Goal: Transaction & Acquisition: Subscribe to service/newsletter

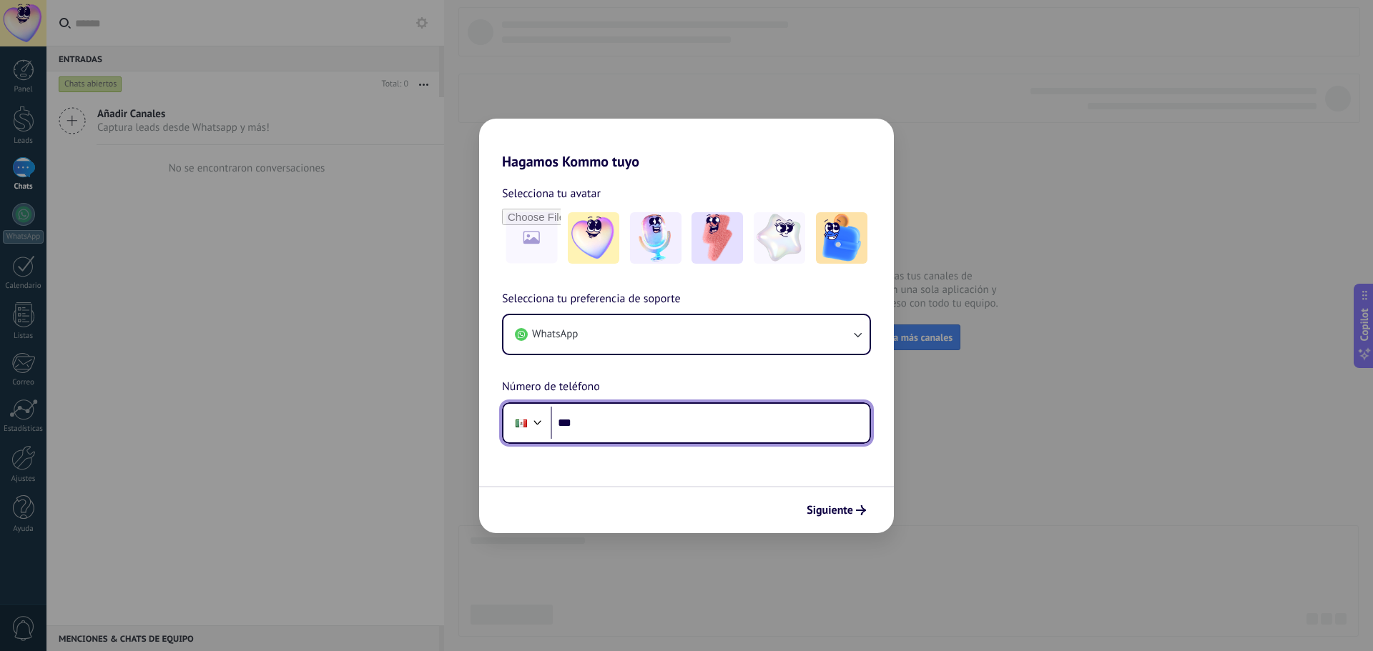
click at [661, 429] on input "***" at bounding box center [709, 423] width 319 height 33
type input "**********"
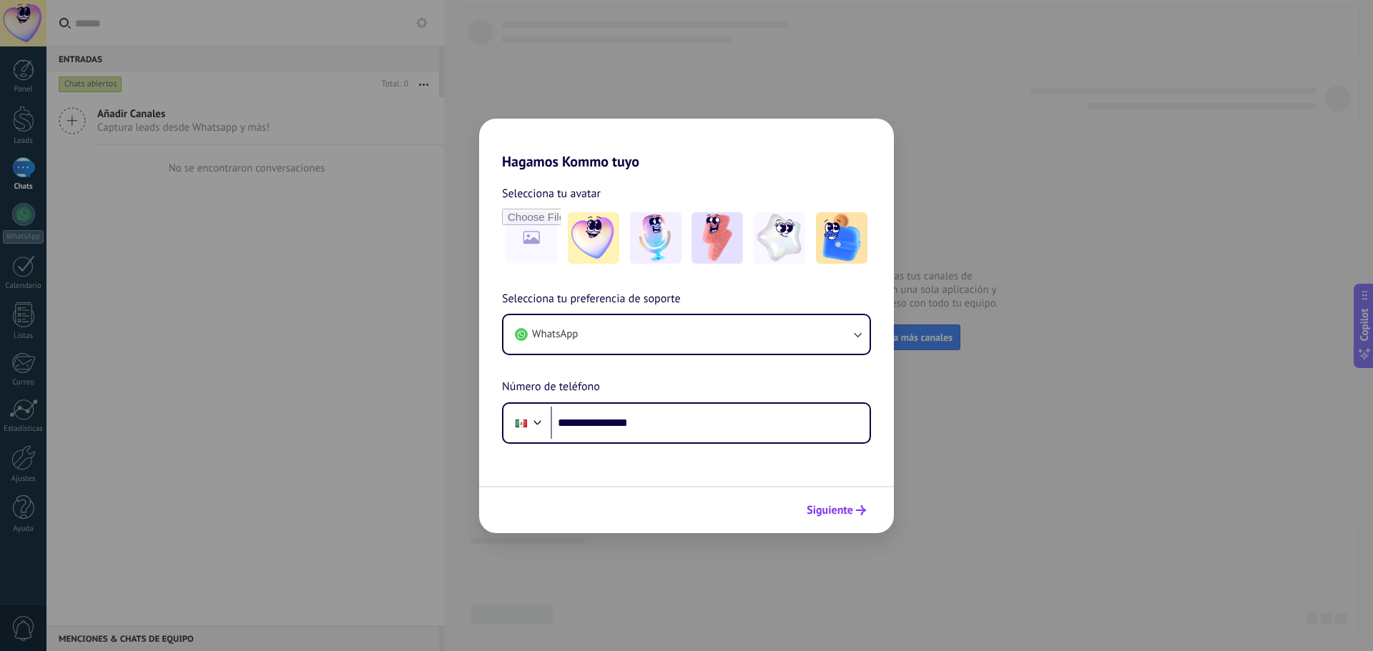
click at [831, 508] on span "Siguiente" at bounding box center [829, 510] width 46 height 10
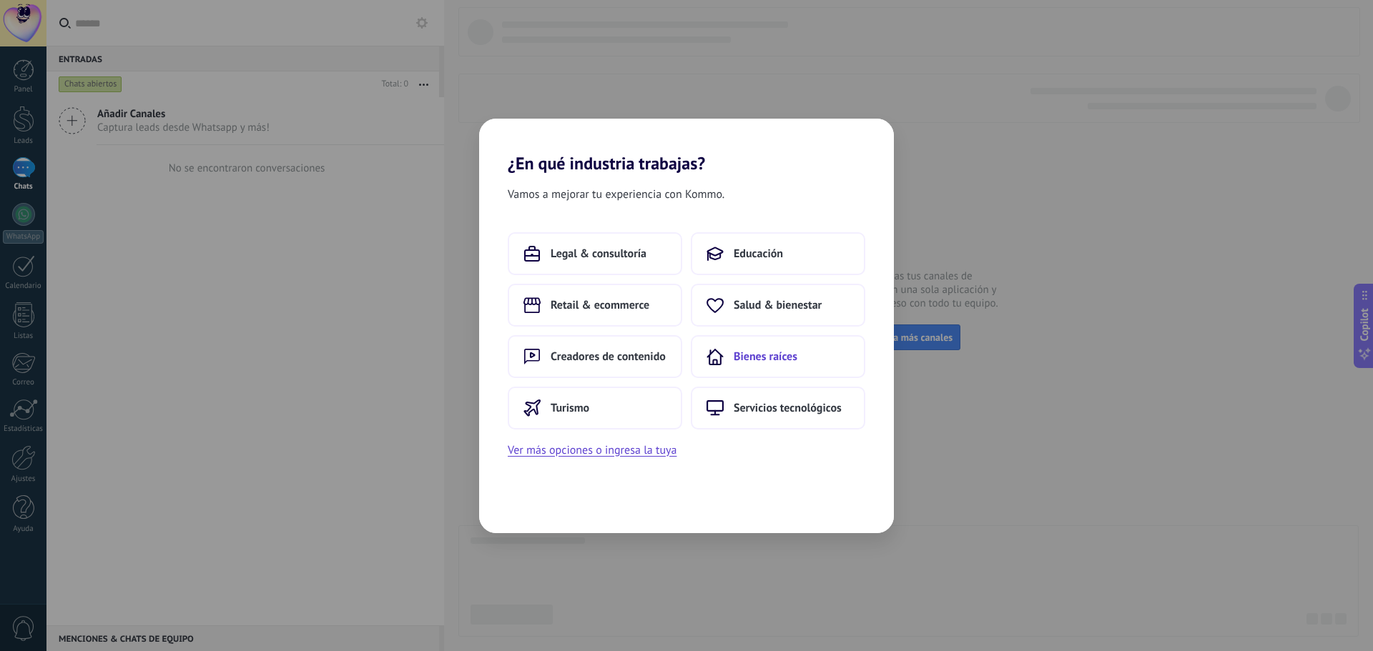
click at [812, 358] on button "Bienes raíces" at bounding box center [778, 356] width 174 height 43
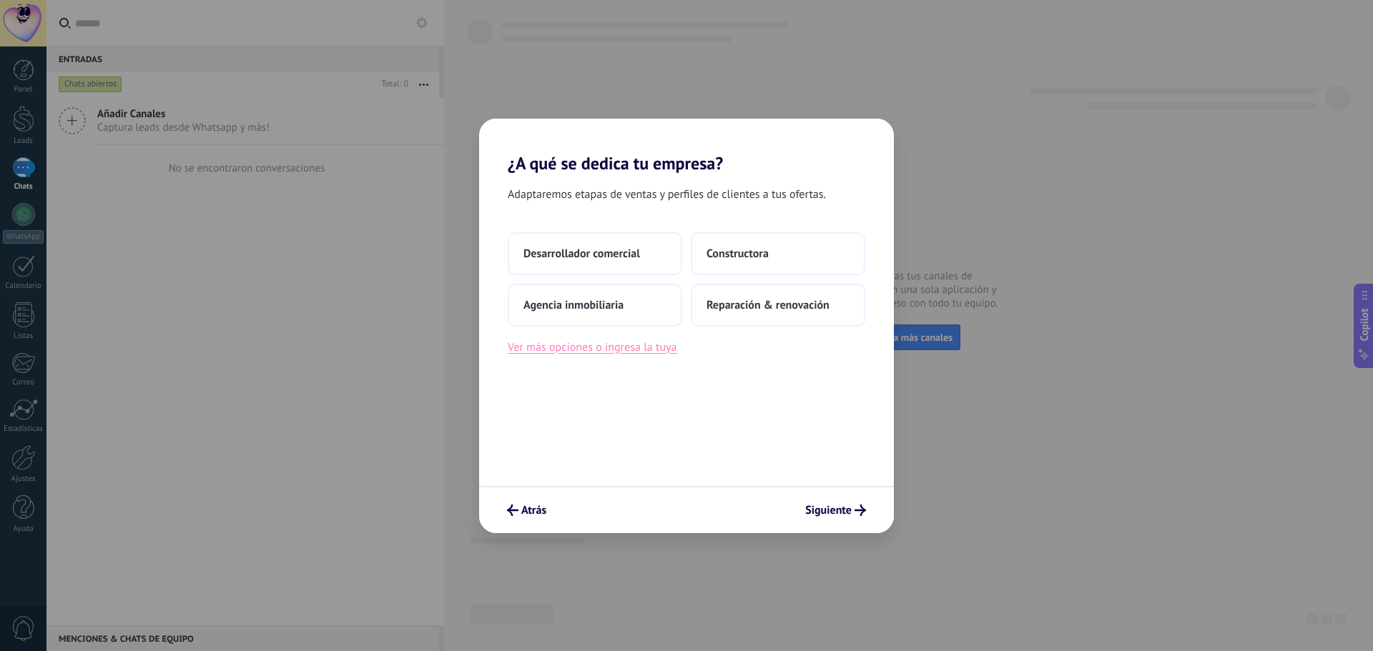
click at [635, 340] on button "Ver más opciones o ingresa la tuya" at bounding box center [592, 347] width 169 height 19
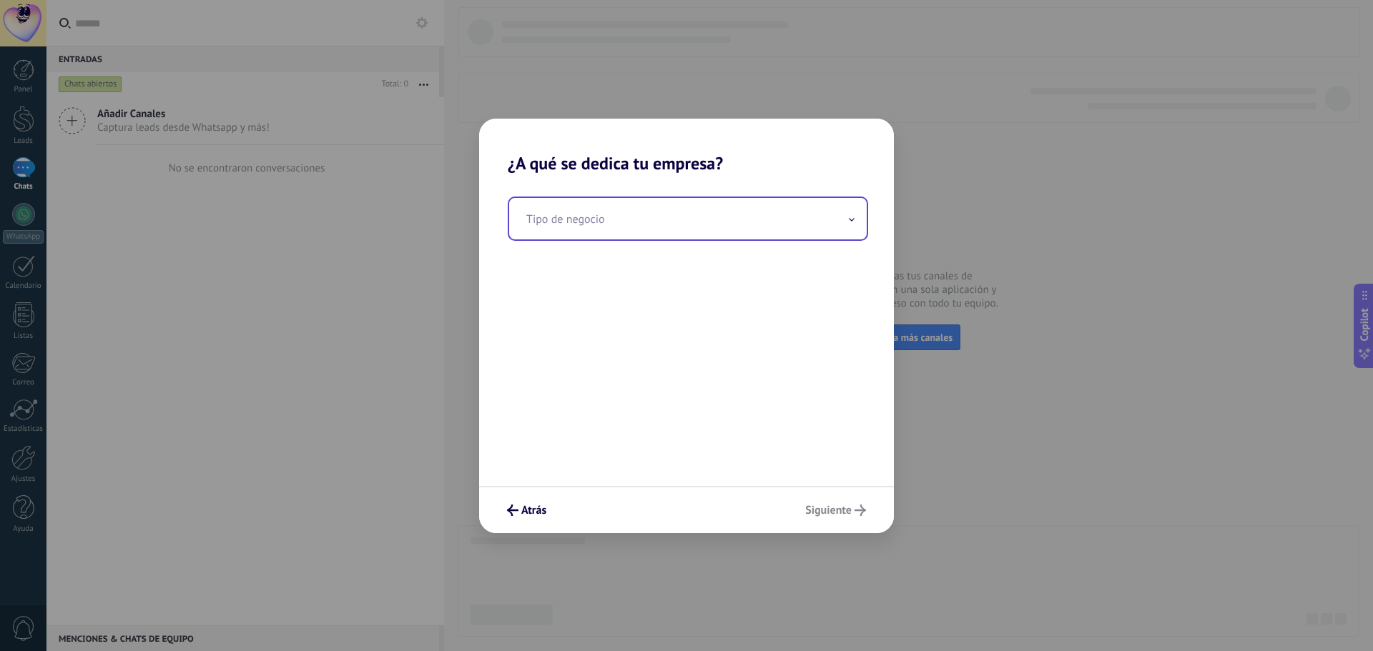
click at [643, 235] on input "text" at bounding box center [687, 218] width 357 height 41
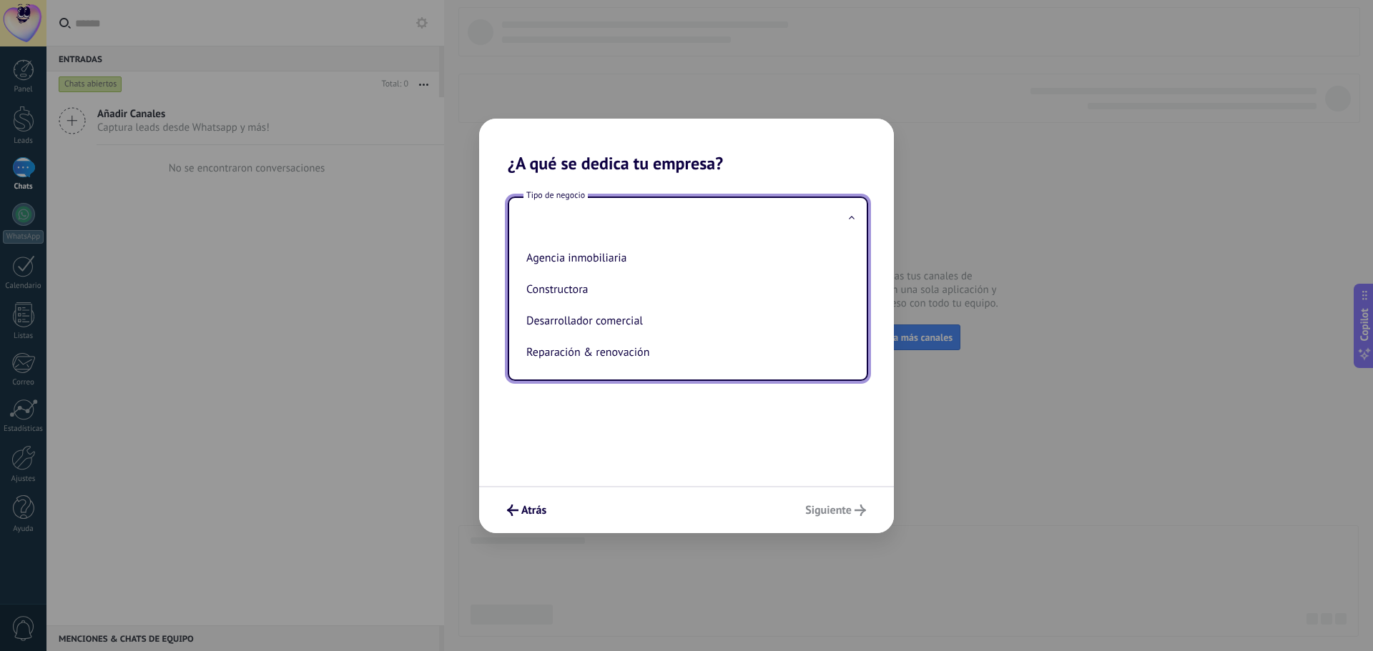
click at [854, 218] on span at bounding box center [851, 219] width 7 height 14
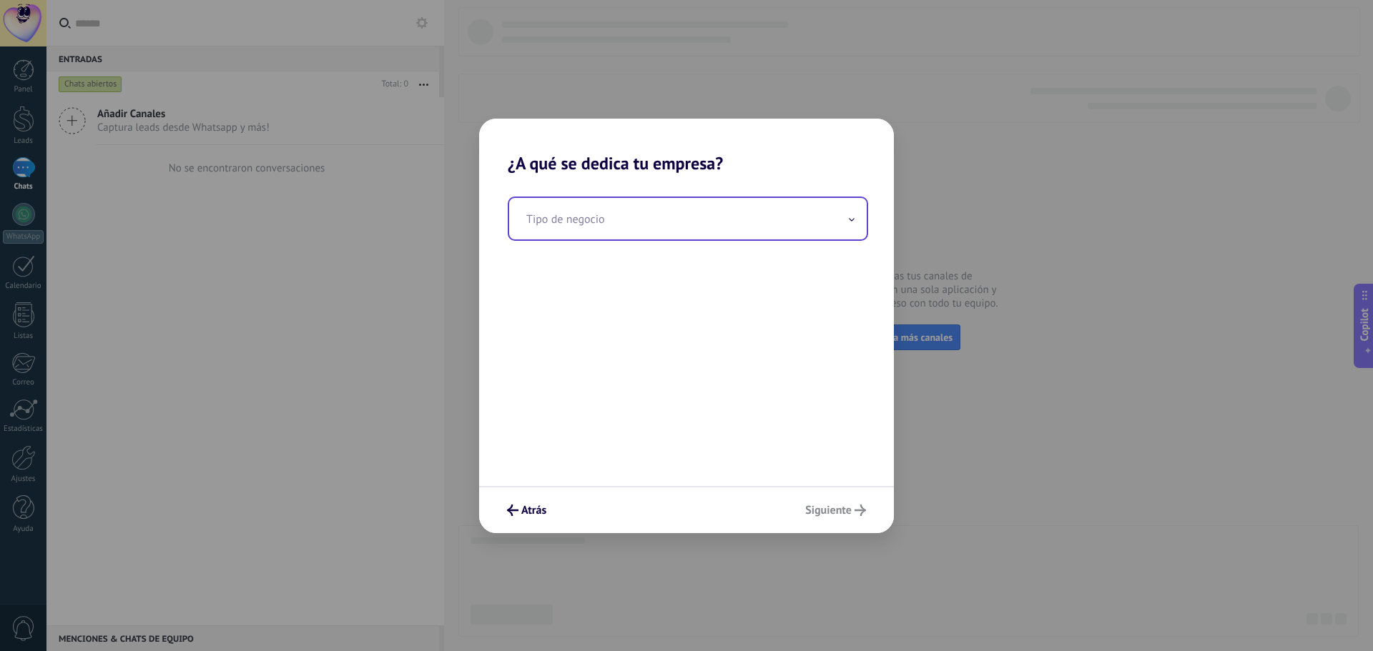
click at [656, 228] on input "text" at bounding box center [687, 218] width 357 height 41
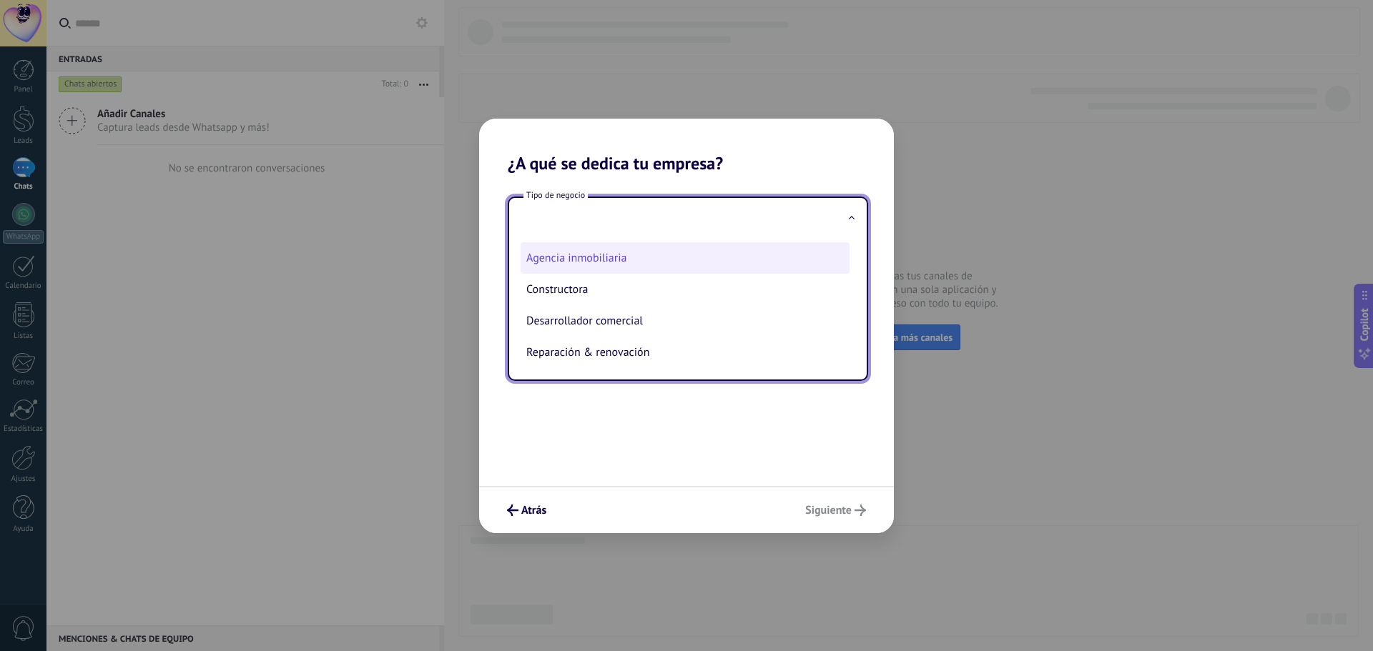
click at [636, 257] on li "Agencia inmobiliaria" at bounding box center [684, 257] width 329 height 31
type input "**********"
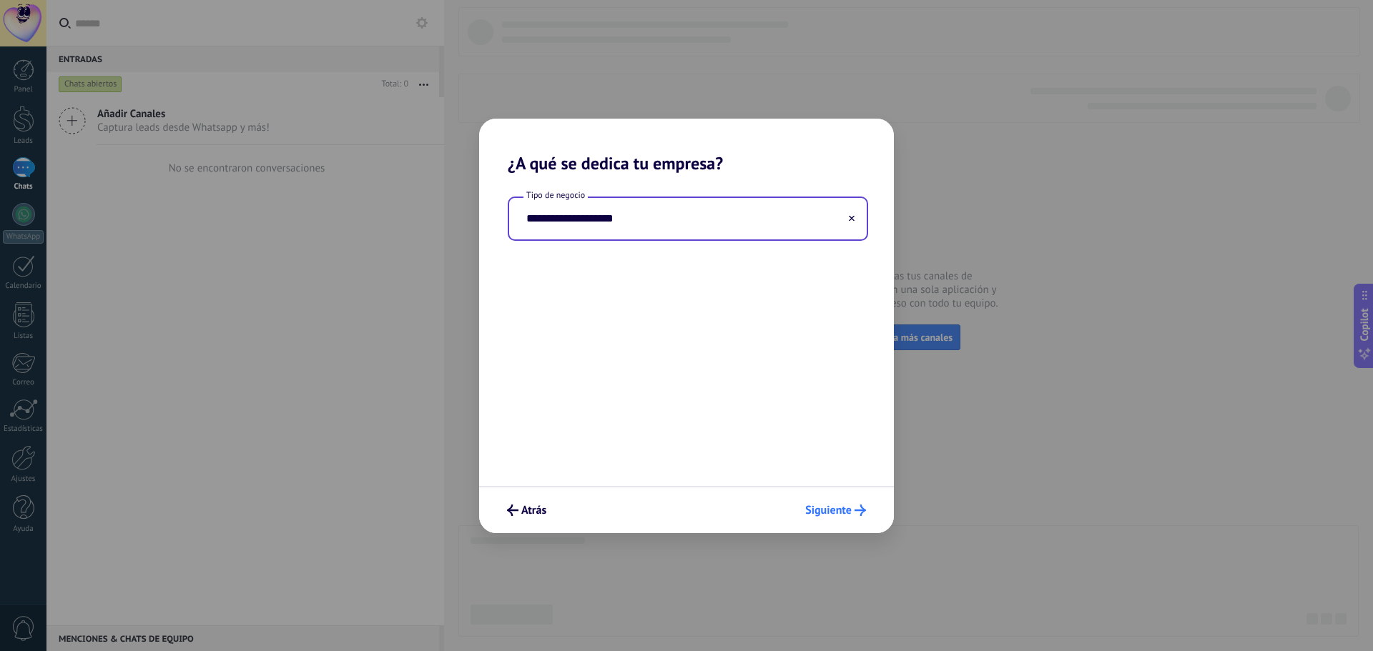
click at [844, 505] on span "Siguiente" at bounding box center [828, 510] width 46 height 10
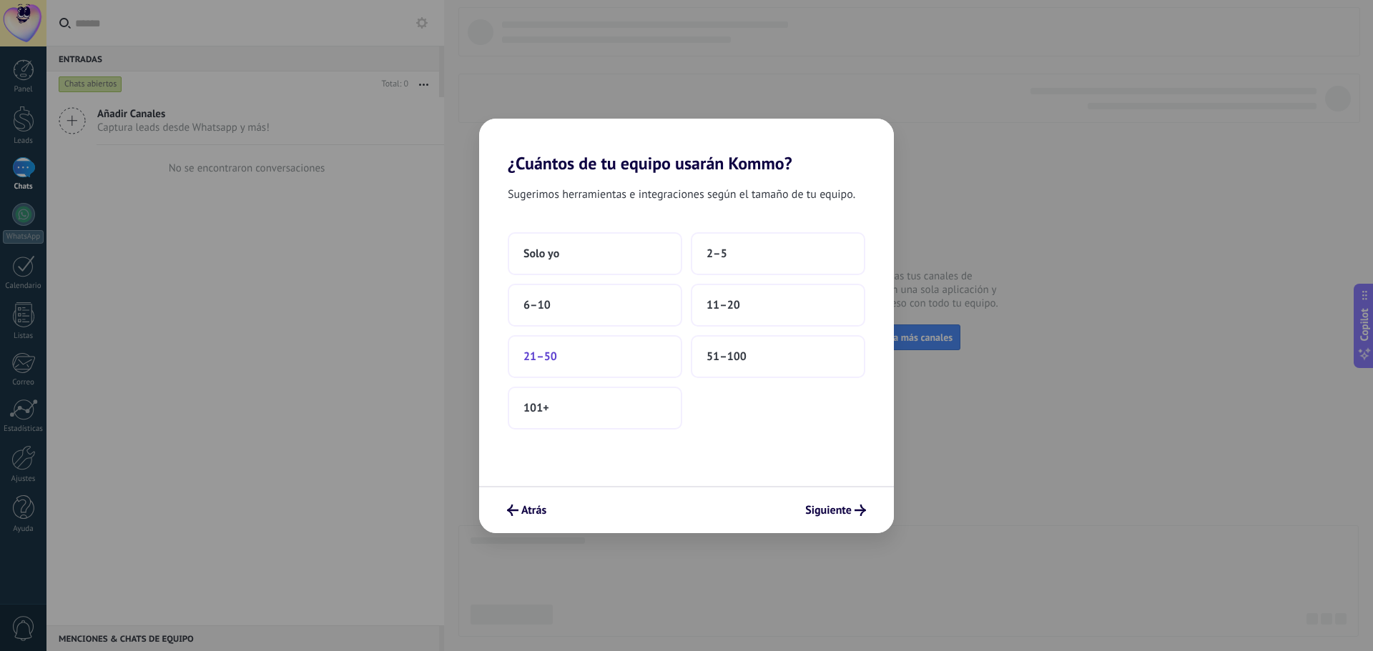
click at [653, 370] on button "21–50" at bounding box center [595, 356] width 174 height 43
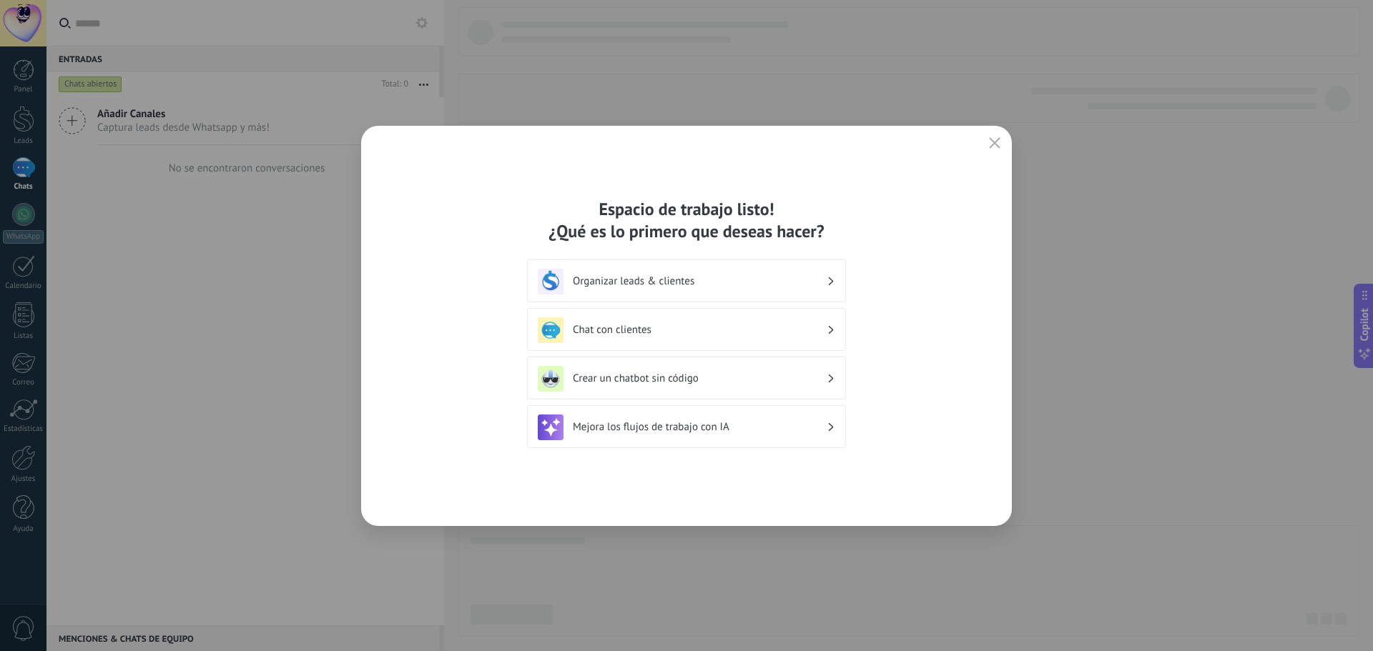
click at [731, 377] on h3 "Crear un chatbot sin código" at bounding box center [700, 379] width 254 height 14
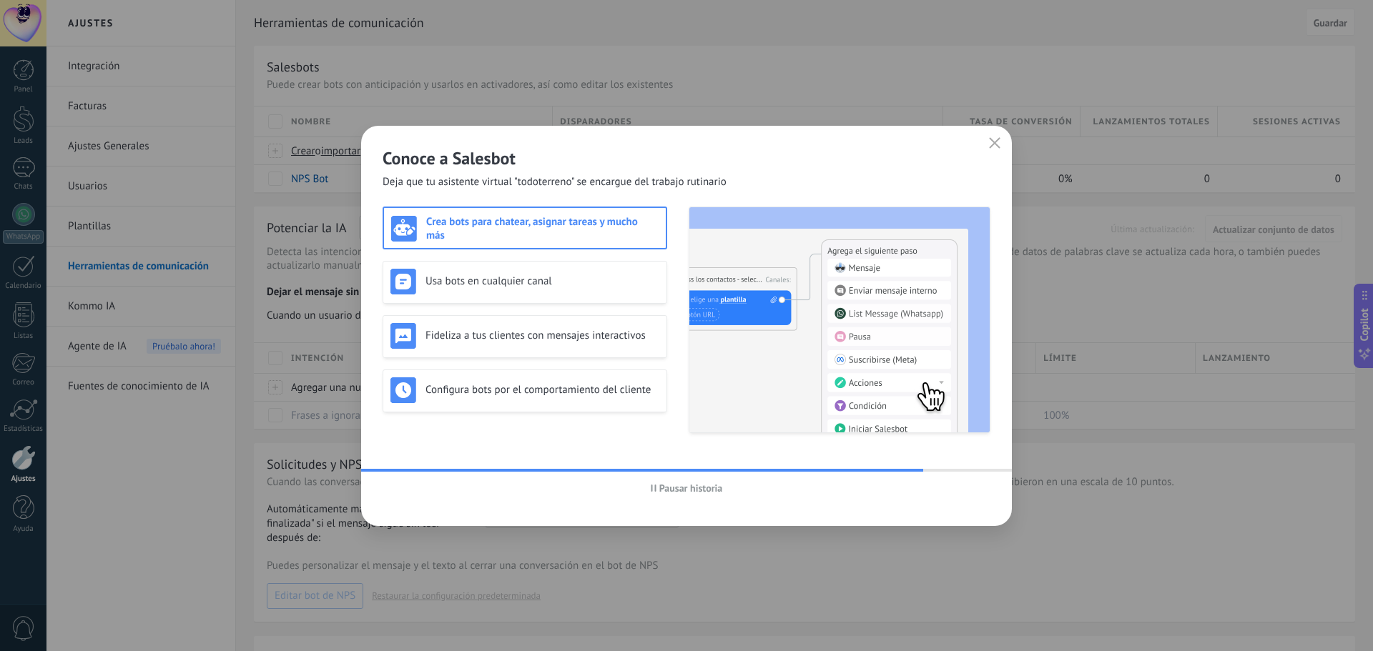
click at [445, 231] on h3 "Crea bots para chatear, asignar tareas y mucho más" at bounding box center [542, 228] width 232 height 27
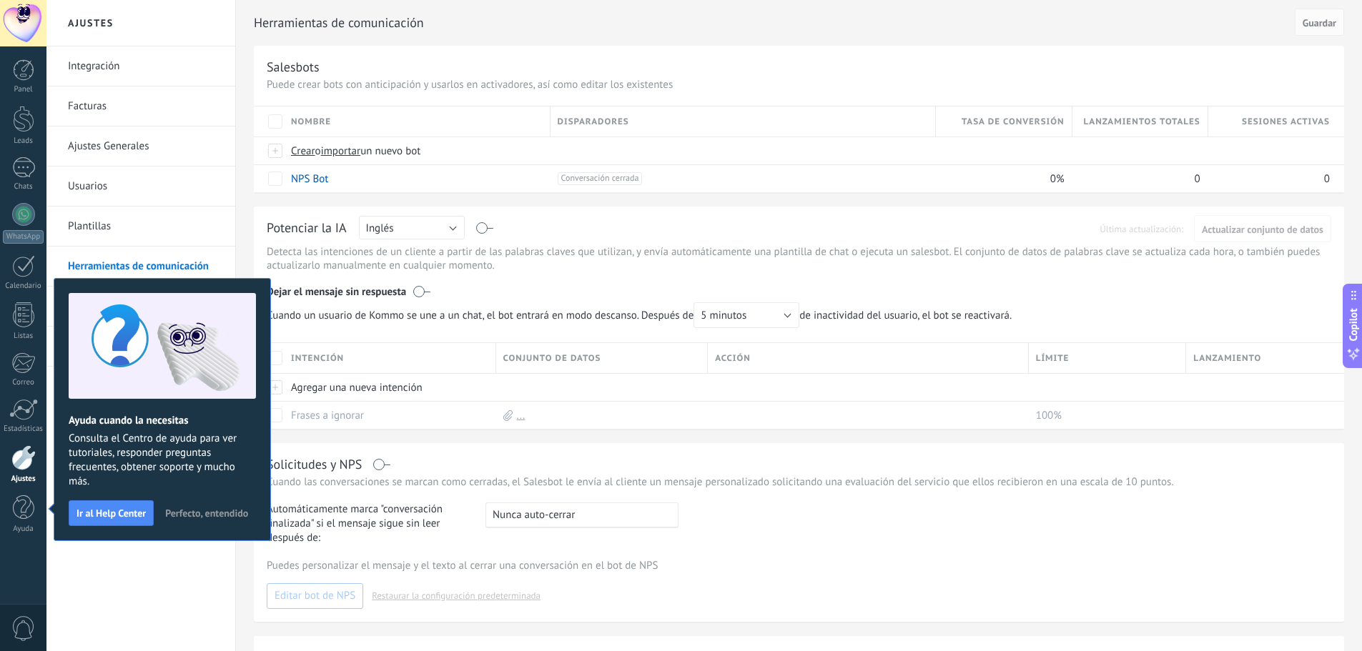
click at [237, 587] on div "Herramientas de comunicación Cancelar Guardar Salesbots Puede crear bots con an…" at bounding box center [799, 434] width 1126 height 869
click at [832, 195] on div "Herramientas de comunicación Cancelar Guardar Salesbots Puede crear bots con an…" at bounding box center [799, 434] width 1126 height 869
click at [222, 513] on span "Perfecto, entendido" at bounding box center [206, 513] width 83 height 10
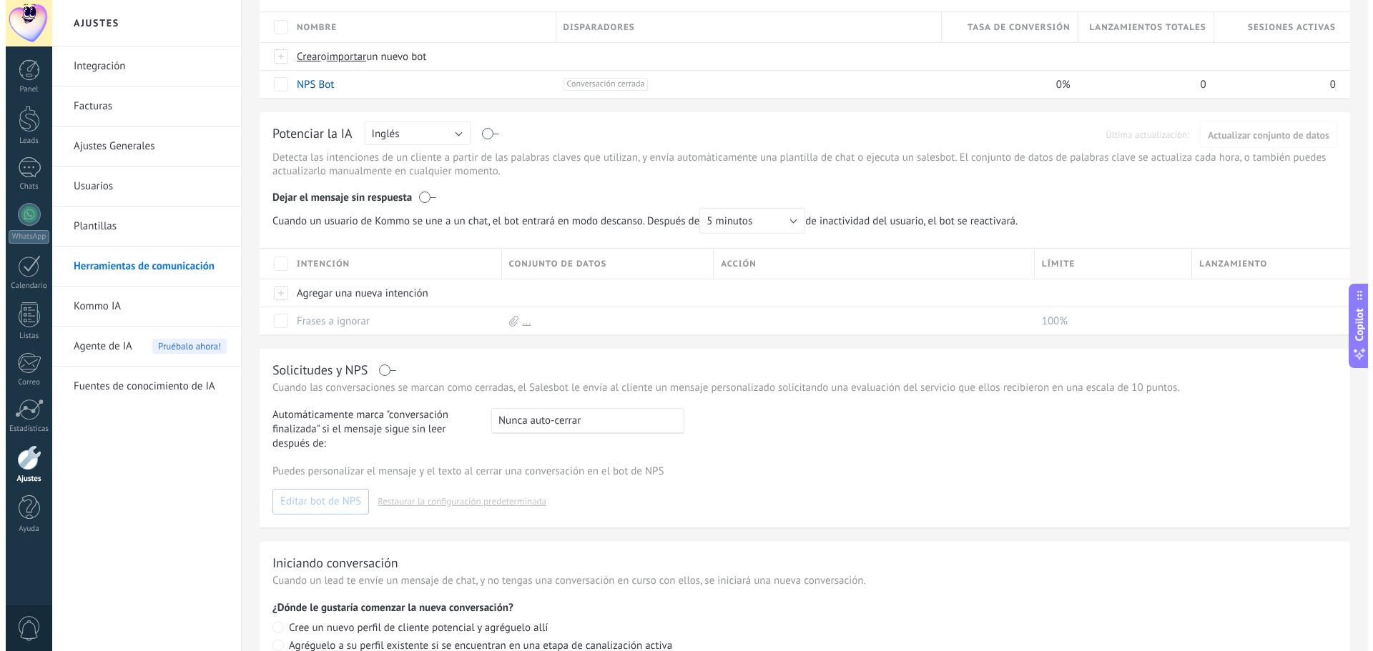
scroll to position [143, 0]
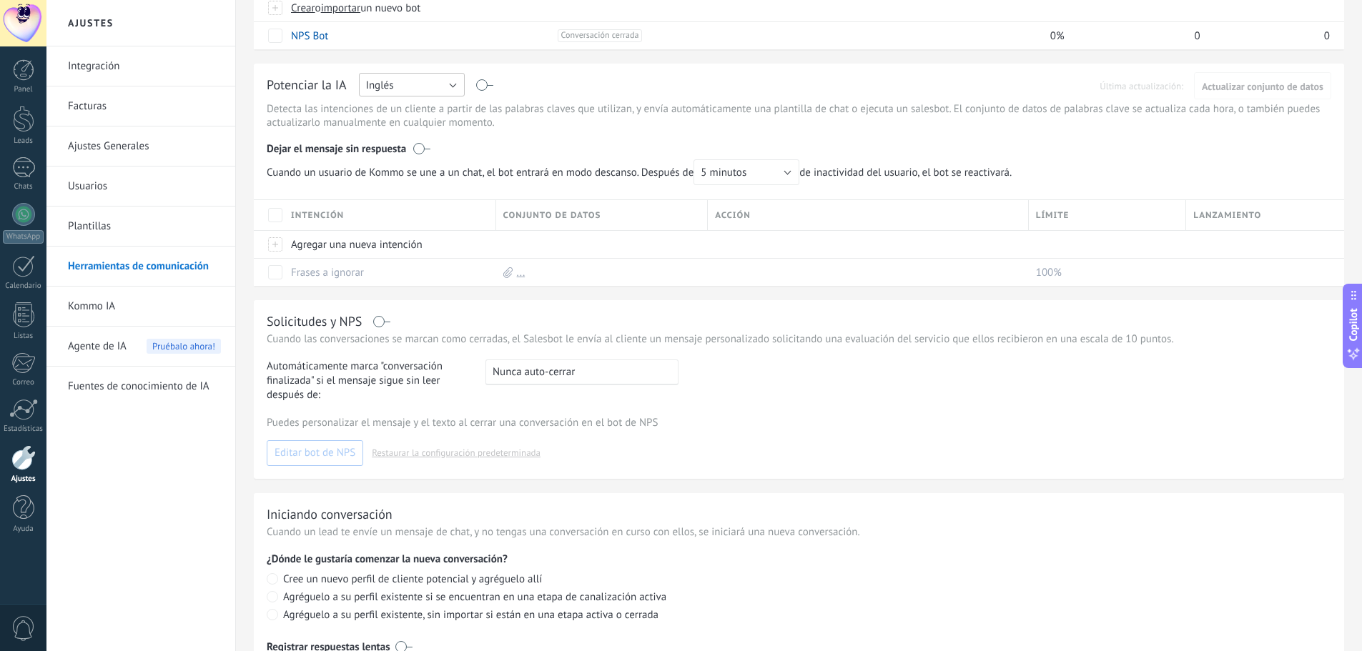
click at [449, 86] on button "Inglés" at bounding box center [412, 85] width 106 height 24
click at [385, 134] on span "Español" at bounding box center [404, 135] width 109 height 14
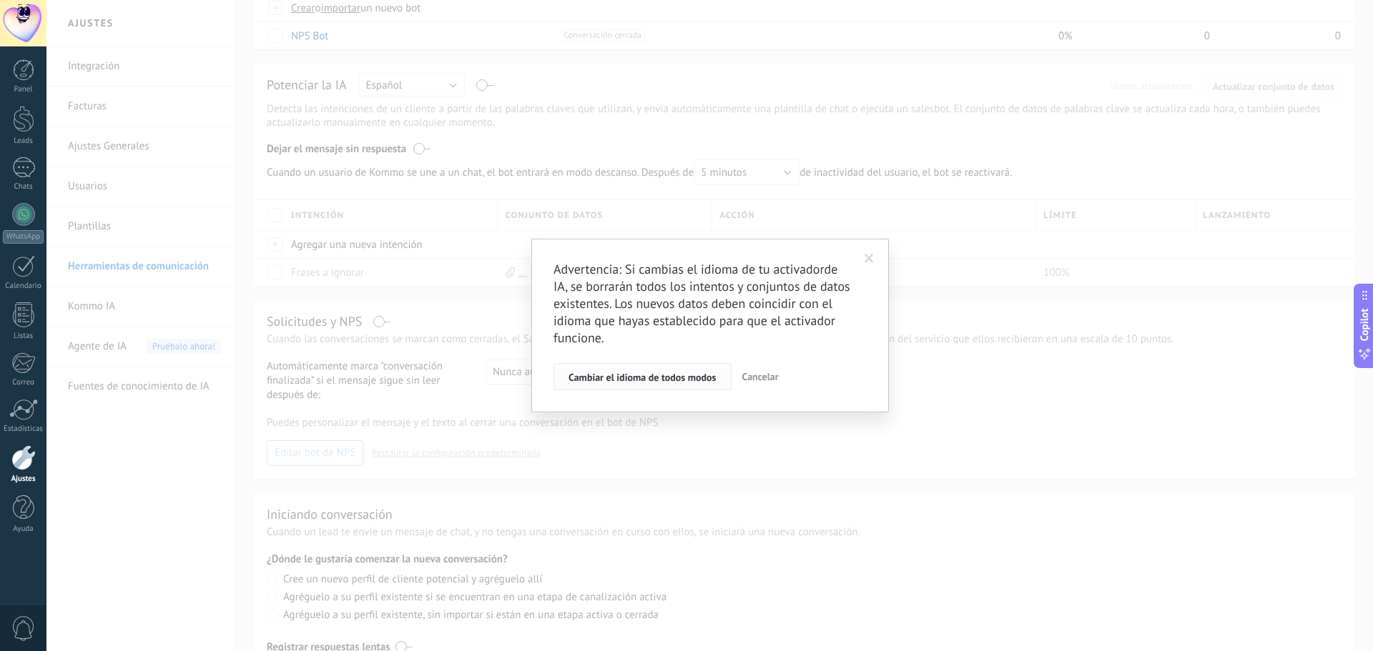
click at [702, 385] on button "Cambiar el idioma de todos modos" at bounding box center [642, 376] width 178 height 27
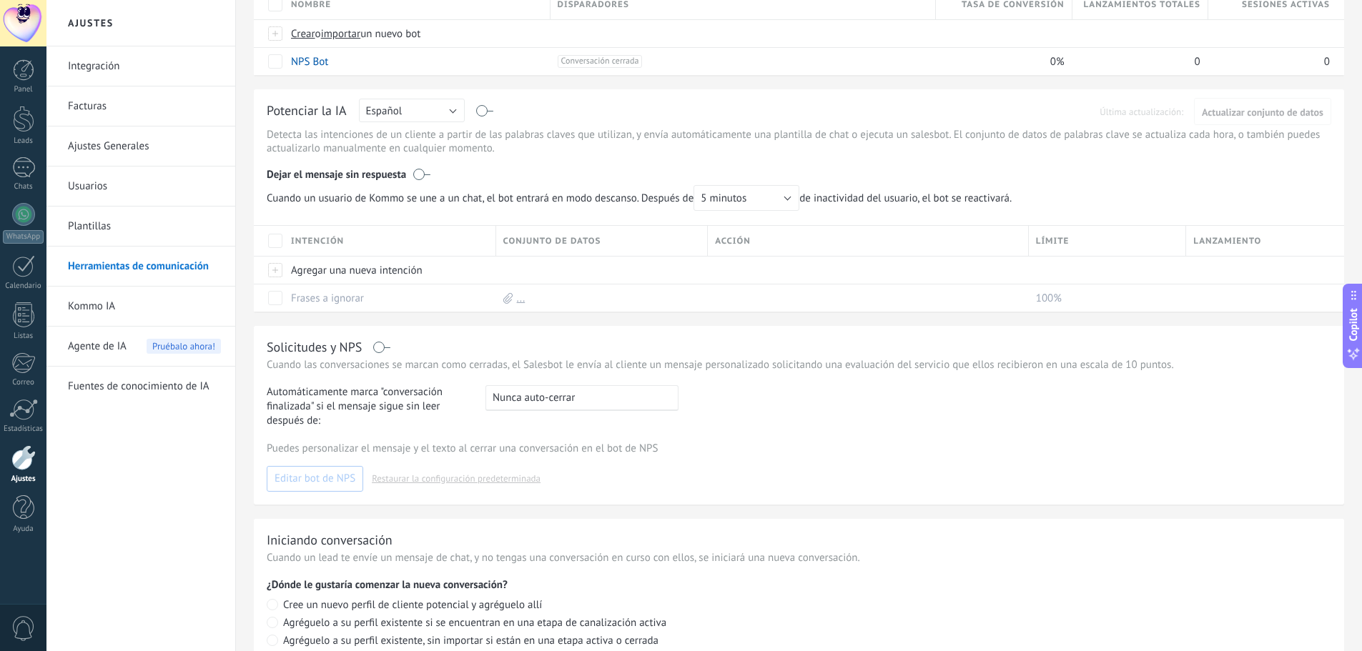
scroll to position [143, 0]
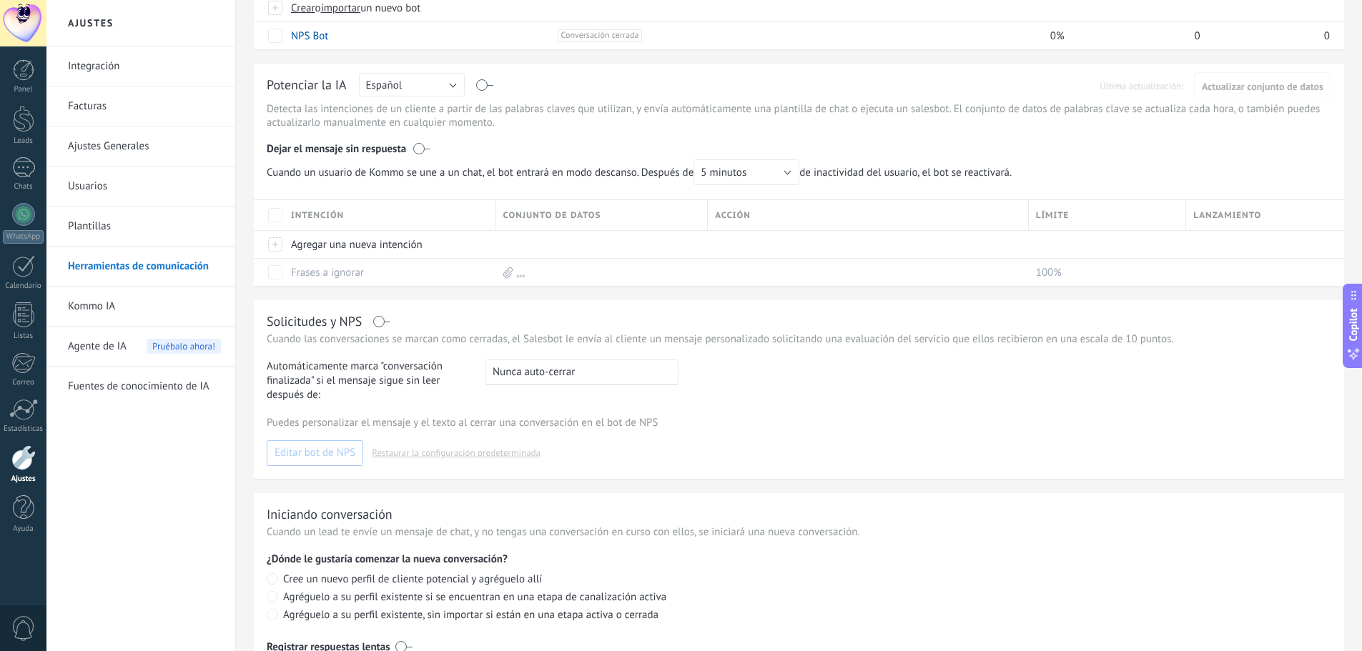
click at [165, 226] on link "Plantillas" at bounding box center [144, 227] width 153 height 40
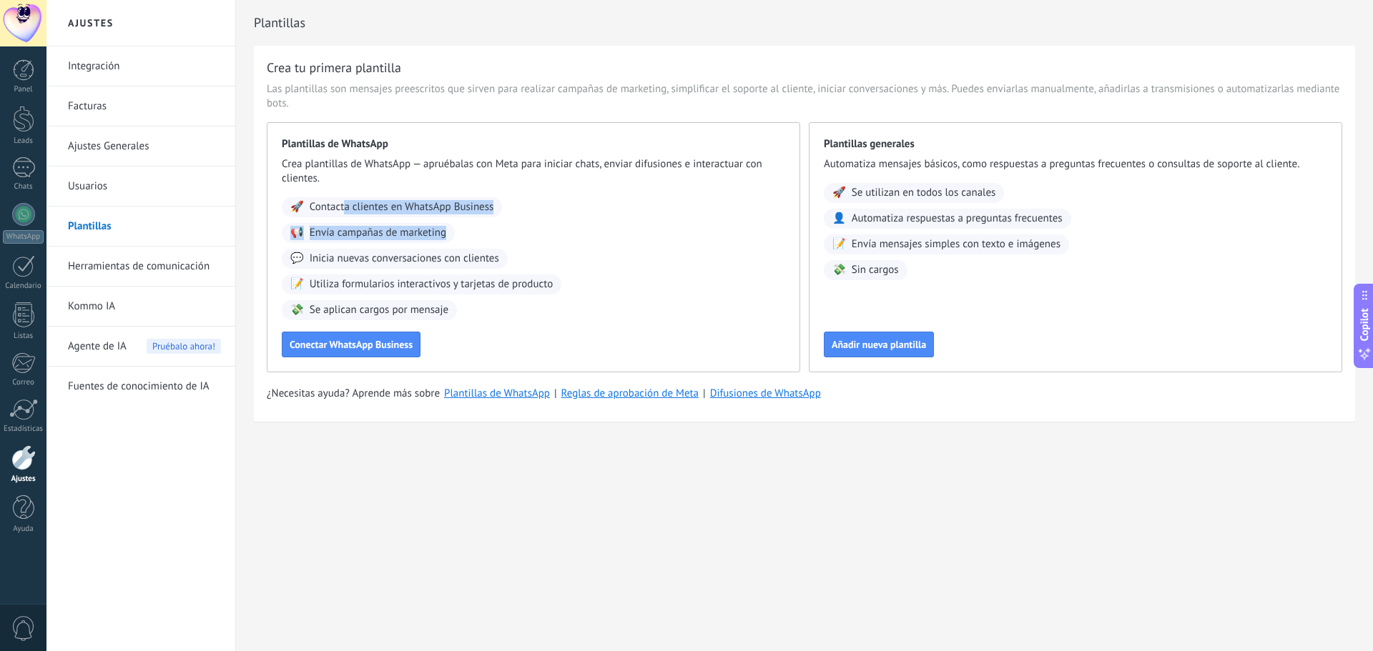
drag, startPoint x: 347, startPoint y: 207, endPoint x: 460, endPoint y: 224, distance: 114.4
click at [460, 224] on div "🚀 Contacta clientes en WhatsApp Business 📢 Envía campañas de marketing 💬 Inicia…" at bounding box center [533, 258] width 503 height 123
click at [463, 217] on div "🚀 Contacta clientes en WhatsApp Business" at bounding box center [392, 207] width 220 height 20
click at [402, 237] on span "Envía campañas de marketing" at bounding box center [378, 233] width 137 height 14
click at [385, 343] on span "Conectar WhatsApp Business" at bounding box center [351, 345] width 123 height 10
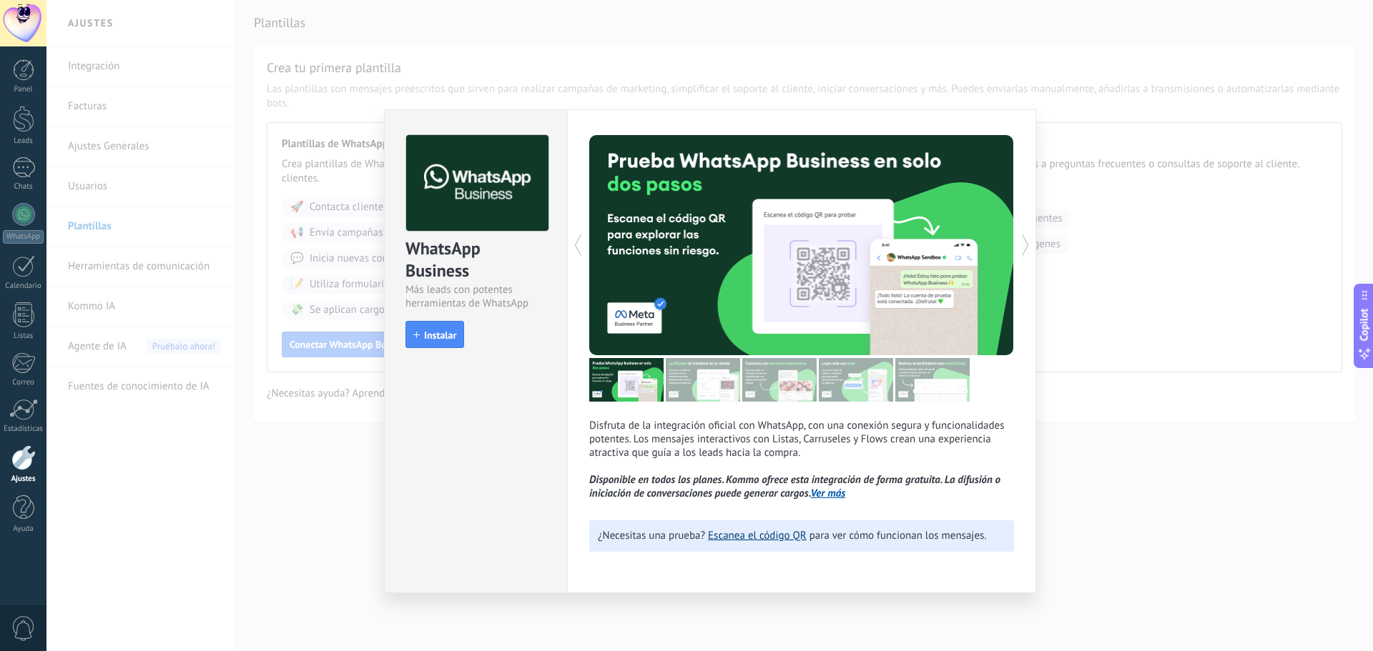
click at [766, 533] on link "Escanea el código QR" at bounding box center [757, 536] width 99 height 14
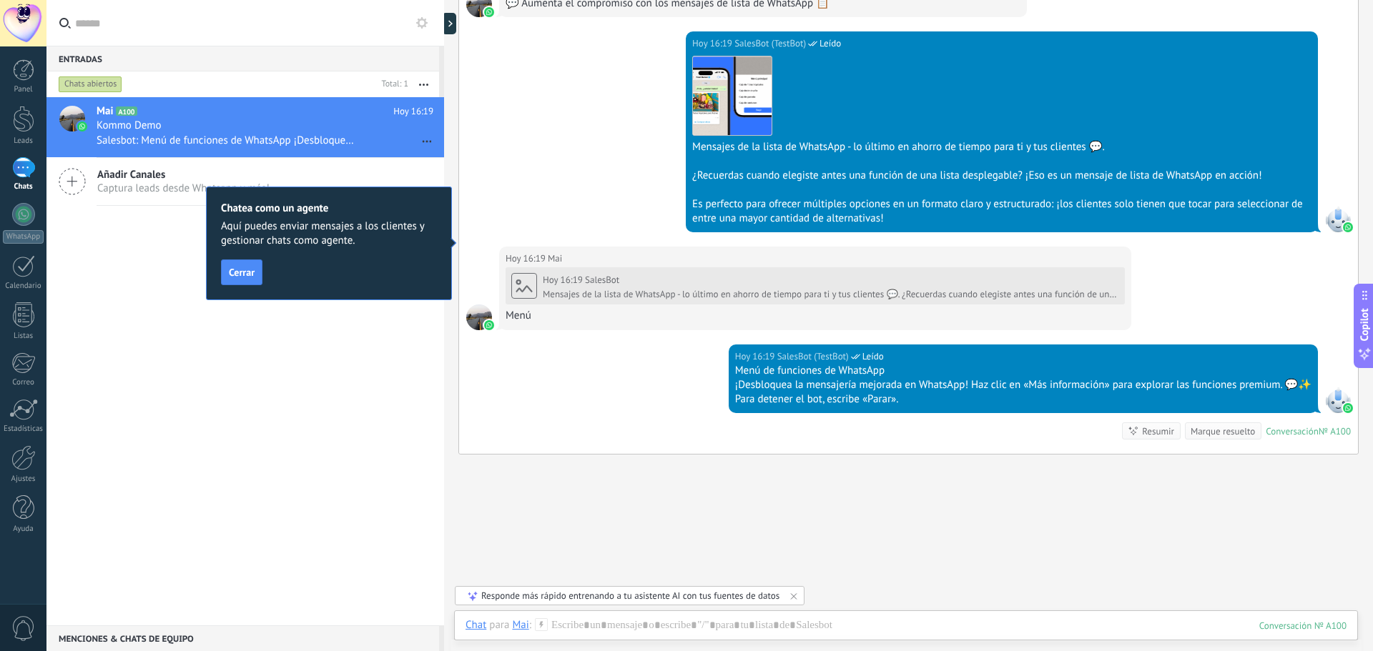
scroll to position [984, 0]
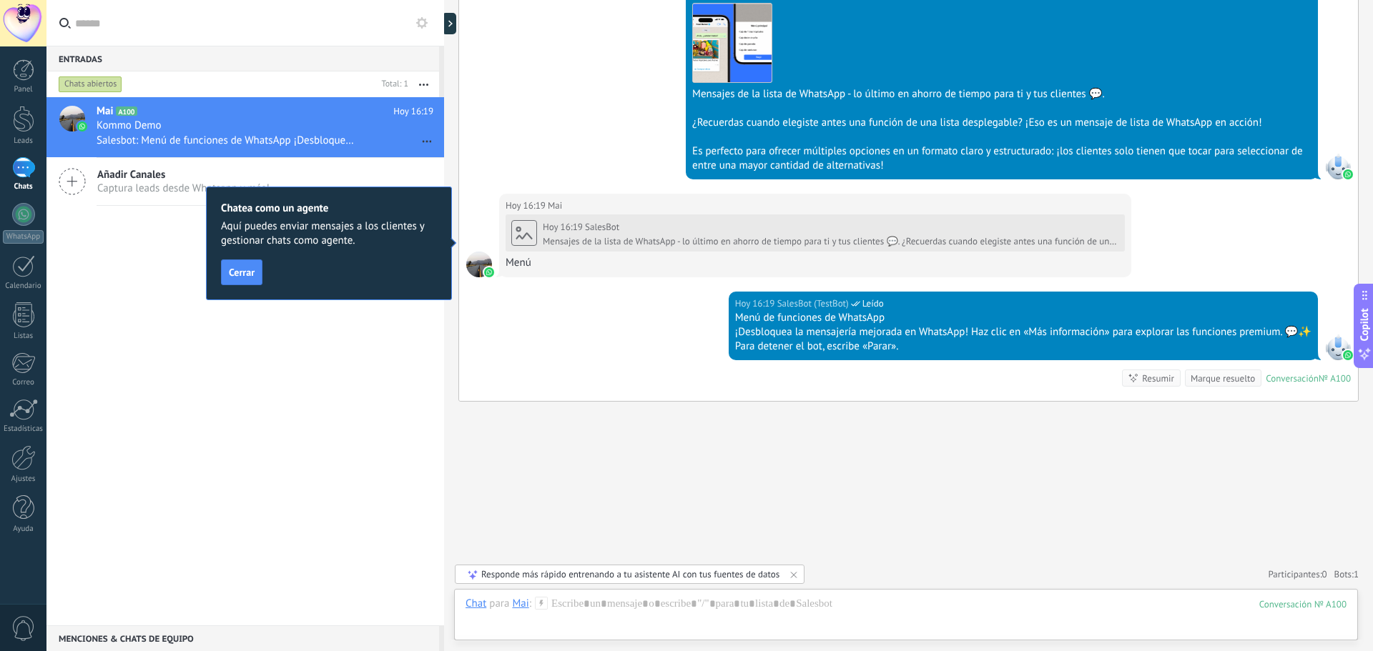
click at [234, 275] on span "Cerrar" at bounding box center [242, 272] width 26 height 10
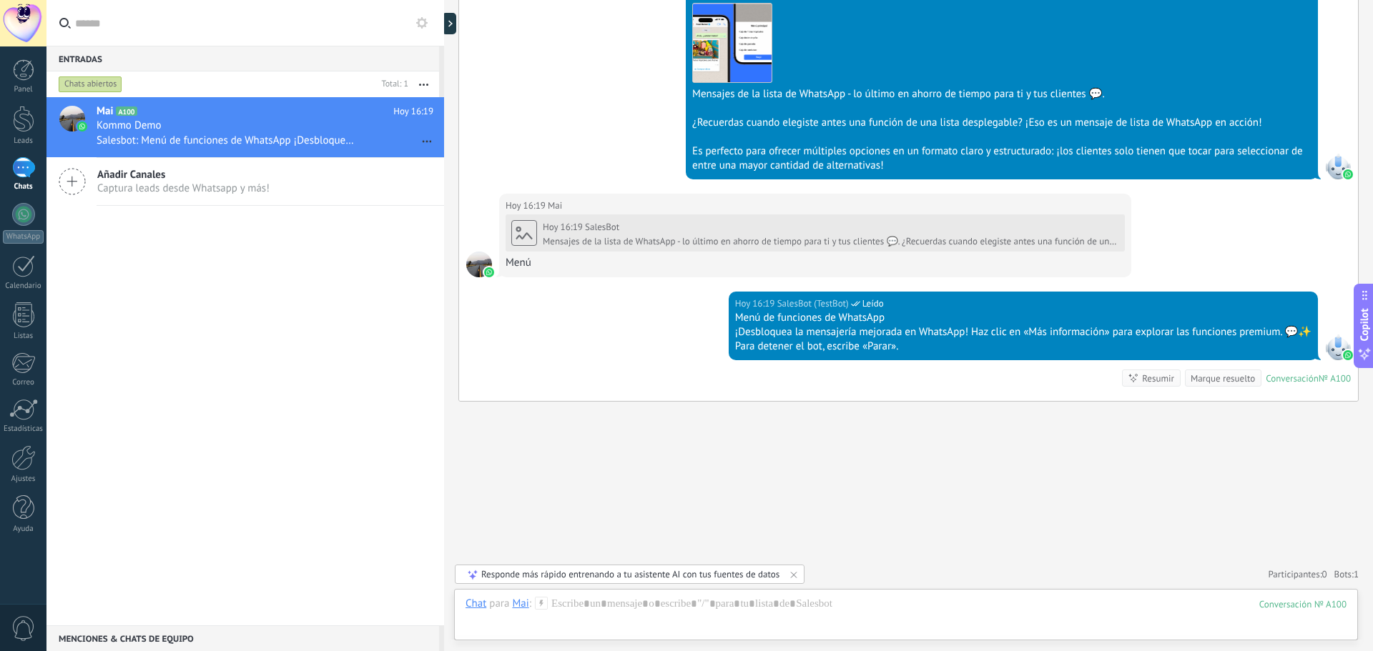
click at [235, 187] on span "Captura leads desde Whatsapp y más!" at bounding box center [183, 189] width 172 height 14
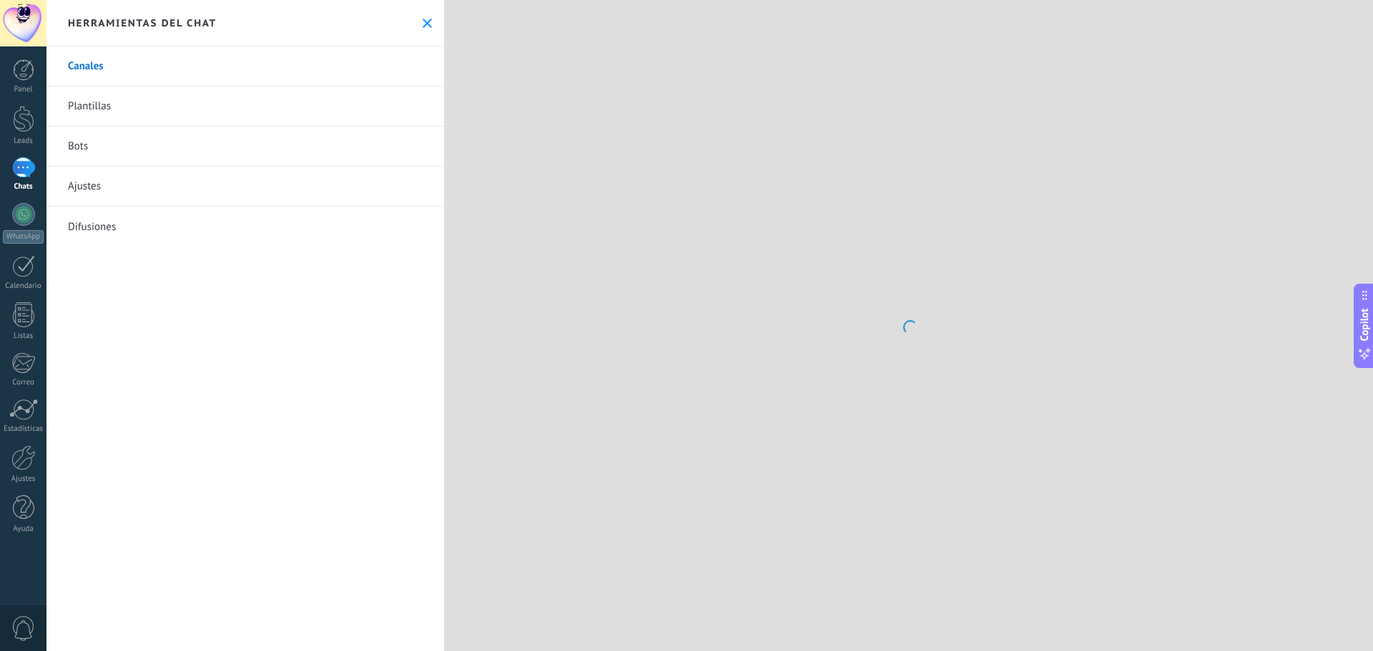
click at [134, 106] on link "Plantillas" at bounding box center [244, 107] width 397 height 40
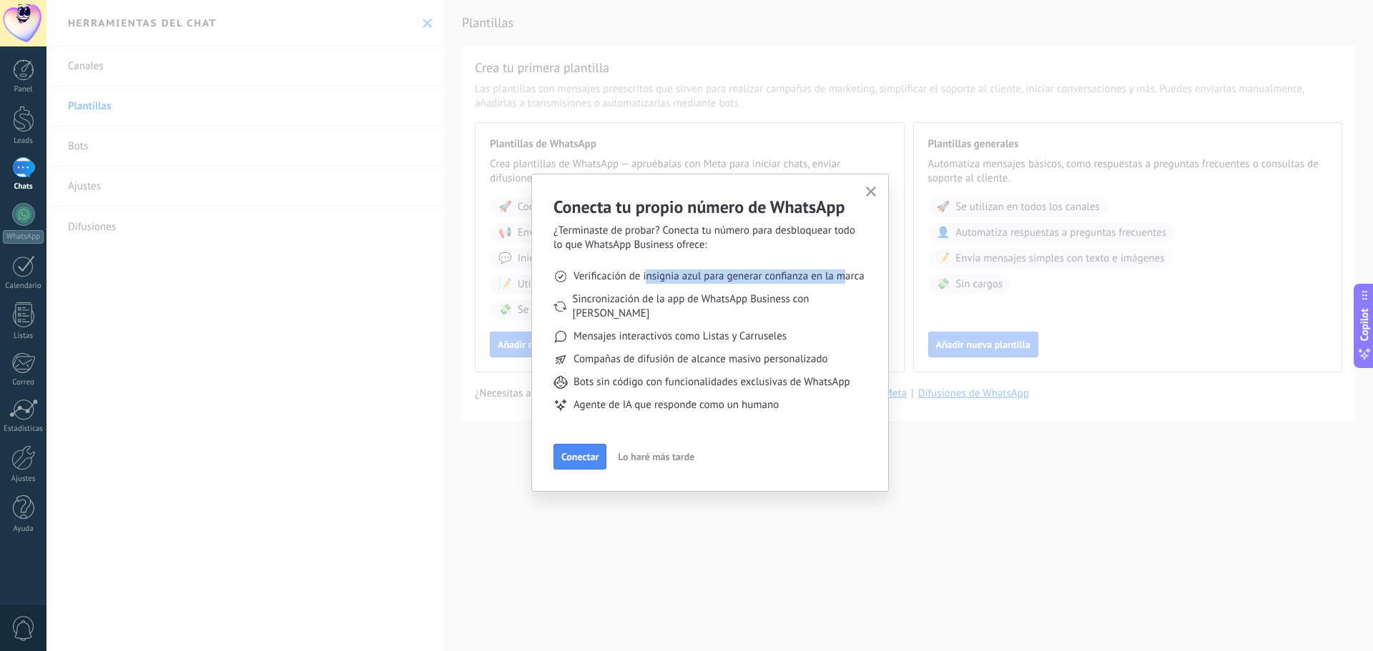
drag, startPoint x: 651, startPoint y: 274, endPoint x: 847, endPoint y: 272, distance: 196.6
click at [847, 272] on span "Verificación de insignia azul para generar confianza en la marca" at bounding box center [718, 277] width 291 height 14
drag, startPoint x: 578, startPoint y: 301, endPoint x: 824, endPoint y: 302, distance: 245.2
click at [824, 302] on span "Sincronización de la app de WhatsApp Business con [PERSON_NAME]" at bounding box center [720, 306] width 294 height 29
drag, startPoint x: 584, startPoint y: 323, endPoint x: 781, endPoint y: 326, distance: 197.3
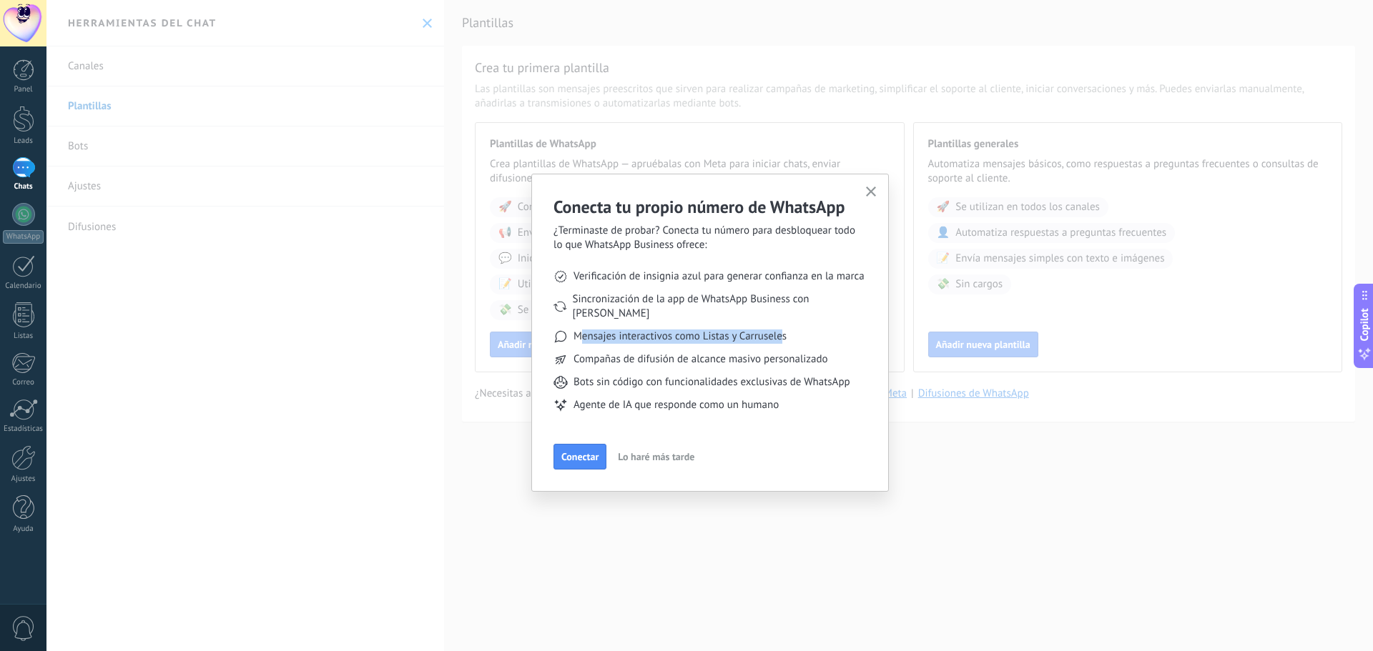
click at [781, 330] on span "Mensajes interactivos como Listas y Carruseles" at bounding box center [679, 337] width 213 height 14
click at [613, 352] on span "Compañas de difusión de alcance masivo personalizado" at bounding box center [700, 359] width 255 height 14
drag, startPoint x: 583, startPoint y: 342, endPoint x: 799, endPoint y: 334, distance: 216.1
click at [799, 334] on ul "Verificación de insignia azul para generar confianza en la marca Sincronización…" at bounding box center [709, 340] width 313 height 177
drag, startPoint x: 578, startPoint y: 367, endPoint x: 787, endPoint y: 365, distance: 208.8
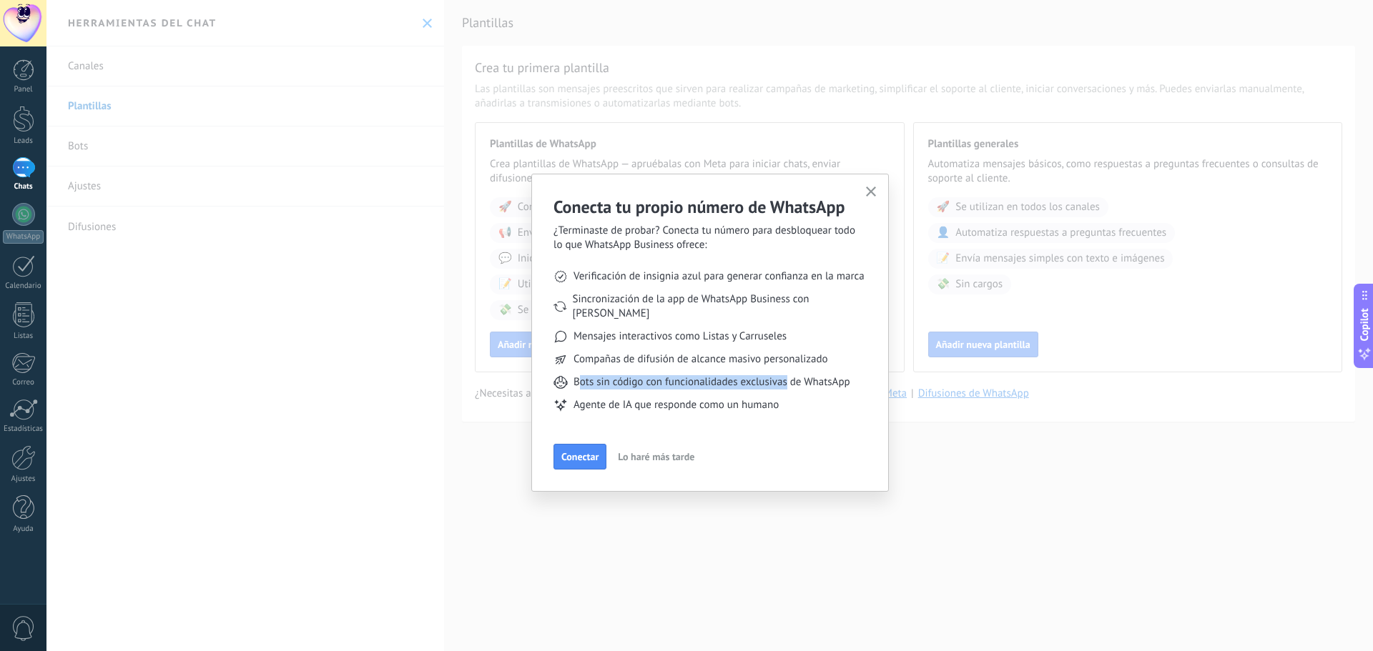
click at [787, 375] on span "Bots sin código con funcionalidades exclusivas de WhatsApp" at bounding box center [711, 382] width 277 height 14
click at [570, 452] on span "Conectar" at bounding box center [579, 457] width 37 height 10
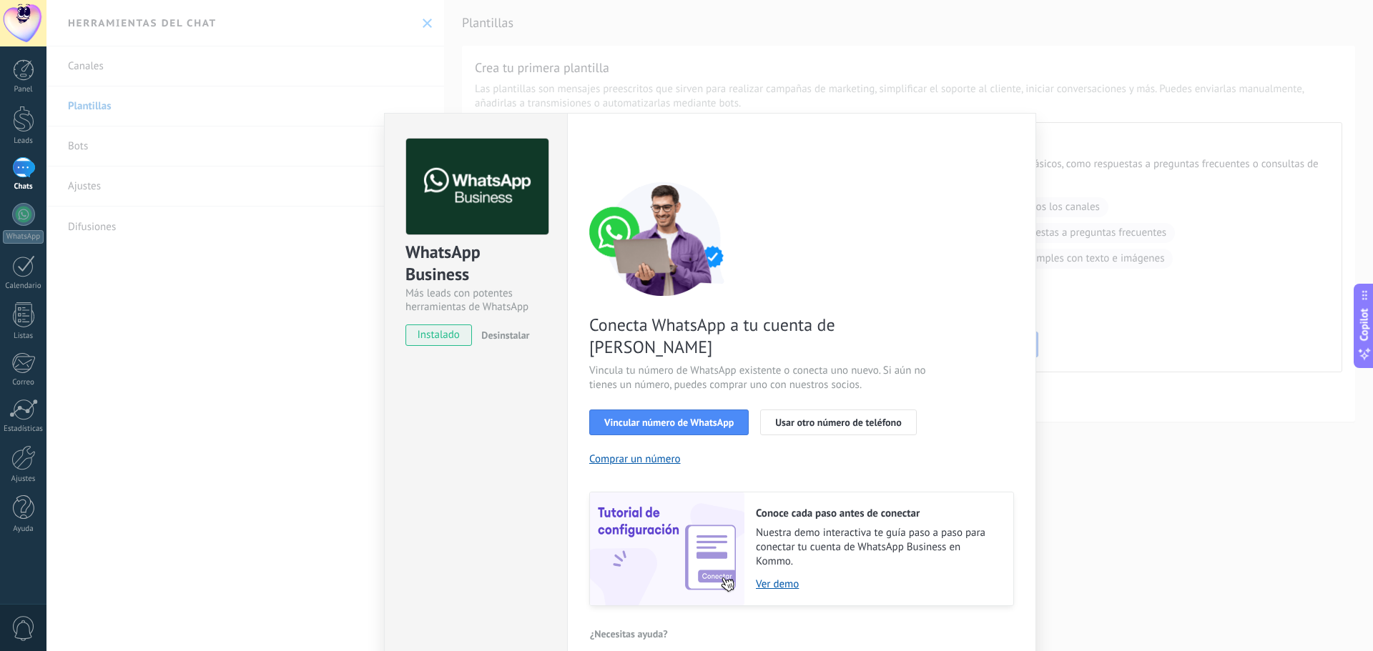
click at [1083, 109] on div "WhatsApp Business Más leads con potentes herramientas de WhatsApp instalado Des…" at bounding box center [709, 325] width 1326 height 651
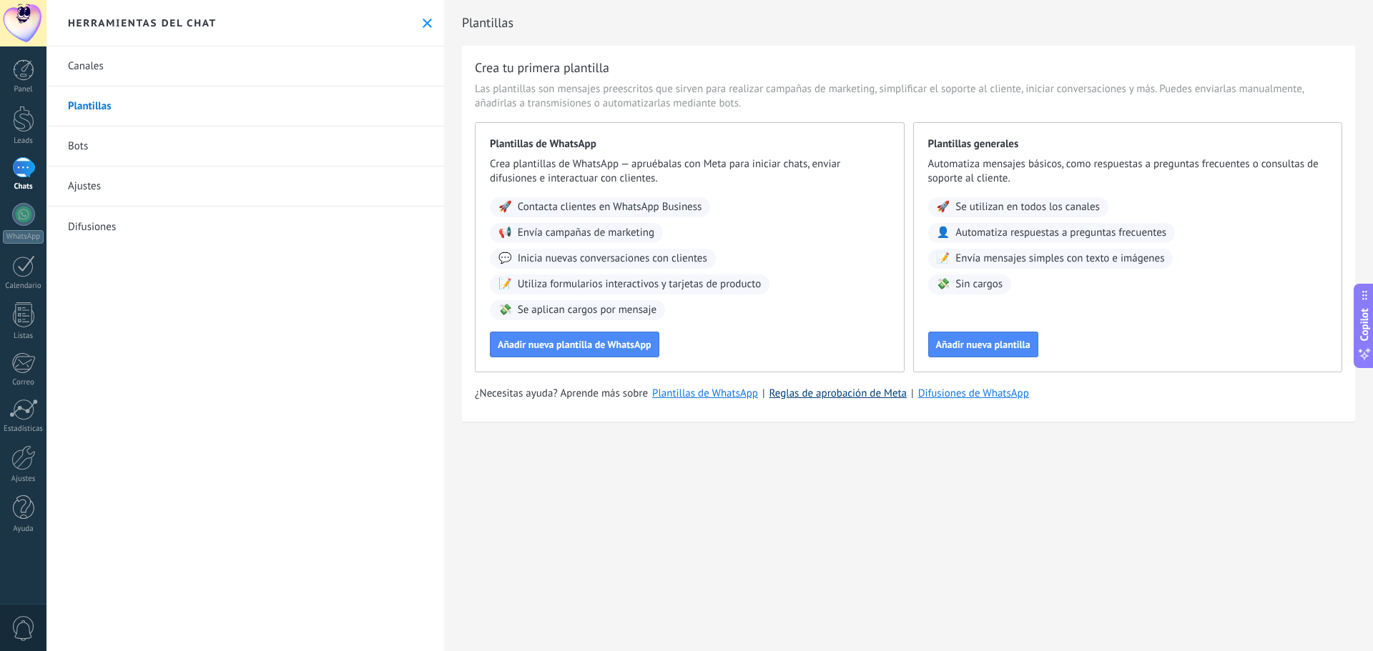
click at [861, 394] on link "Reglas de aprobación de Meta" at bounding box center [838, 394] width 138 height 14
click at [154, 142] on link "Bots" at bounding box center [244, 147] width 397 height 40
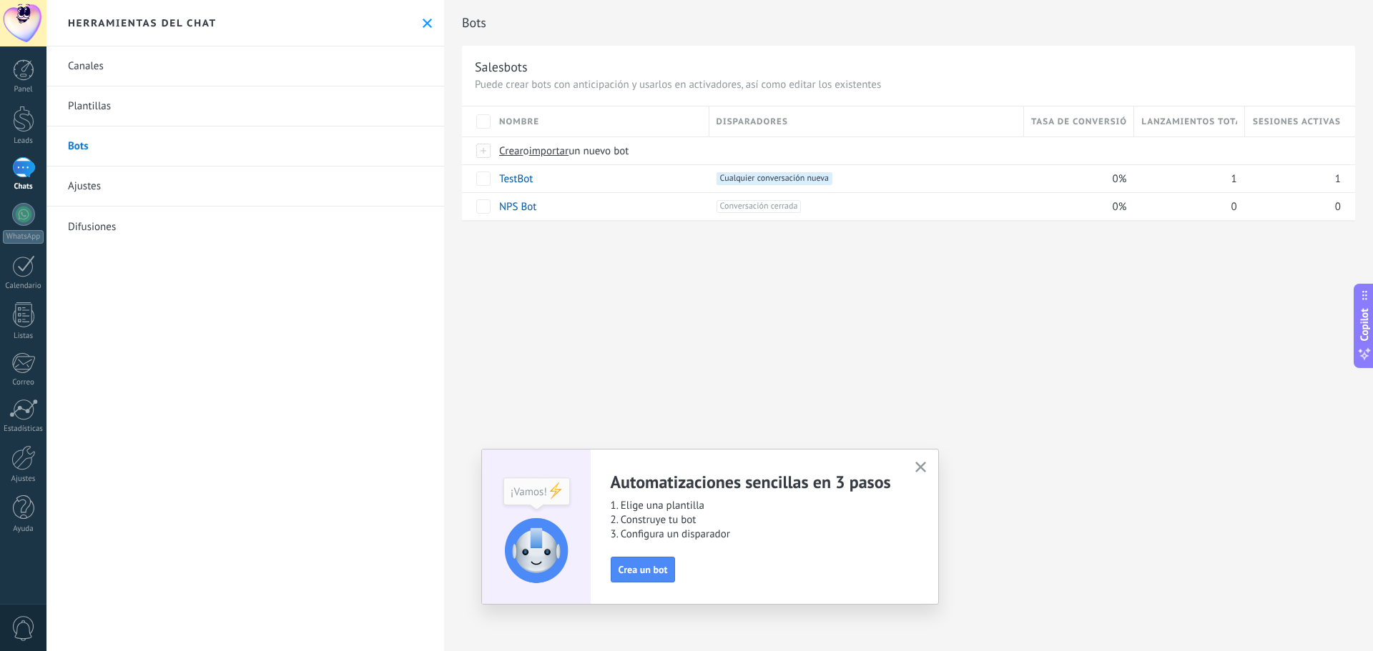
click at [92, 227] on link "Difusiones" at bounding box center [244, 227] width 397 height 40
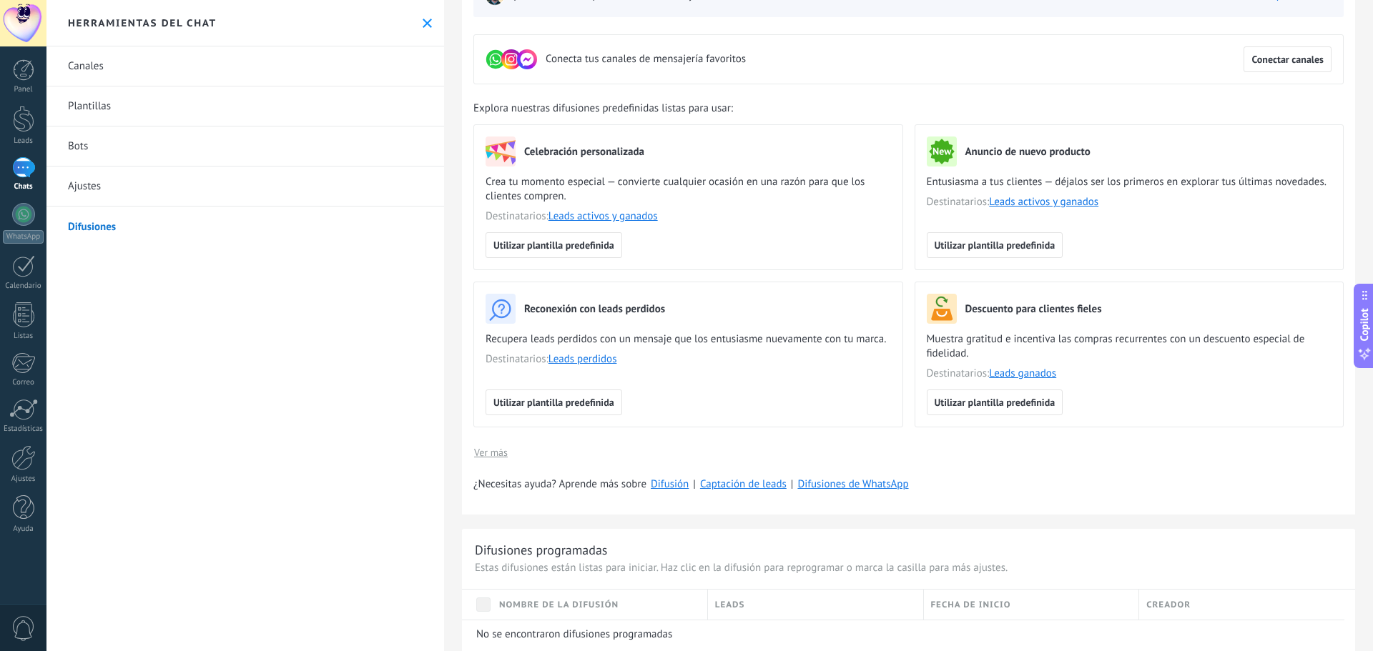
scroll to position [143, 0]
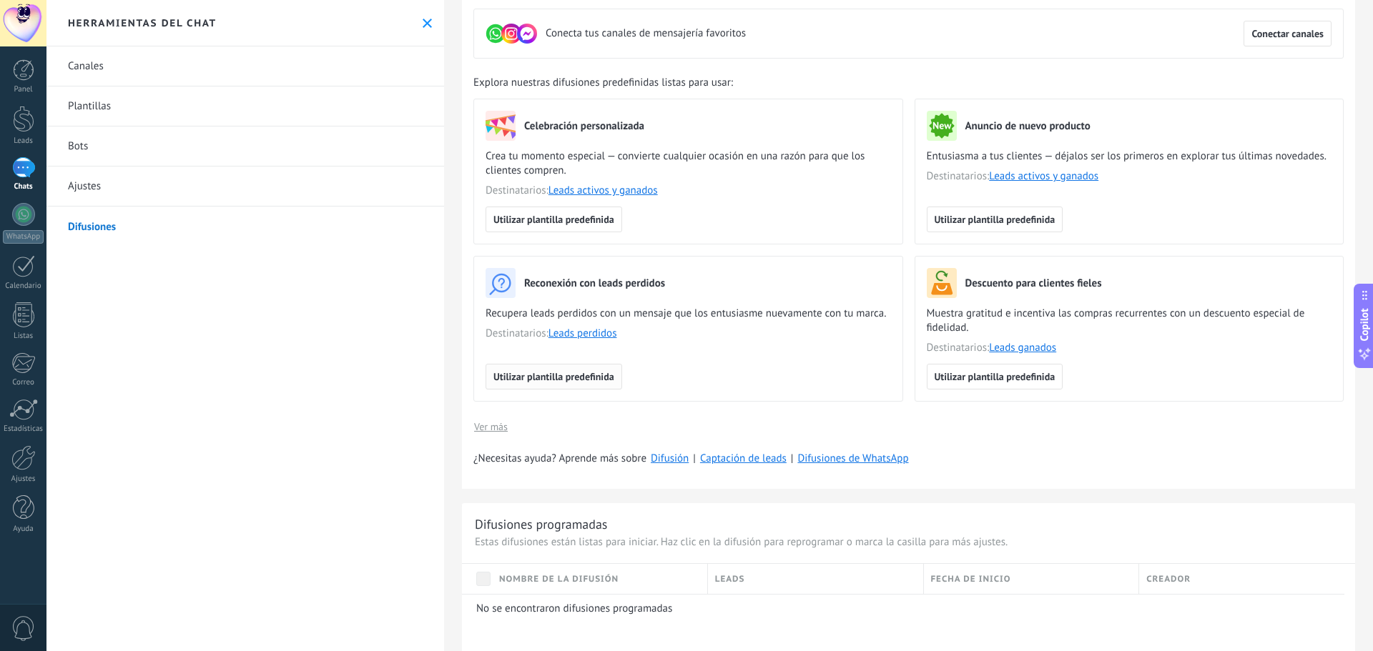
click at [577, 379] on span "Utilizar plantilla predefinida" at bounding box center [553, 377] width 121 height 10
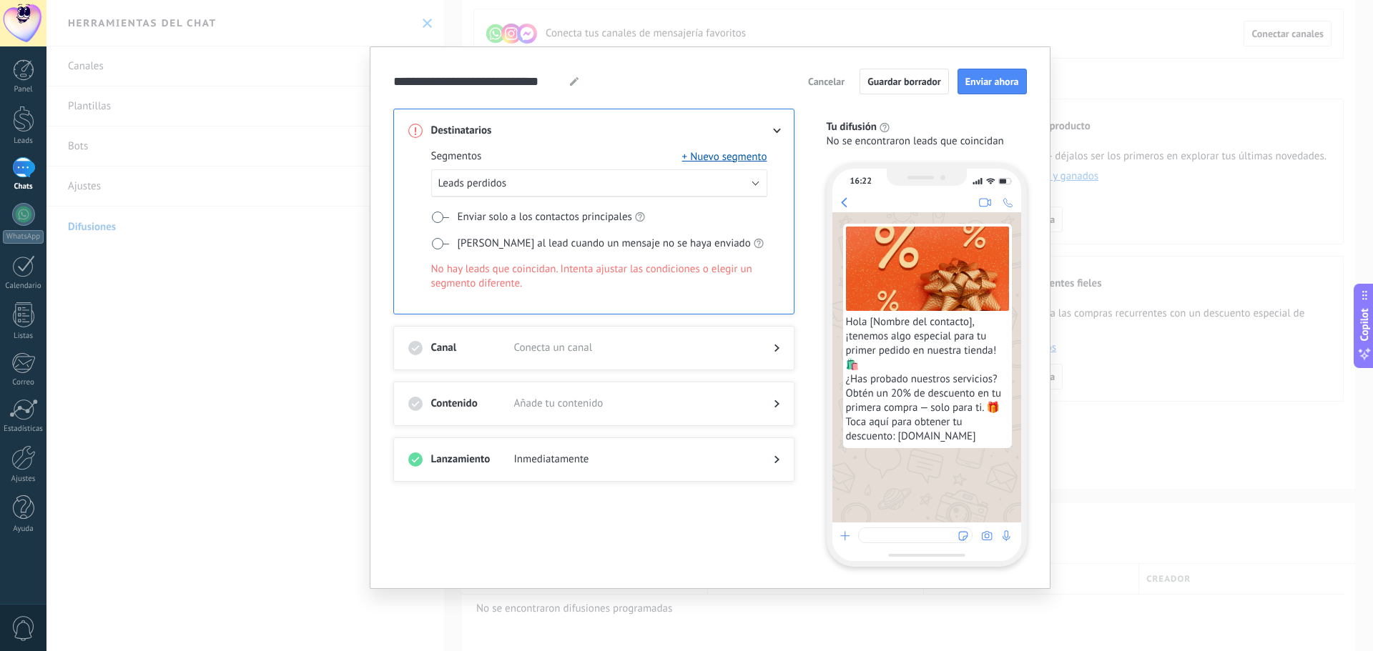
click at [521, 404] on span "Añade tu contenido" at bounding box center [632, 404] width 237 height 14
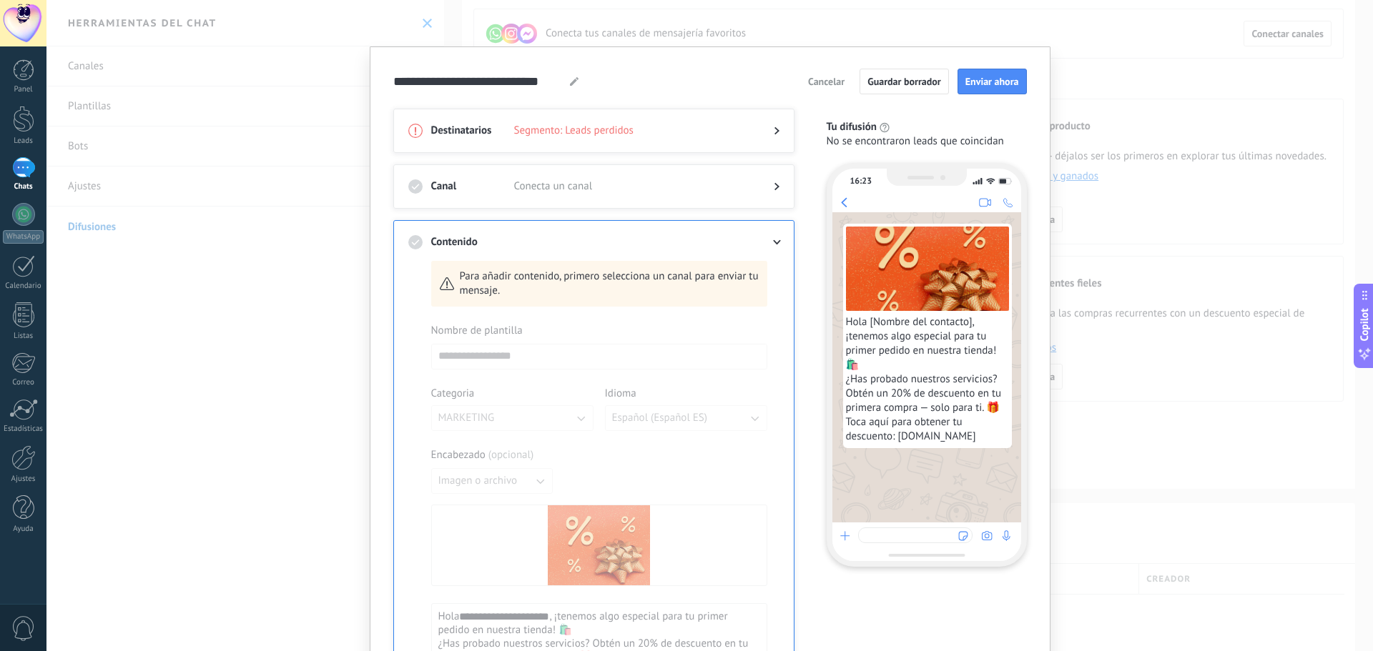
click at [570, 185] on span "Conecta un canal" at bounding box center [632, 186] width 237 height 14
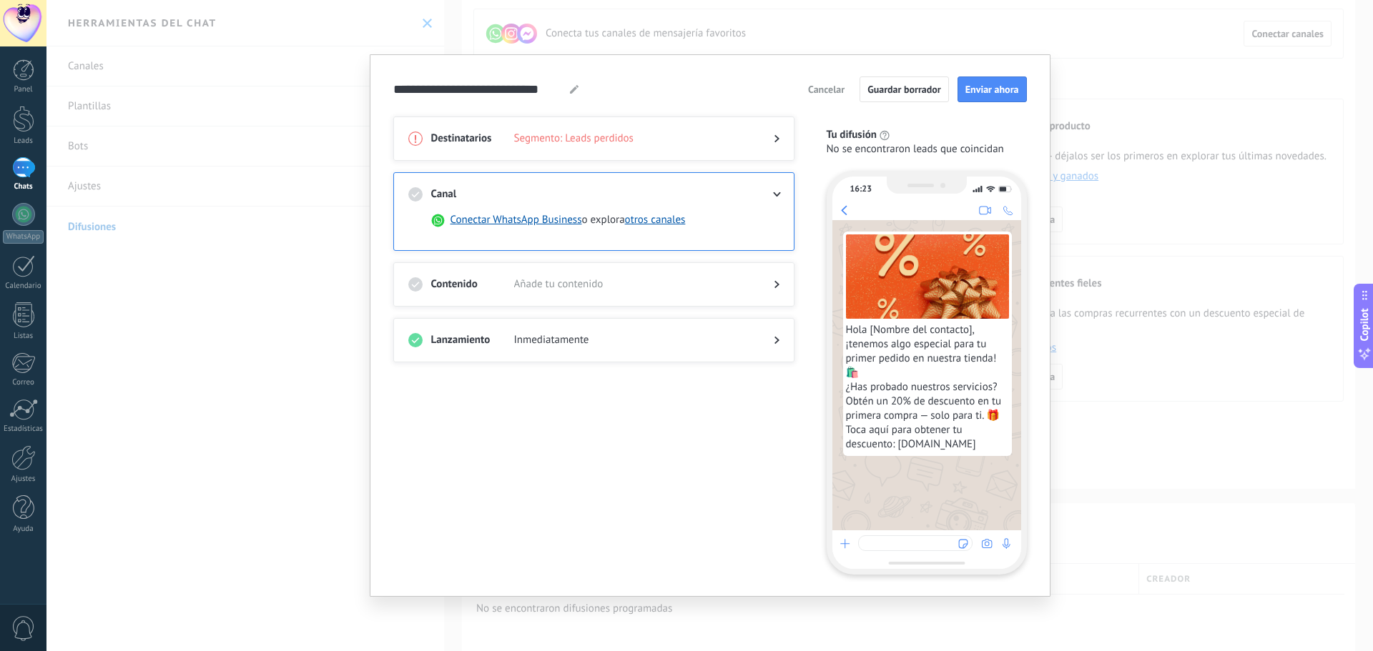
click at [546, 282] on span "Añade tu contenido" at bounding box center [632, 284] width 237 height 14
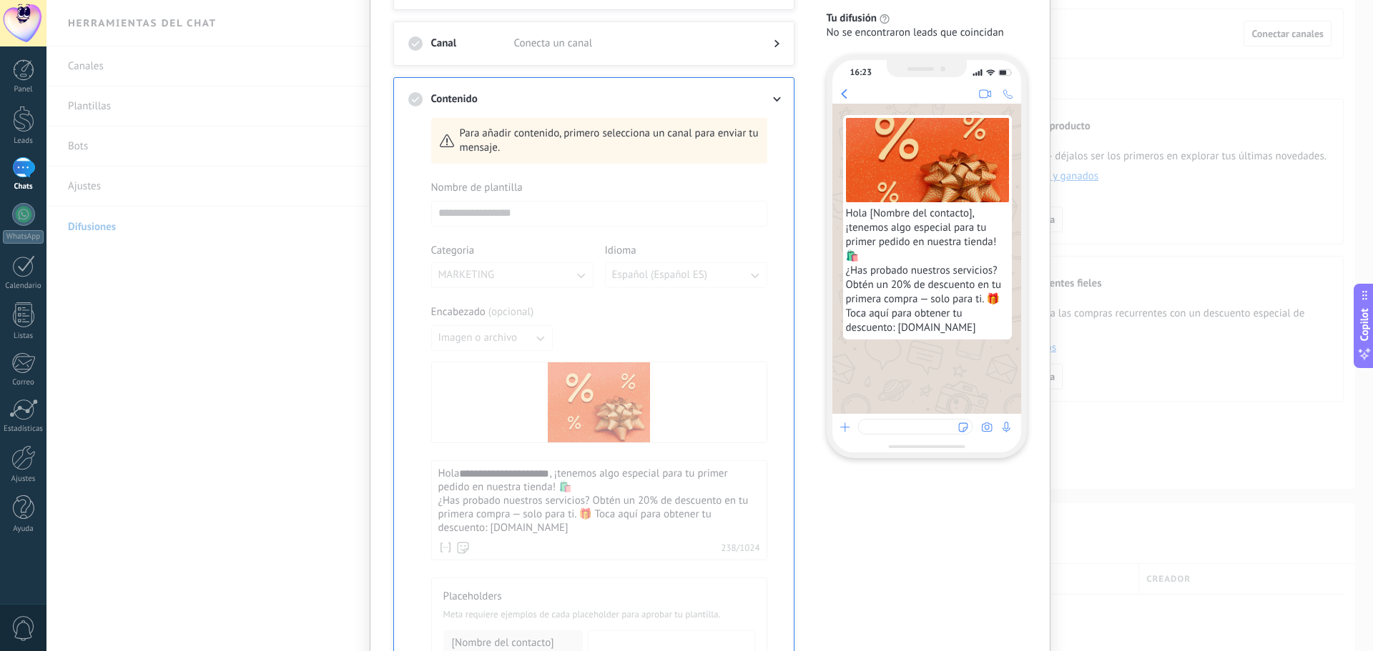
click at [524, 249] on div at bounding box center [599, 488] width 336 height 615
click at [488, 199] on div at bounding box center [599, 488] width 336 height 615
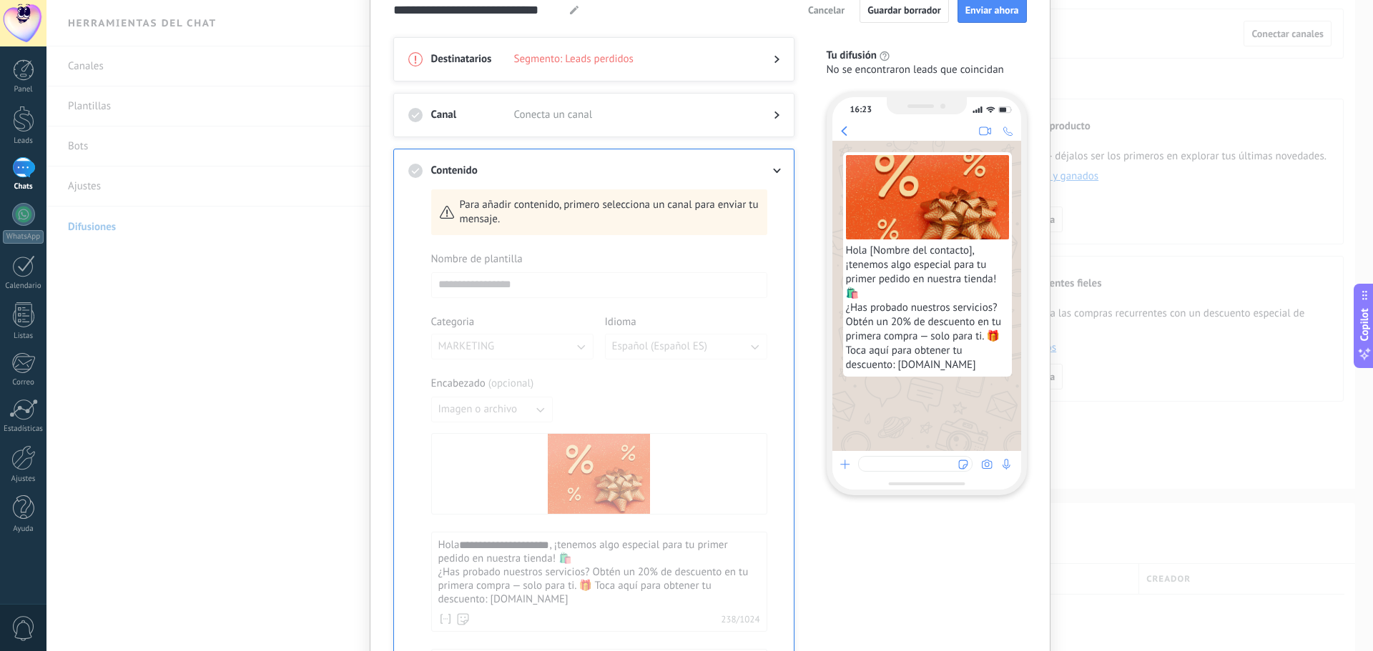
scroll to position [0, 0]
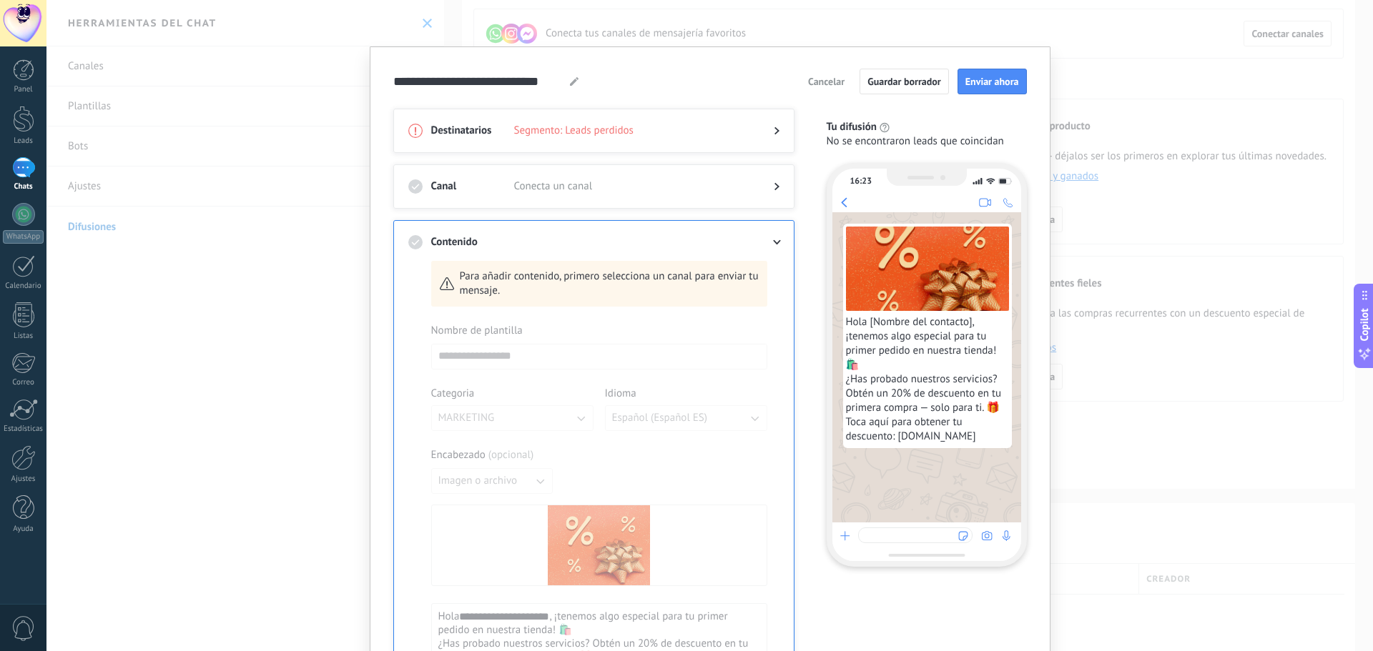
click at [542, 179] on div "Canal Conecta un canal" at bounding box center [593, 186] width 401 height 44
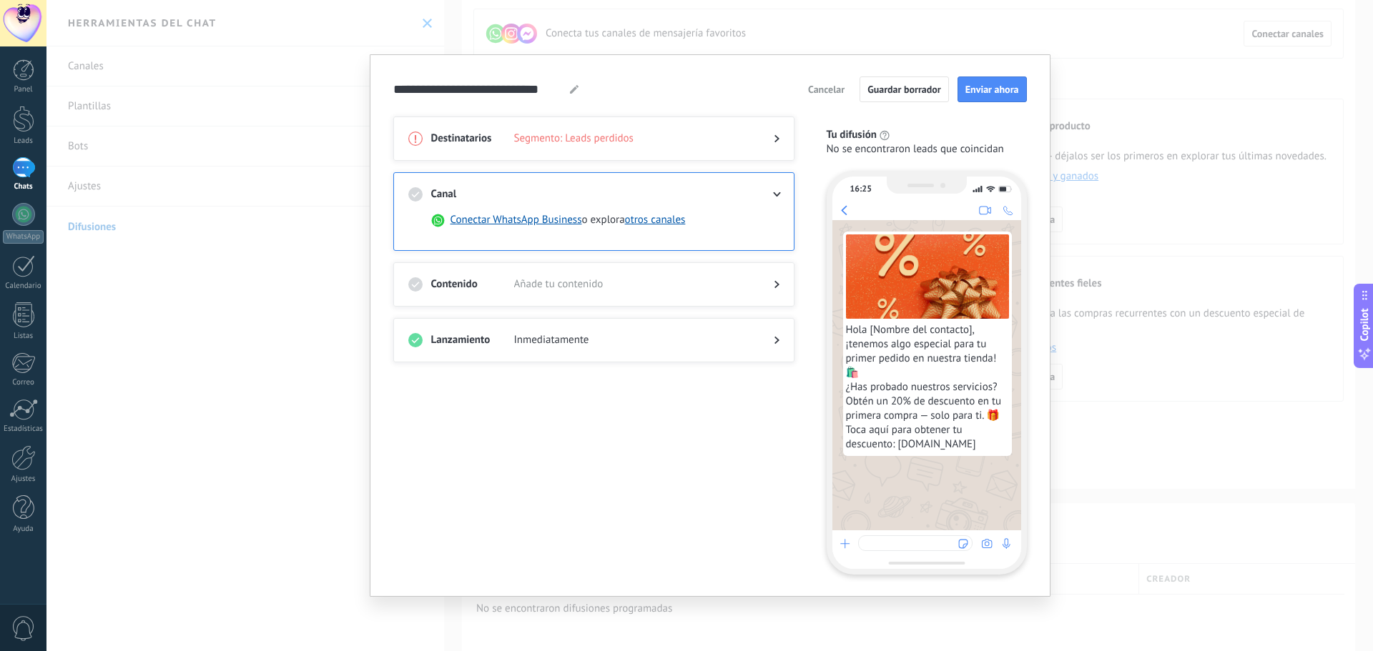
click at [641, 244] on div "Conectar WhatsApp Business o explora otros canales" at bounding box center [599, 230] width 336 height 34
click at [208, 264] on div "**********" at bounding box center [709, 325] width 1326 height 651
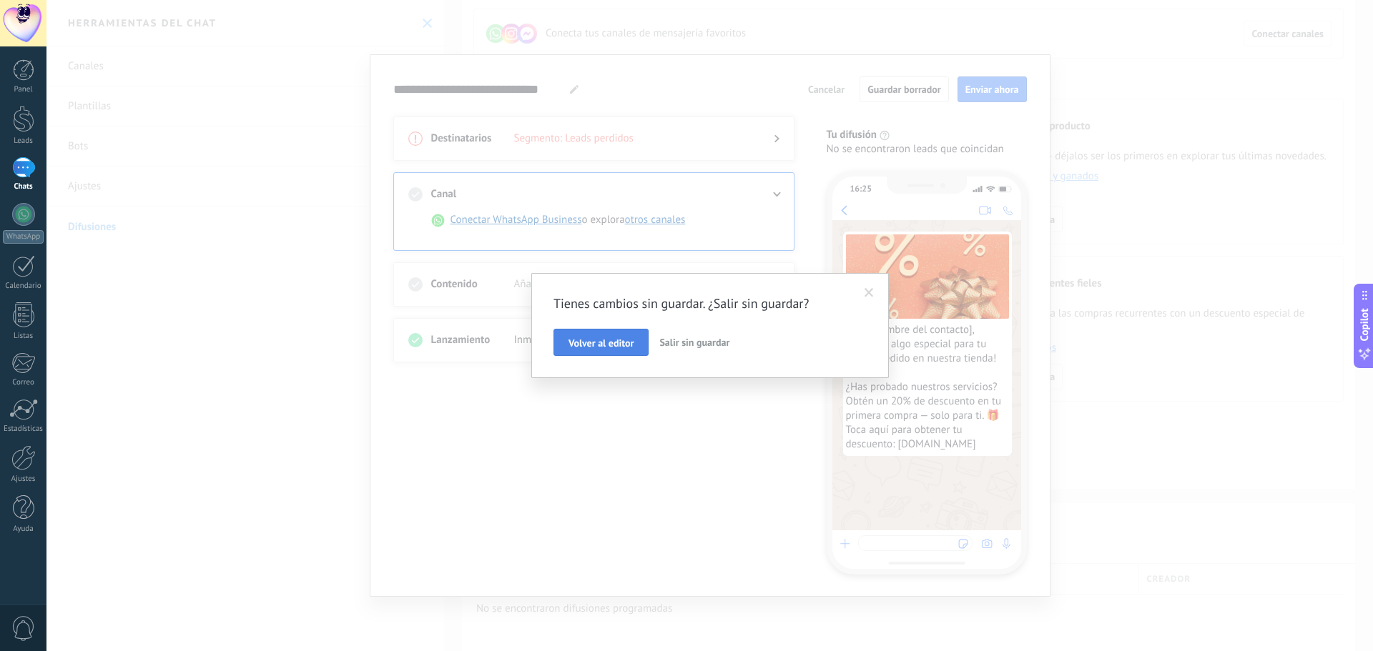
click at [624, 348] on span "Volver al editor" at bounding box center [600, 343] width 65 height 10
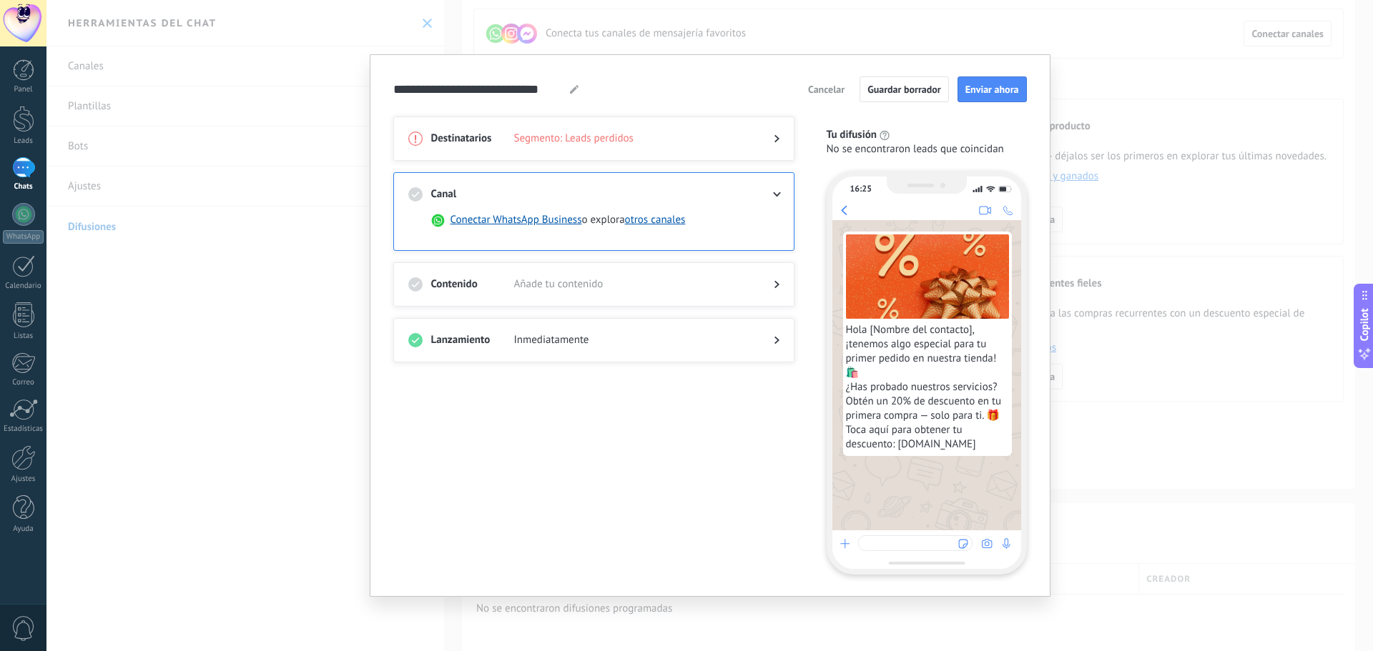
click at [748, 349] on div at bounding box center [593, 354] width 371 height 14
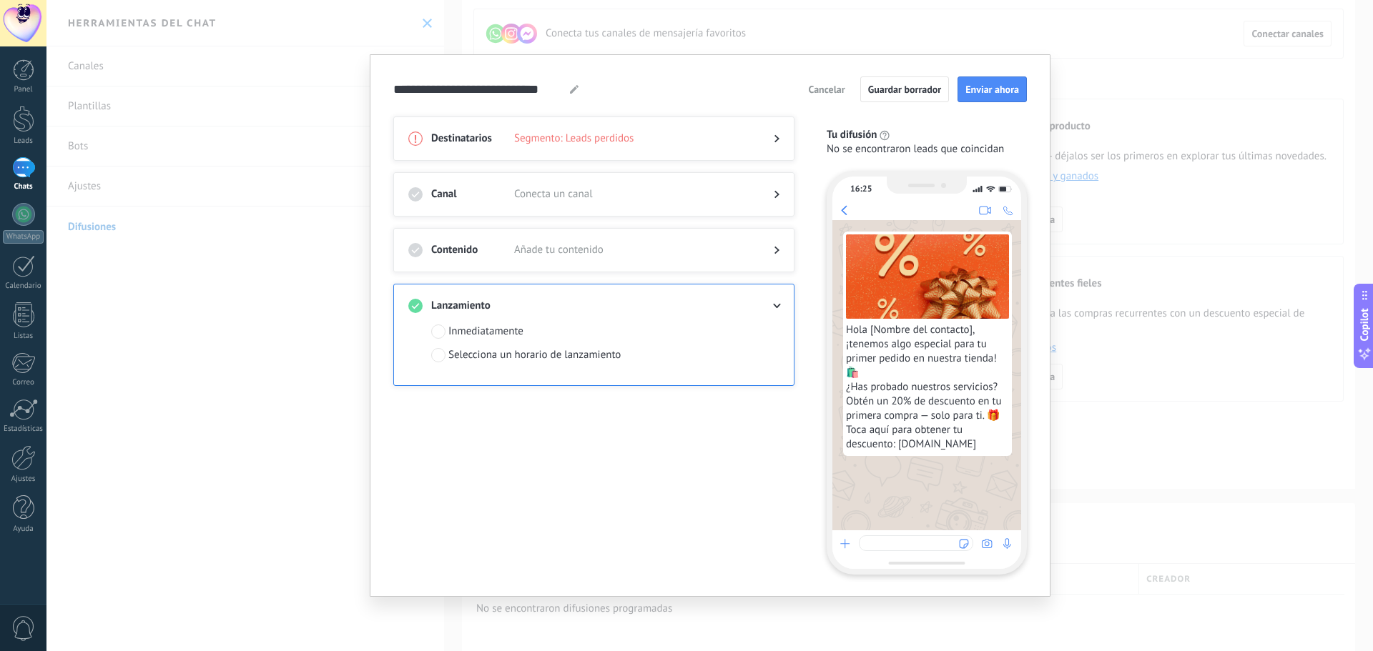
click at [502, 358] on div "Selecciona un horario de lanzamiento" at bounding box center [534, 355] width 172 height 14
click at [500, 336] on div "Inmediatamente" at bounding box center [485, 332] width 75 height 14
click at [1163, 346] on div "**********" at bounding box center [709, 325] width 1326 height 651
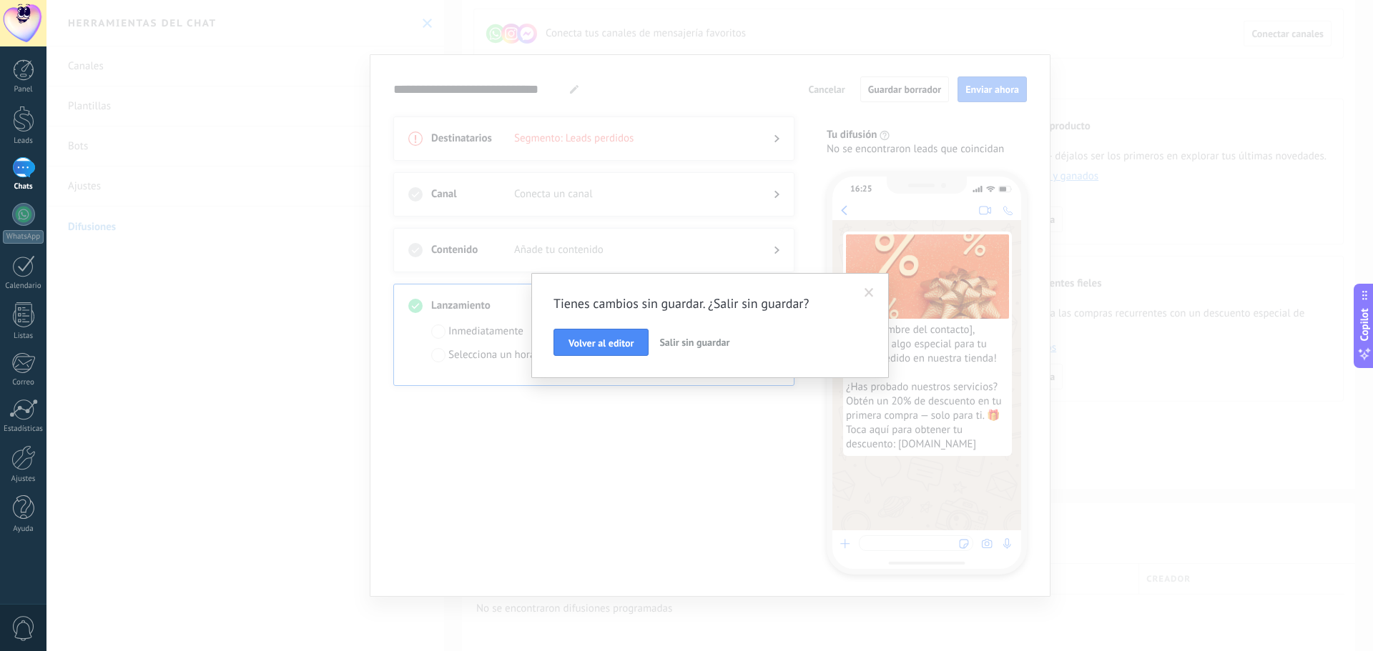
click at [862, 294] on span at bounding box center [869, 293] width 24 height 24
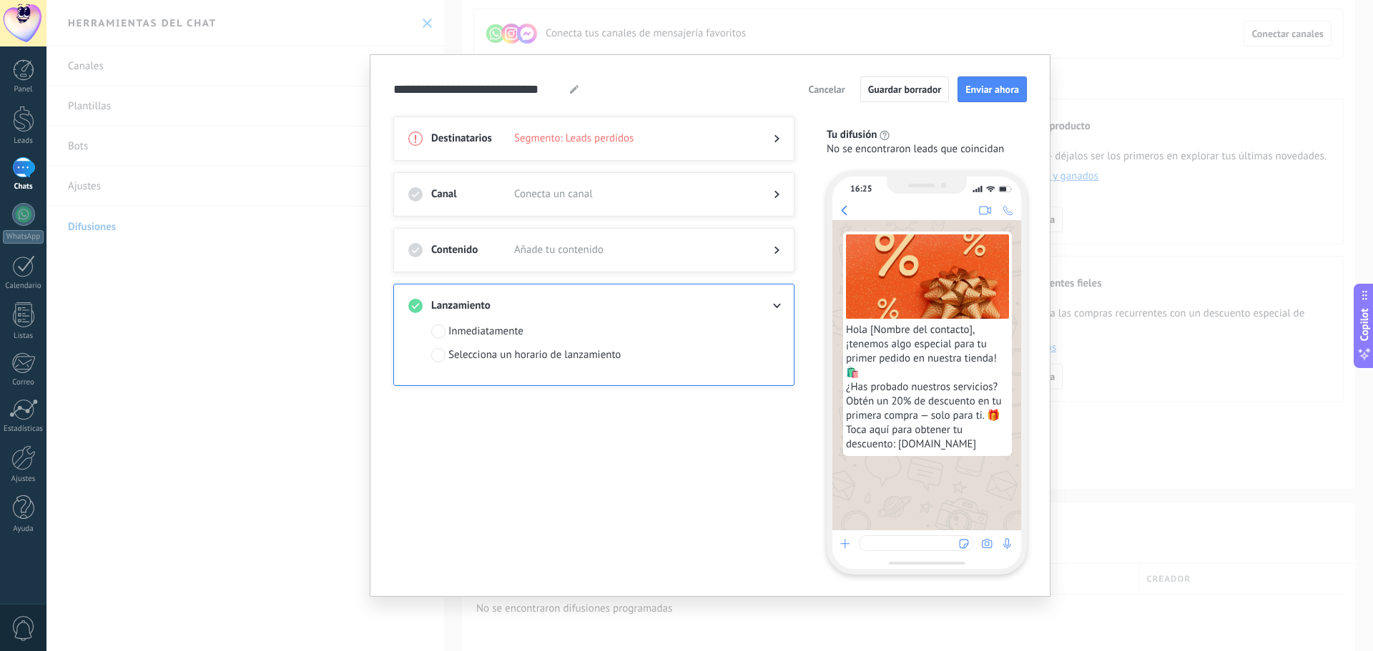
click at [317, 93] on div "**********" at bounding box center [709, 325] width 1326 height 651
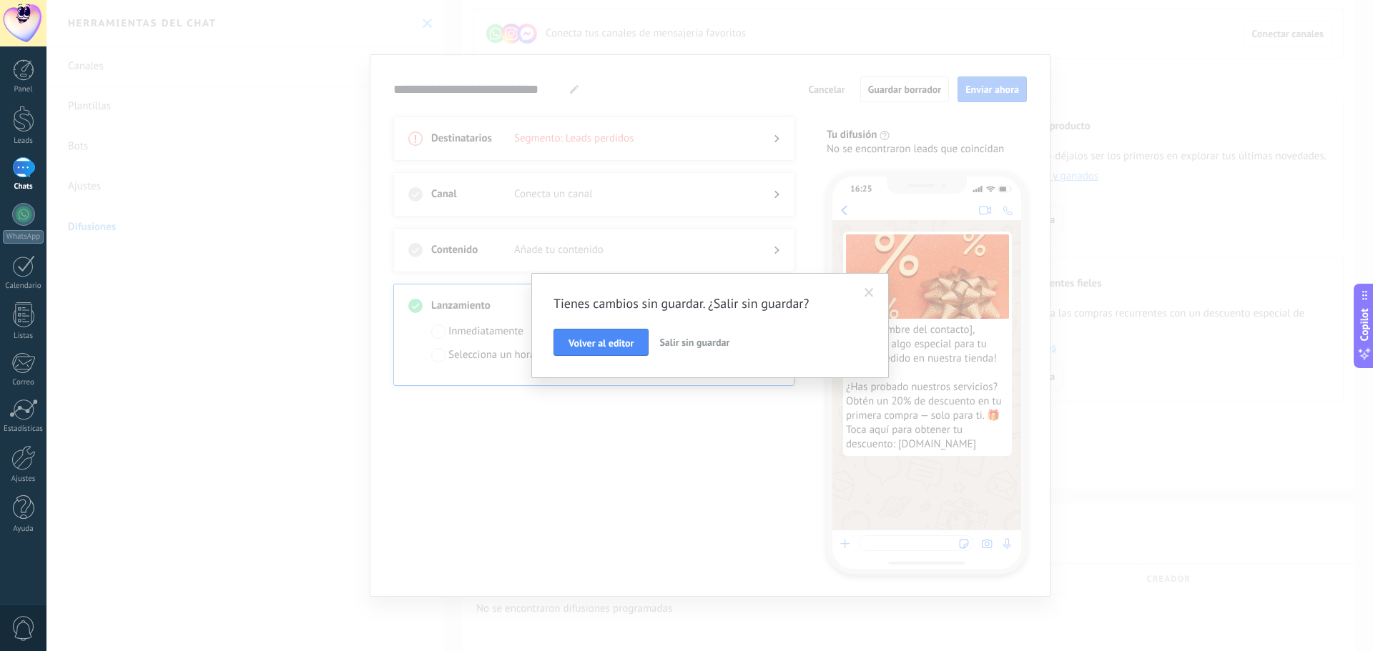
click at [713, 338] on span "Salir sin guardar" at bounding box center [694, 342] width 70 height 13
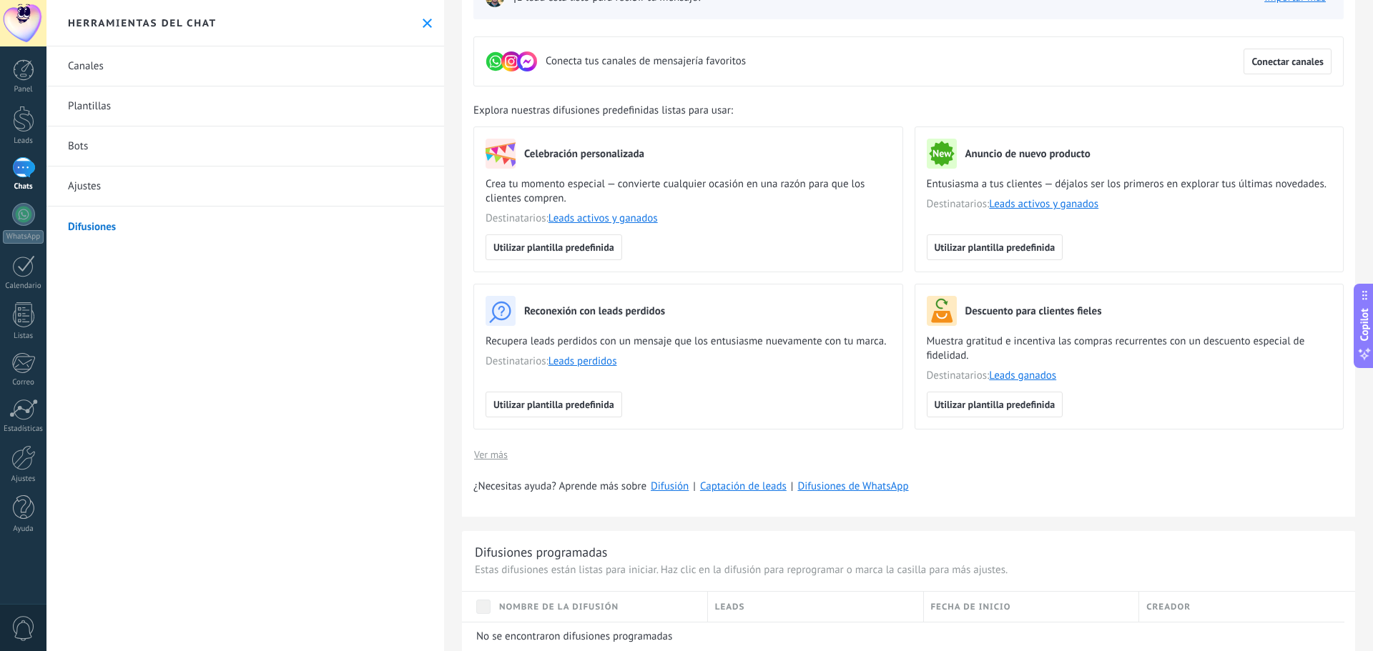
scroll to position [357, 0]
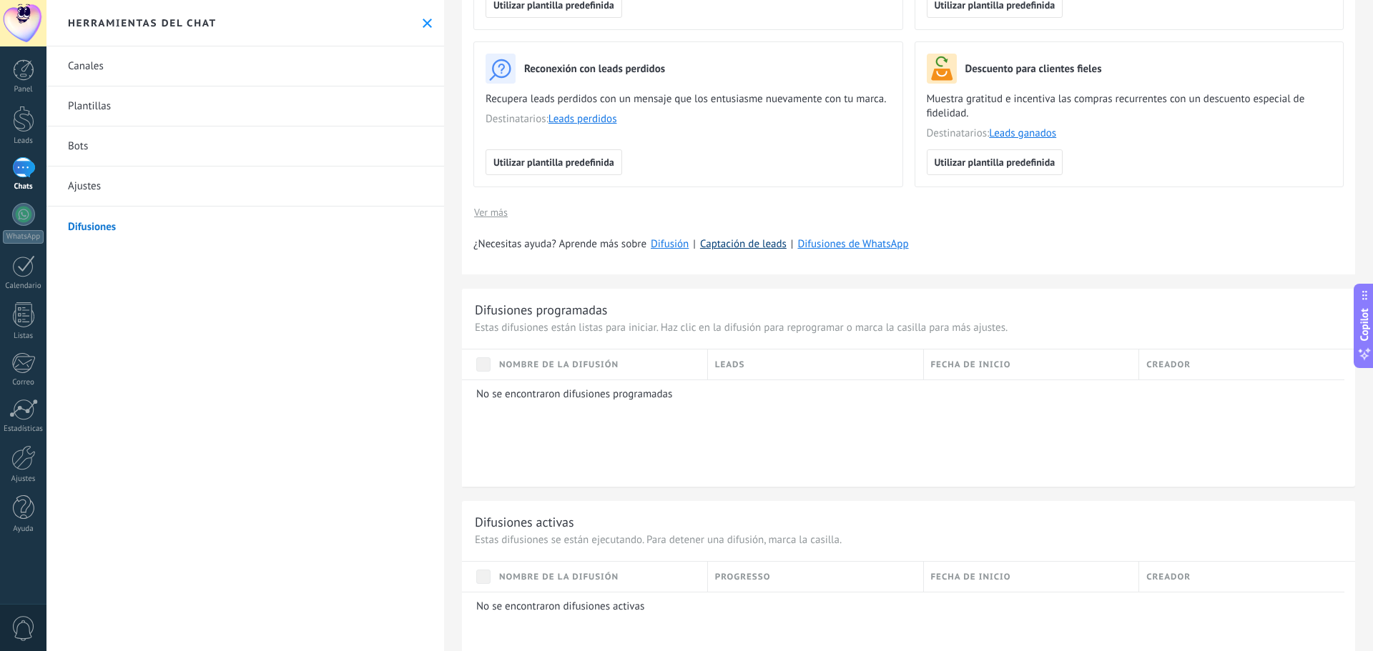
click at [750, 245] on link "Captación de leads" at bounding box center [743, 244] width 87 height 14
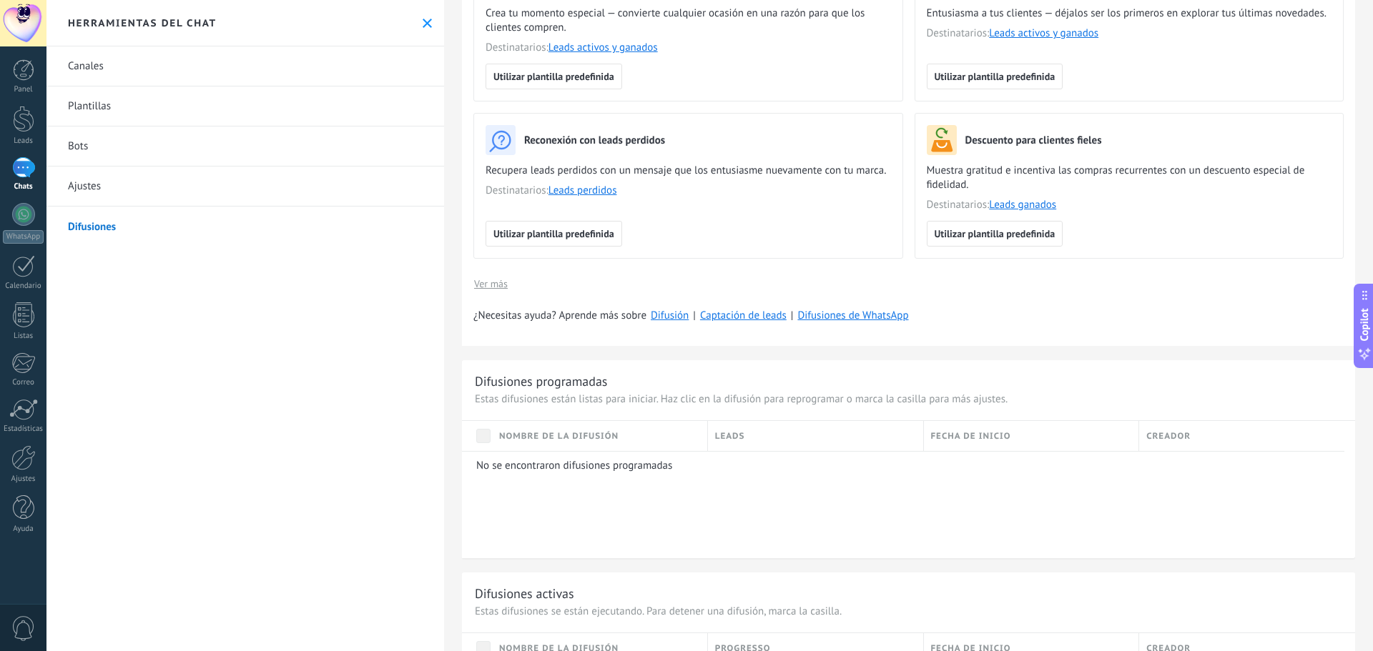
scroll to position [0, 0]
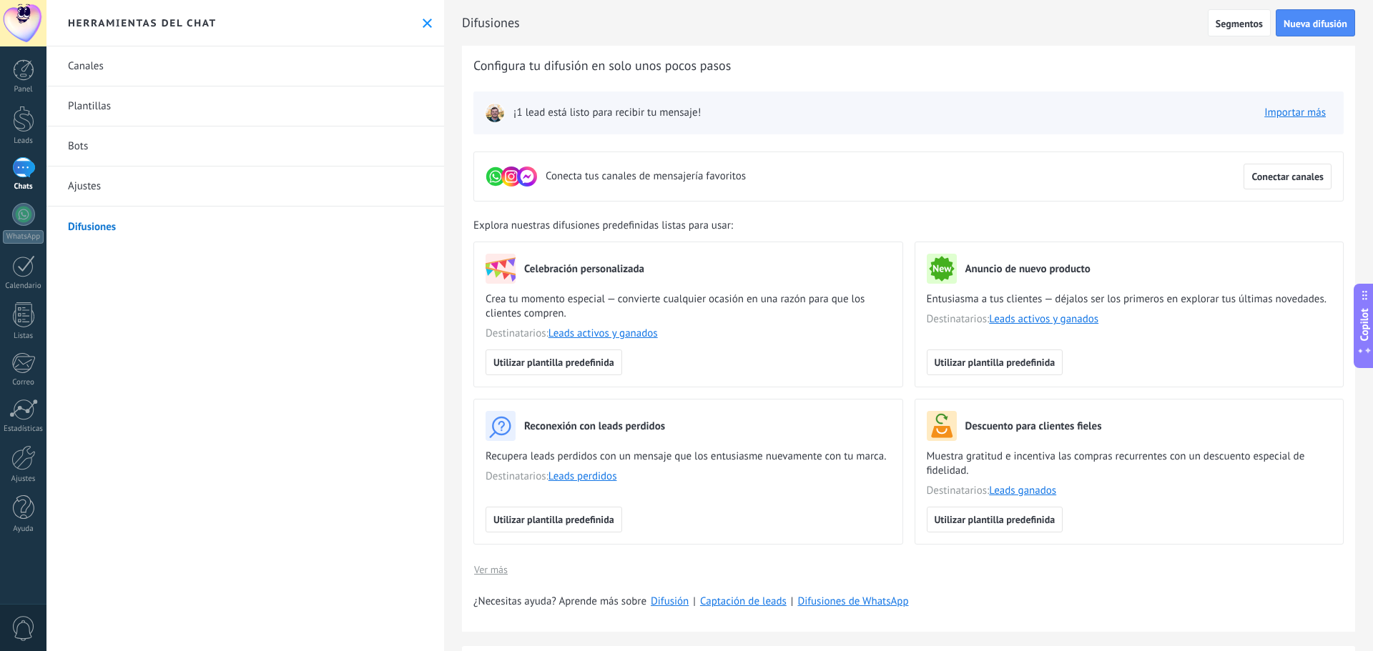
click at [614, 180] on span "Conecta tus canales de mensajería favoritos" at bounding box center [645, 176] width 200 height 14
click at [1297, 177] on span "Conectar canales" at bounding box center [1287, 177] width 72 height 10
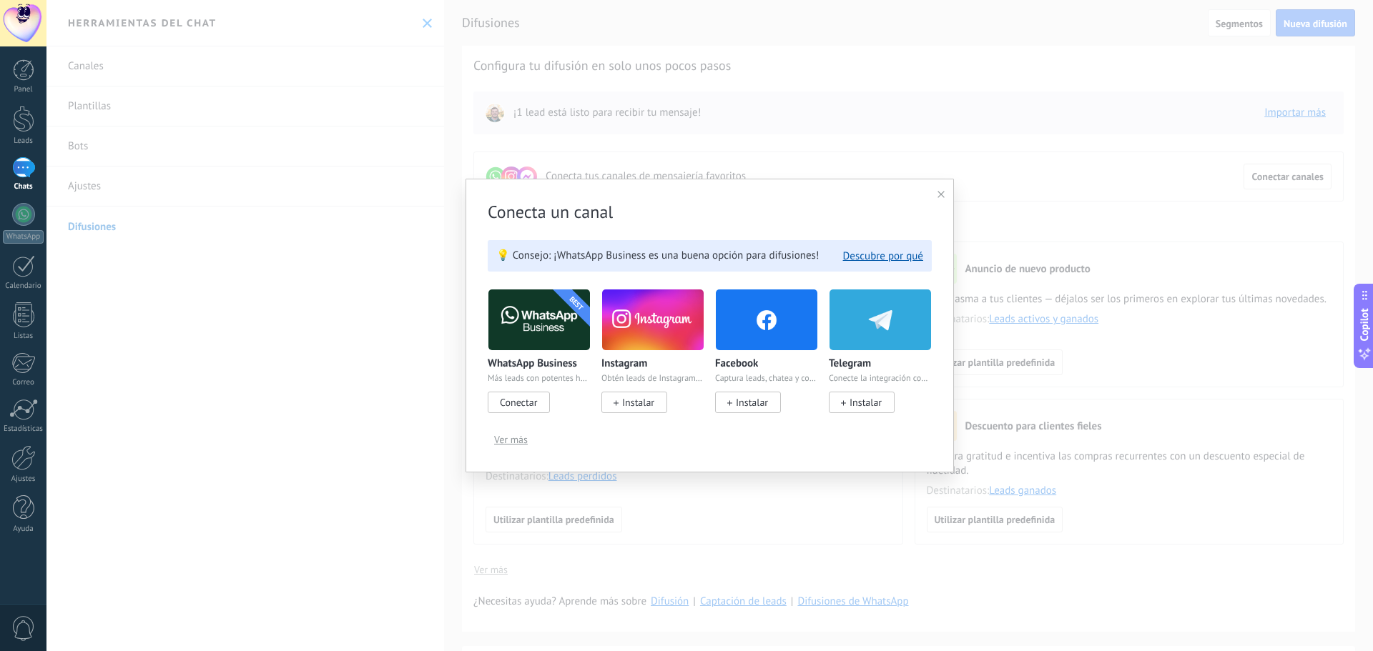
click at [511, 440] on span "Ver más" at bounding box center [511, 440] width 34 height 10
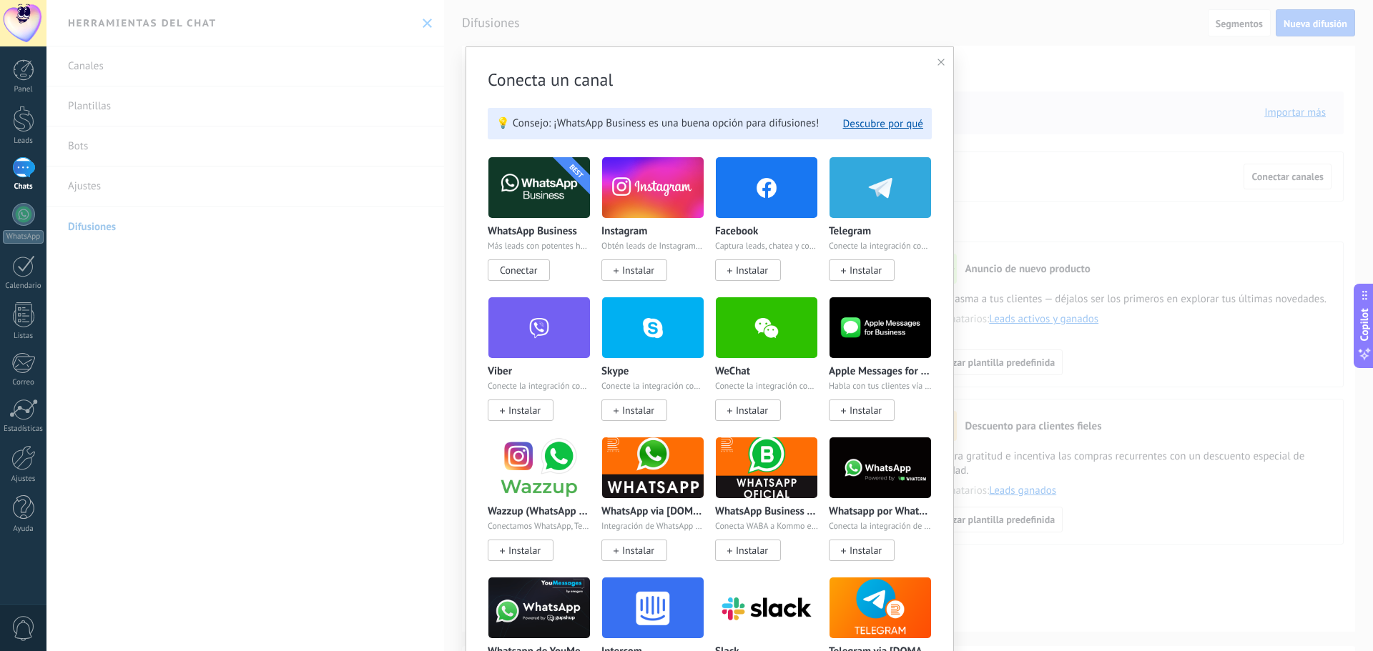
click at [939, 63] on icon at bounding box center [940, 62] width 7 height 7
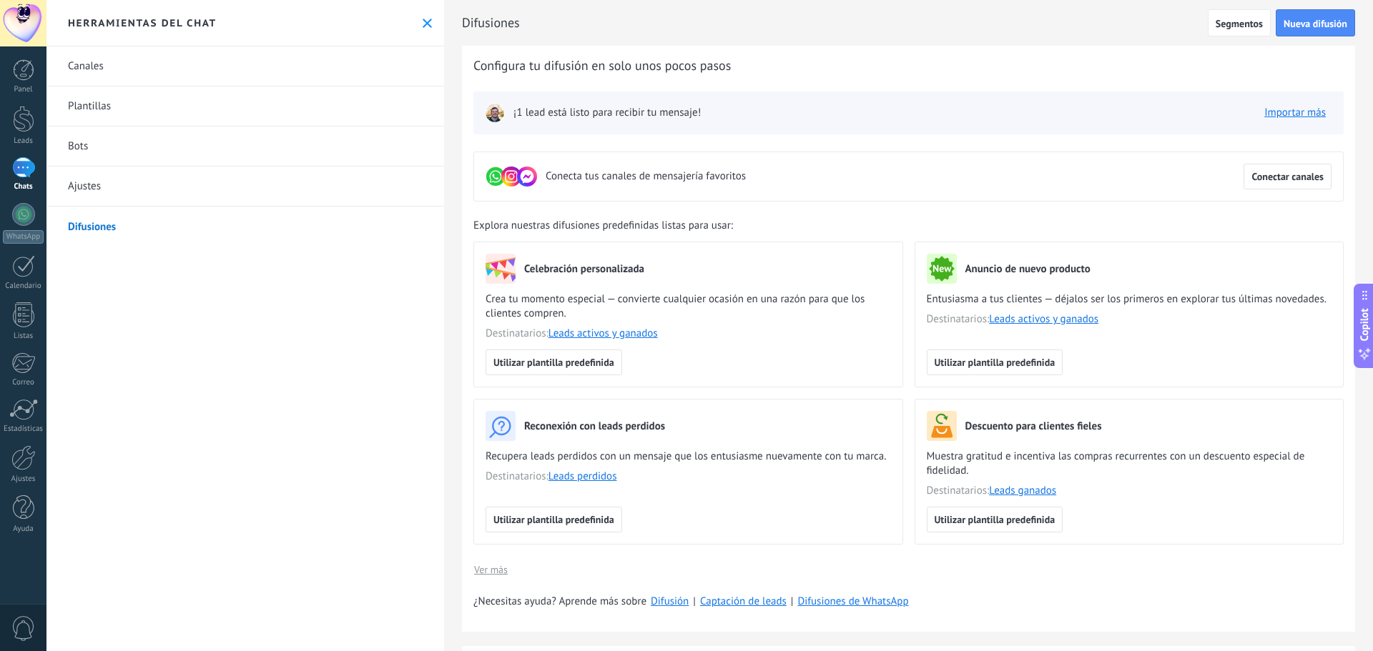
click at [165, 185] on link "Ajustes" at bounding box center [244, 187] width 397 height 40
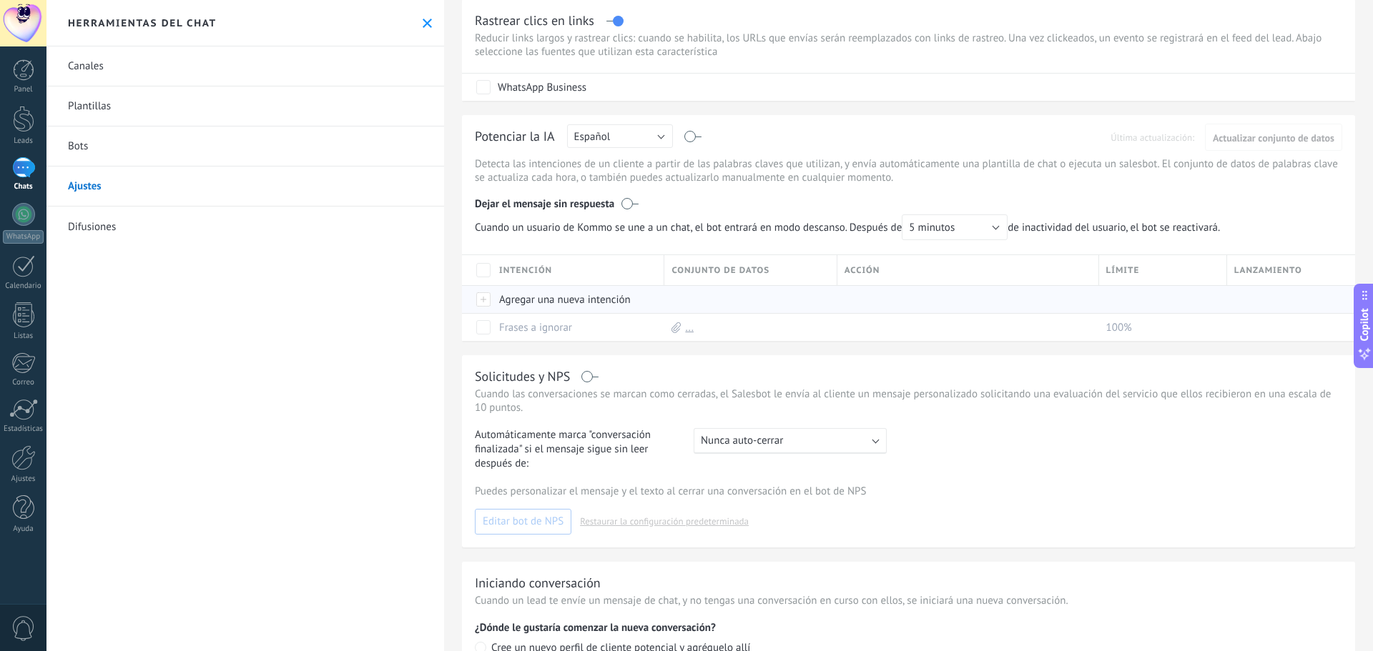
scroll to position [71, 0]
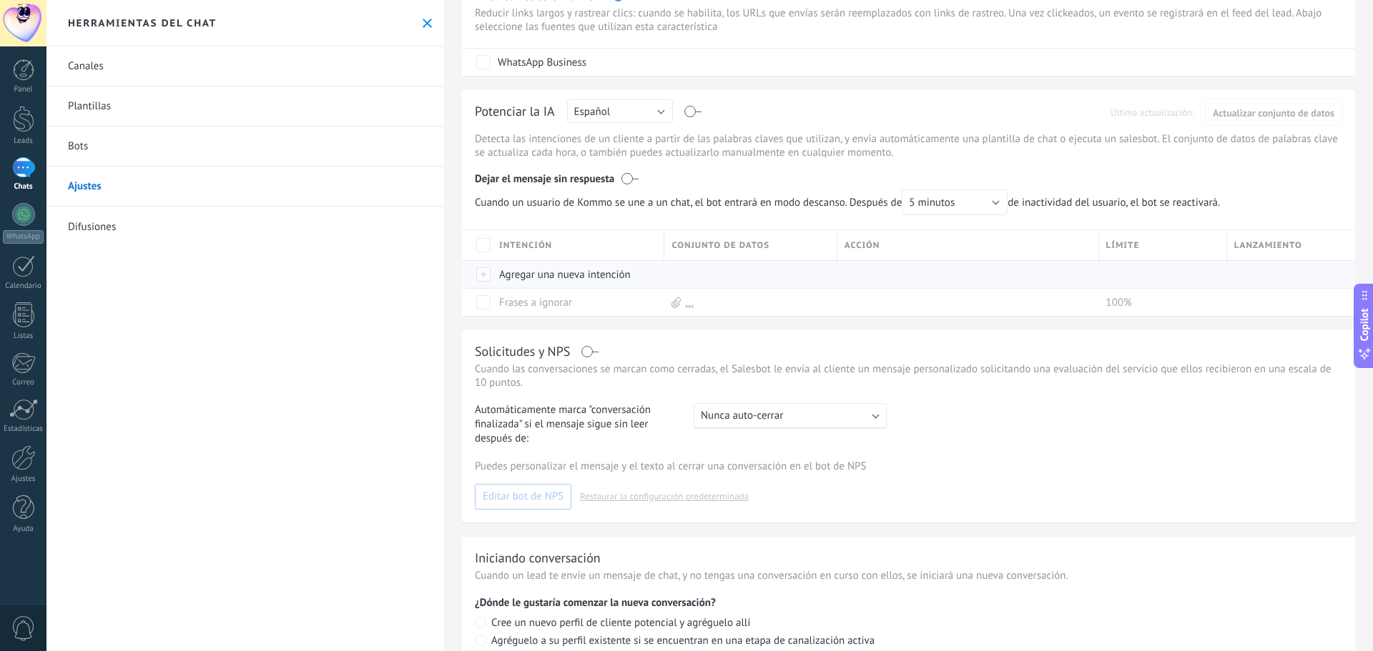
click at [552, 278] on div "Agregar una nueva intención" at bounding box center [574, 274] width 165 height 27
click at [799, 334] on div "Solicitudes y NPS Cuando las conversaciones se marcan como cerradas, el Salesbo…" at bounding box center [908, 426] width 893 height 192
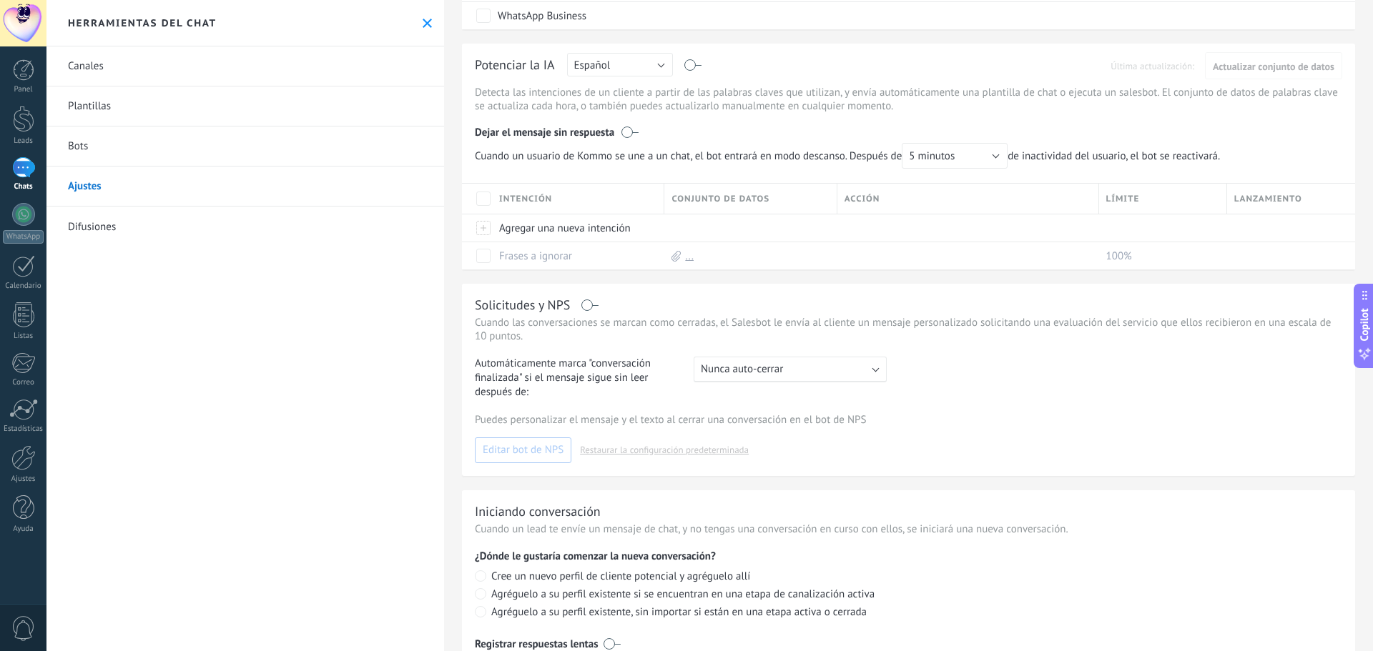
scroll to position [143, 0]
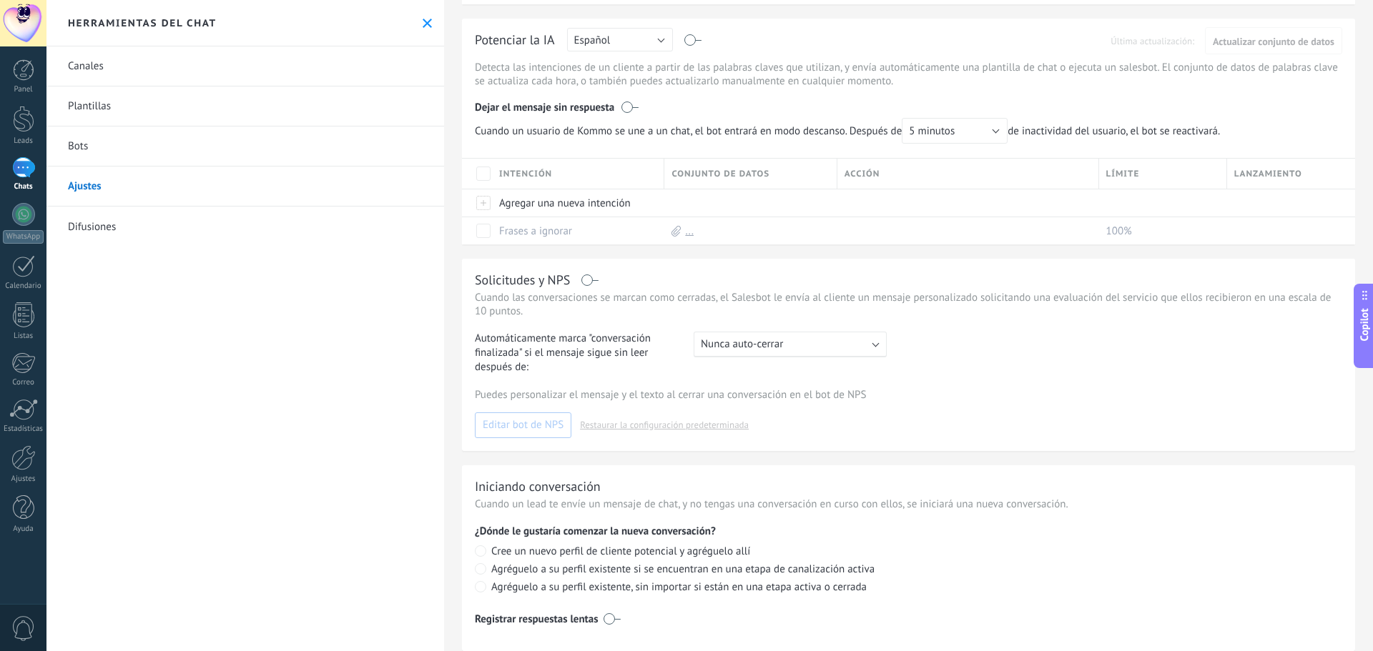
click at [779, 345] on span "Nunca auto-cerrar" at bounding box center [742, 344] width 82 height 14
click at [929, 372] on div "Automáticamente marca "conversación finalizada" si el mensaje sigue sin leer de…" at bounding box center [707, 353] width 465 height 43
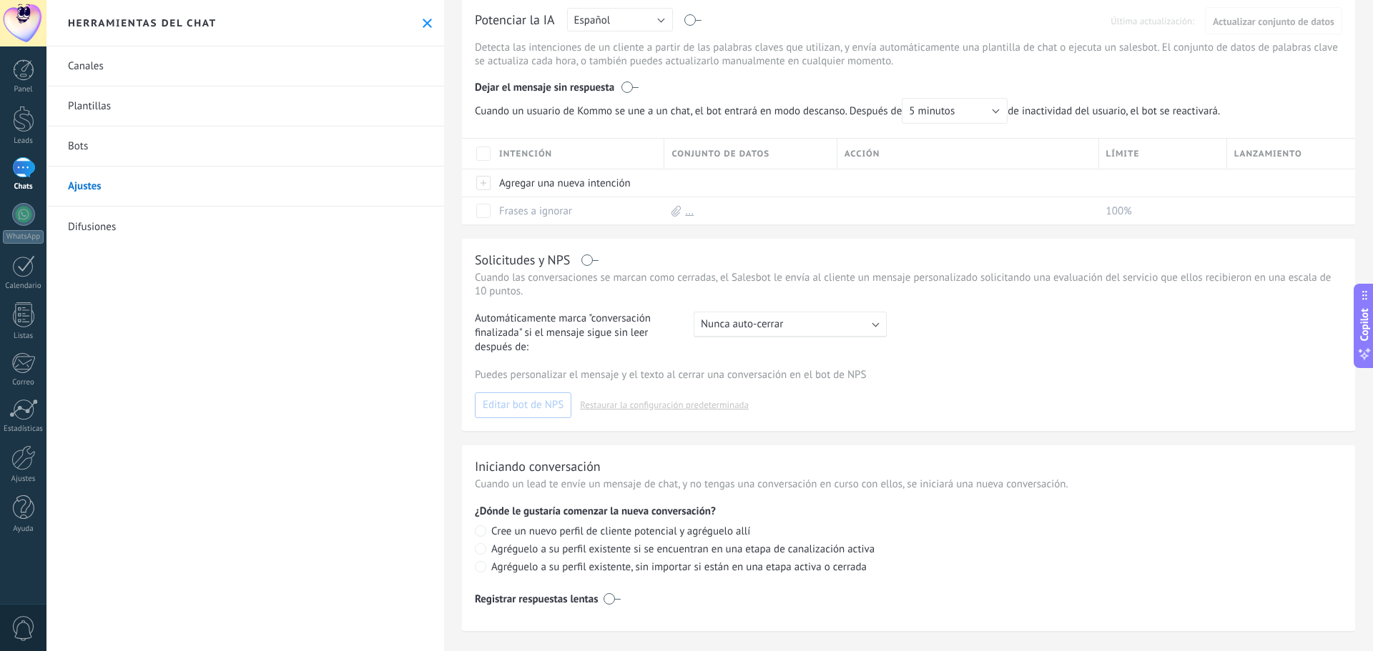
scroll to position [174, 0]
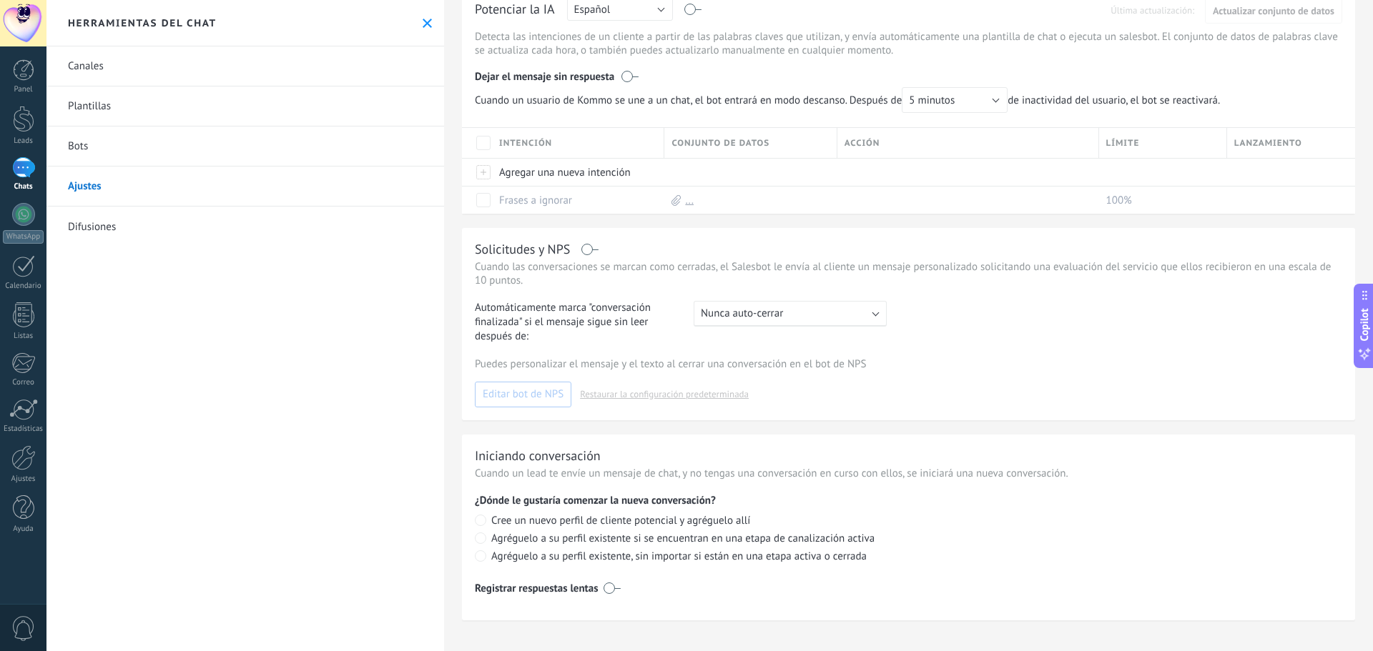
click at [663, 520] on span "Cree un nuevo perfil de cliente potencial y agréguelo allí" at bounding box center [620, 521] width 259 height 14
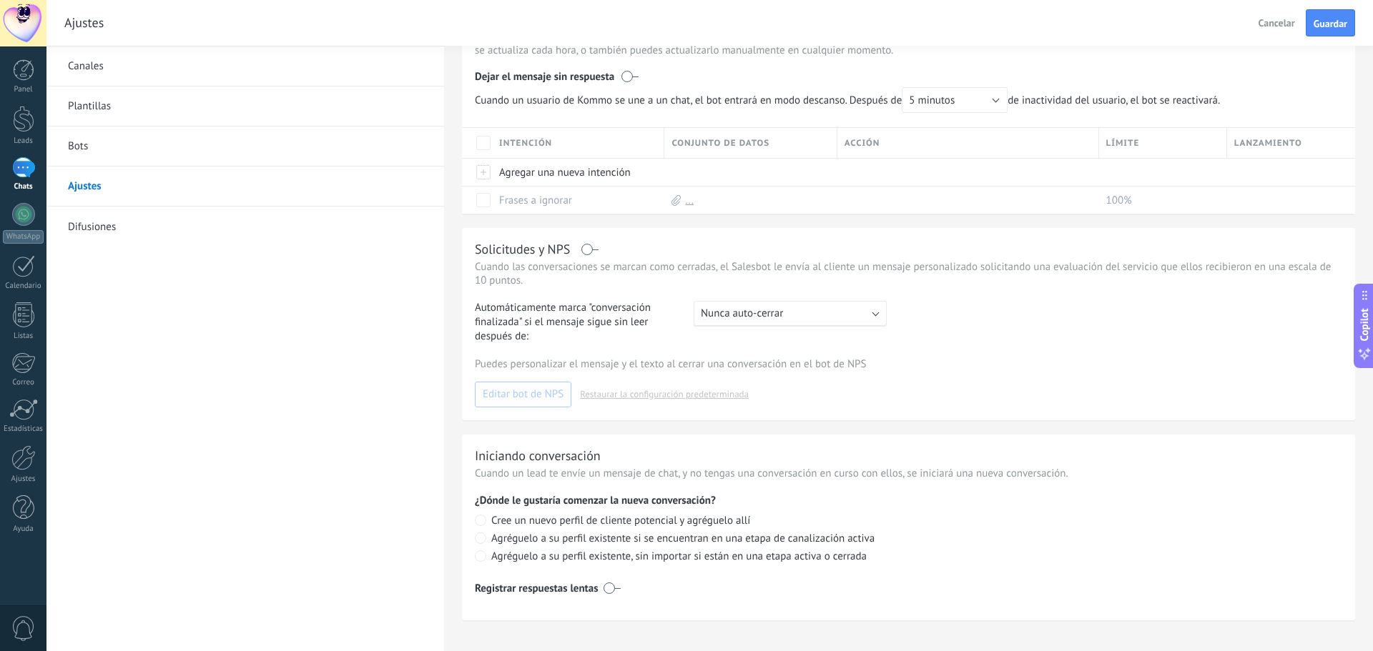
click at [194, 274] on div "Canales Plantillas Bots Ajustes Difusiones" at bounding box center [244, 348] width 397 height 605
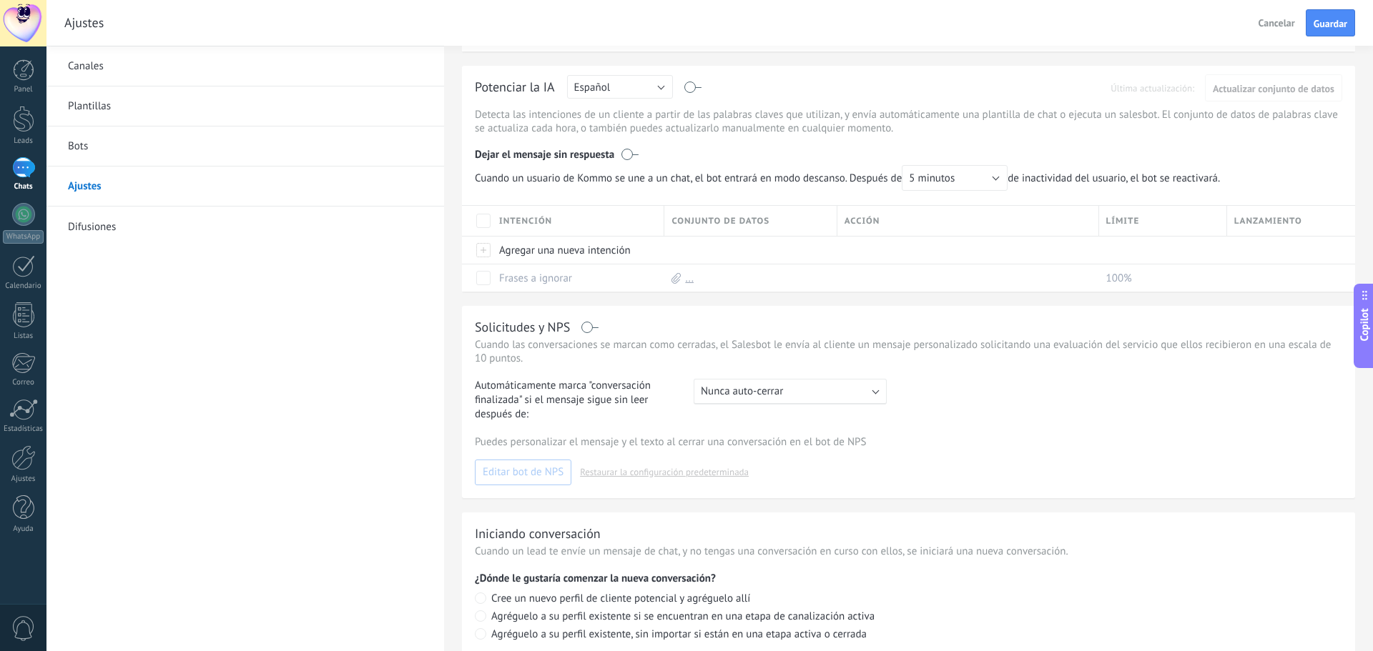
scroll to position [0, 0]
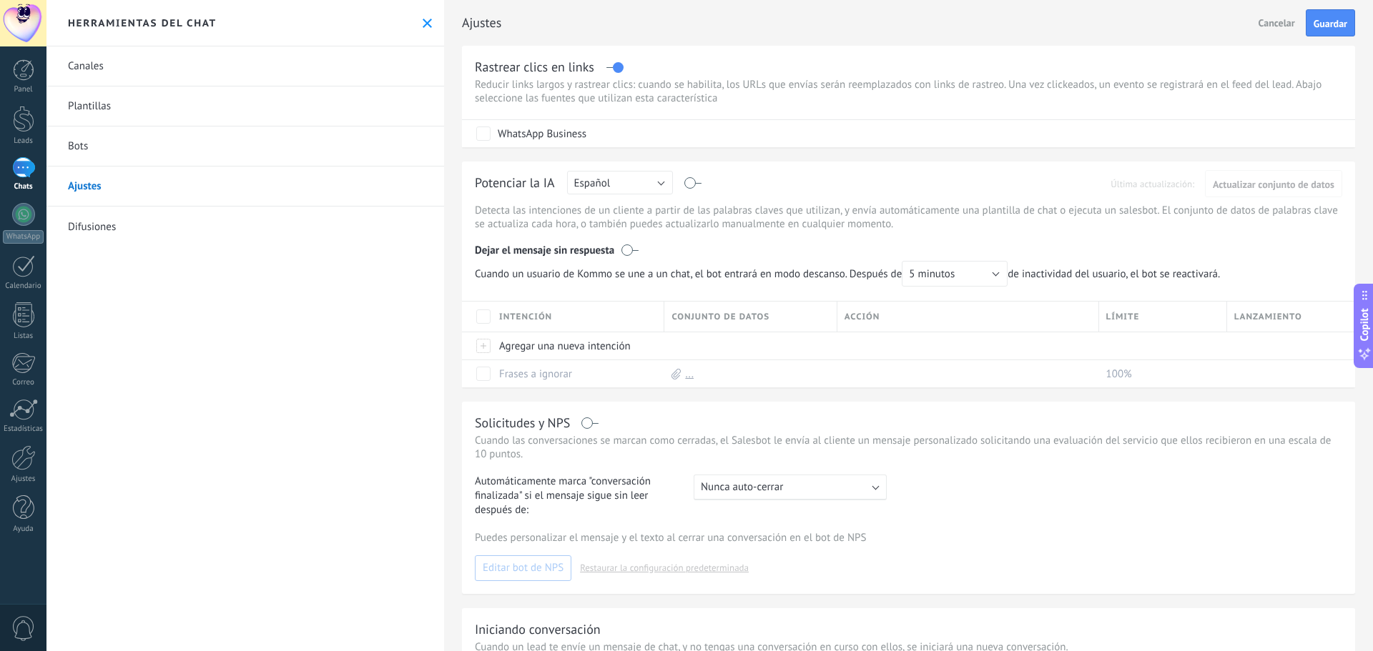
click at [423, 23] on icon at bounding box center [427, 23] width 9 height 9
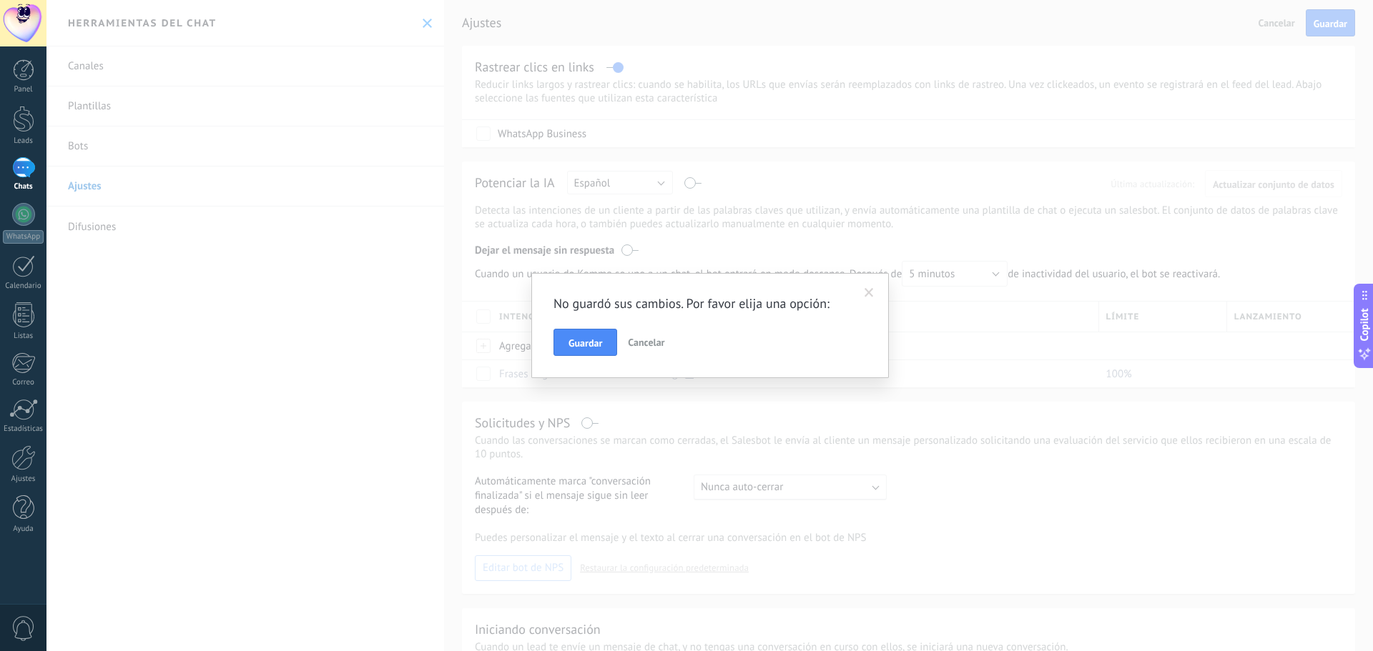
click at [650, 346] on span "Cancelar" at bounding box center [646, 342] width 36 height 13
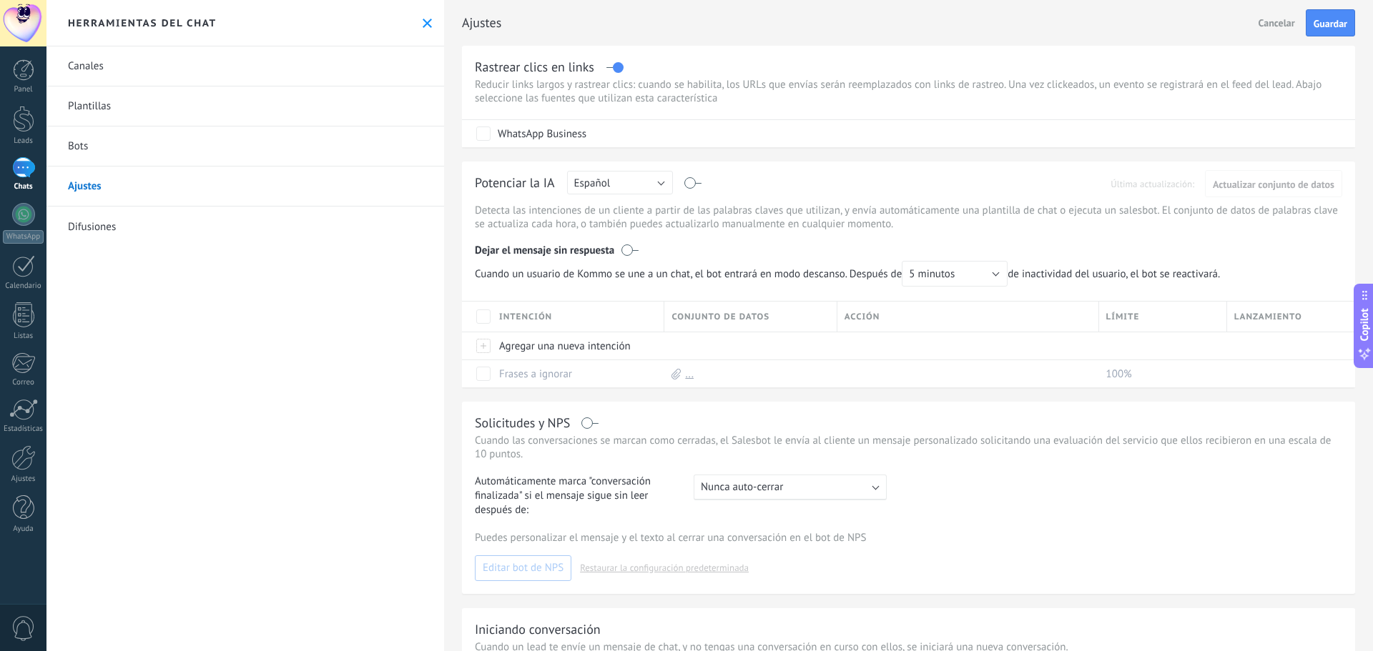
click at [425, 31] on div "Herramientas del chat" at bounding box center [244, 23] width 397 height 46
click at [421, 28] on button at bounding box center [427, 23] width 12 height 12
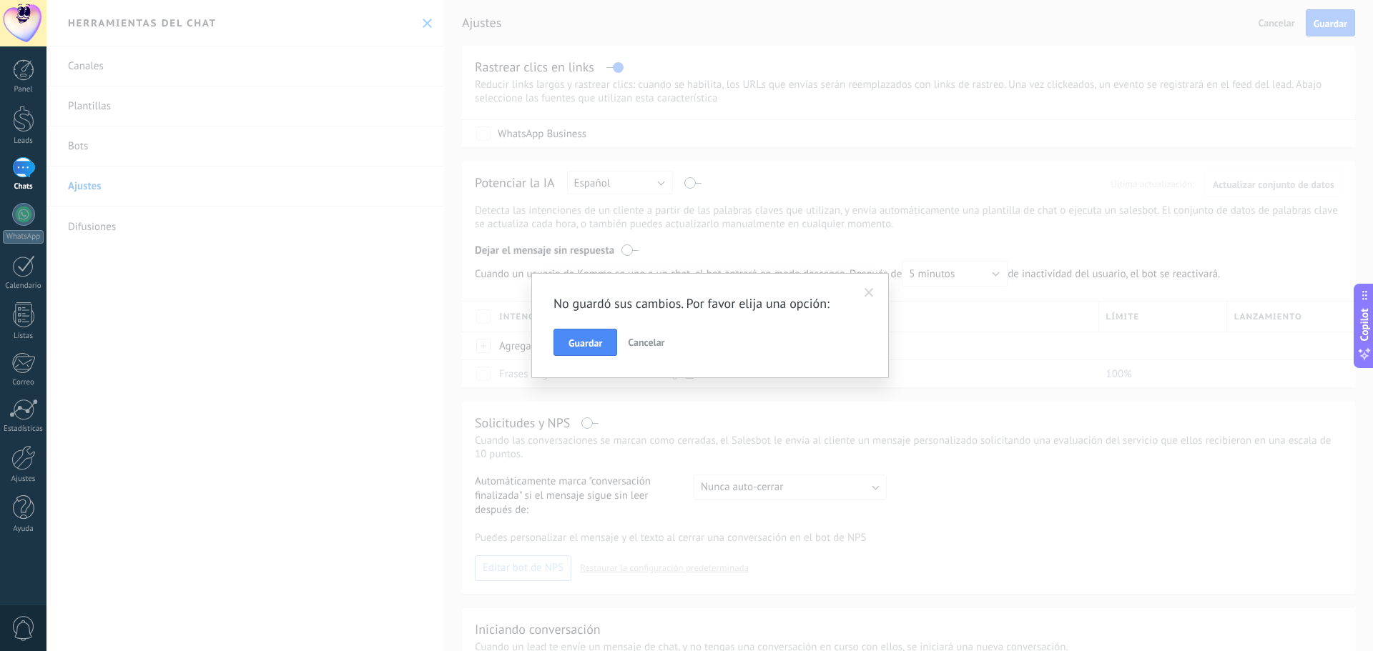
click at [631, 341] on span "Cancelar" at bounding box center [646, 342] width 36 height 13
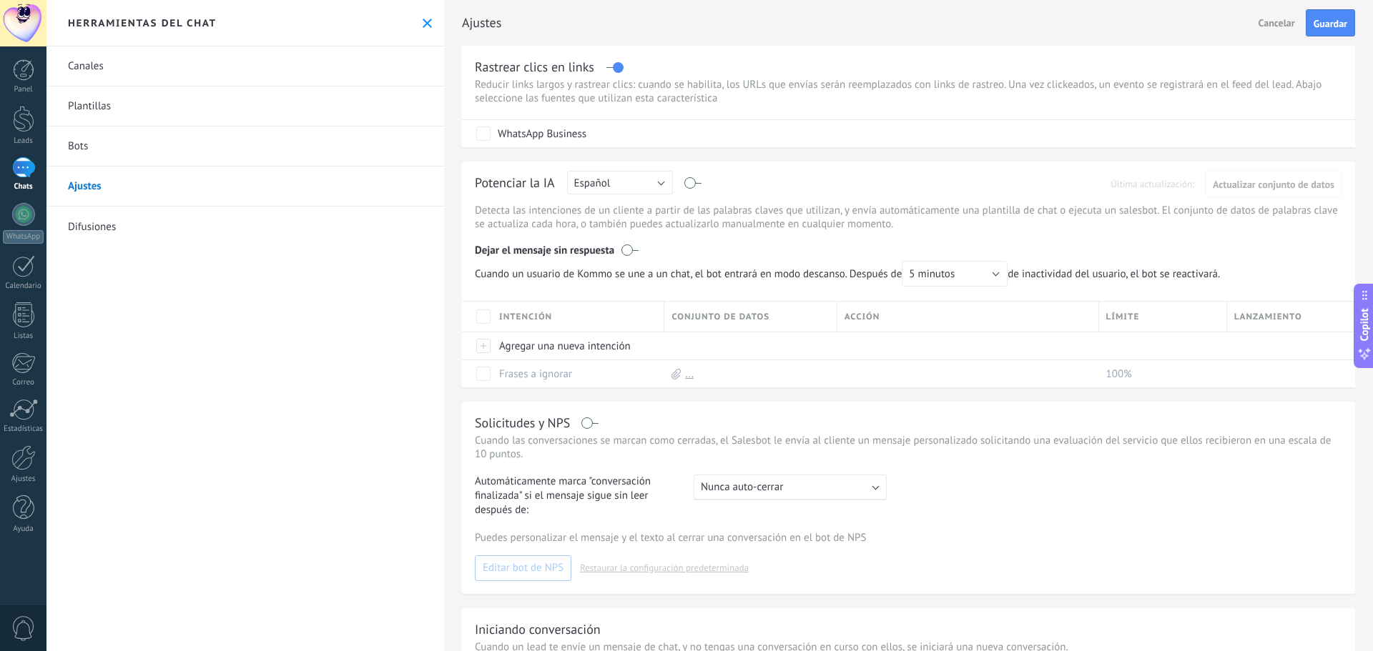
click at [427, 29] on button at bounding box center [427, 23] width 12 height 12
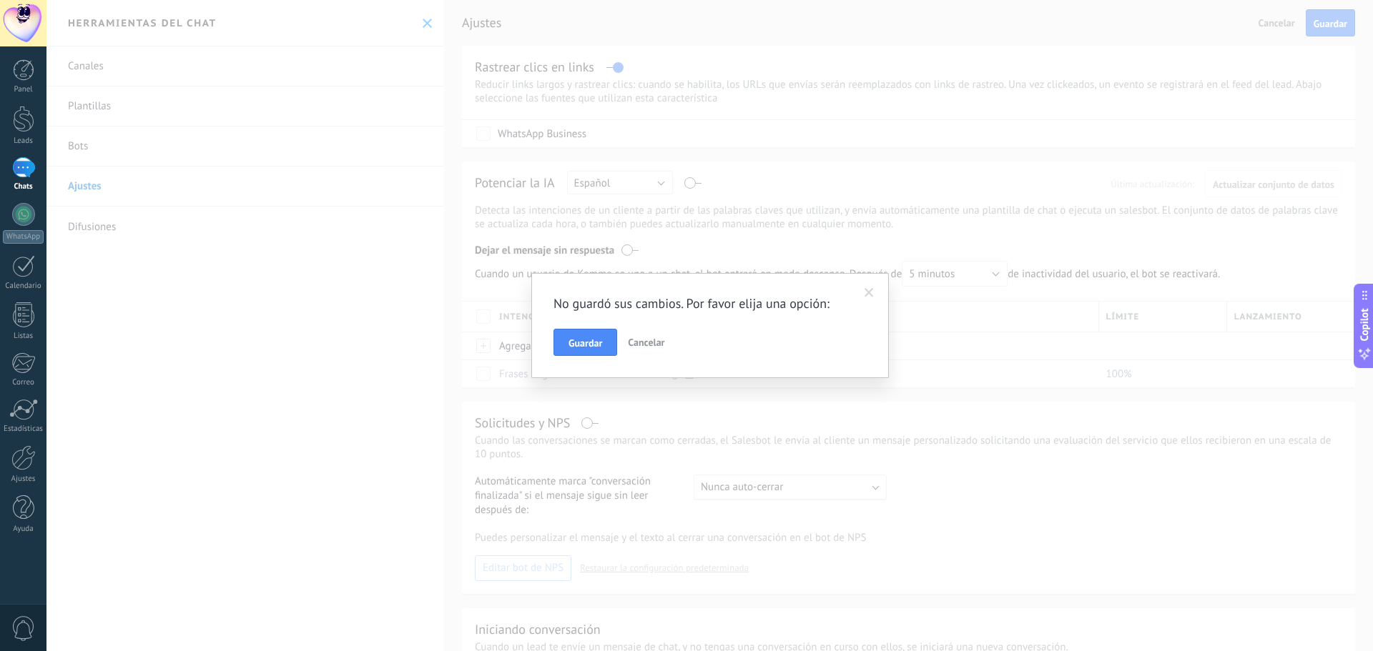
click at [868, 290] on span at bounding box center [868, 293] width 9 height 10
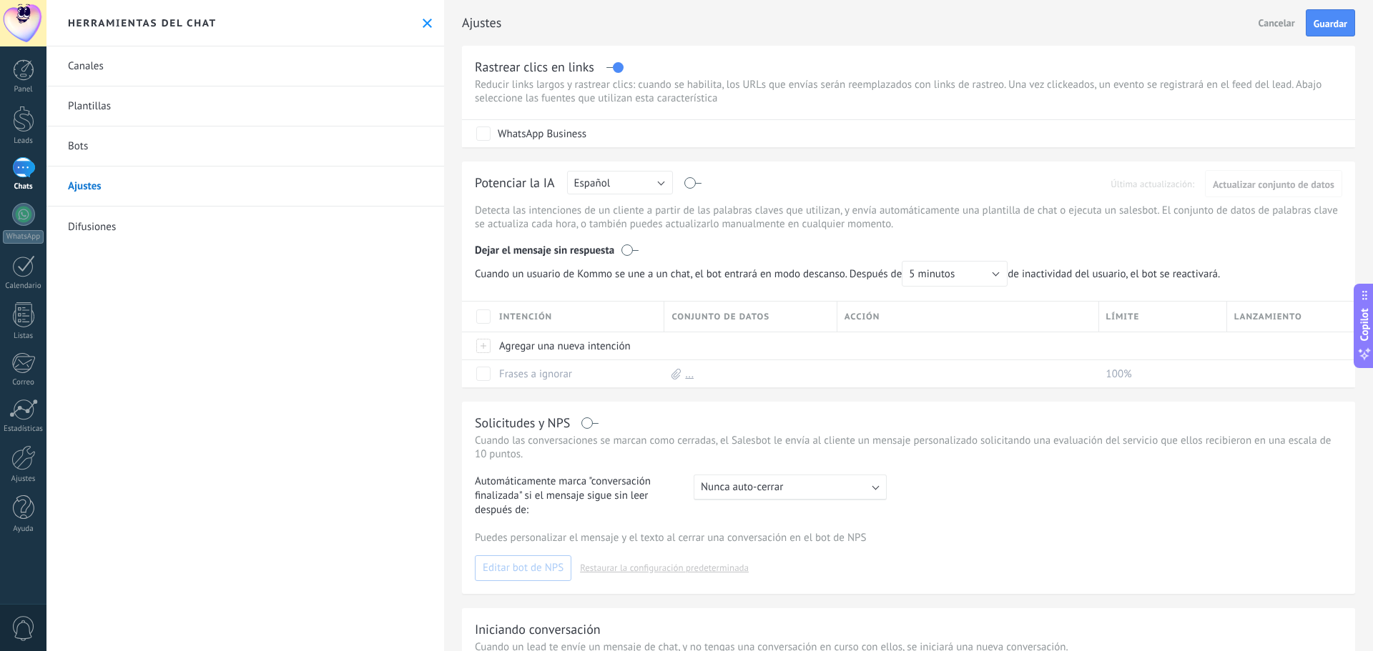
click at [1260, 25] on span "Cancelar" at bounding box center [1276, 22] width 36 height 13
click at [100, 229] on link "Difusiones" at bounding box center [244, 227] width 397 height 40
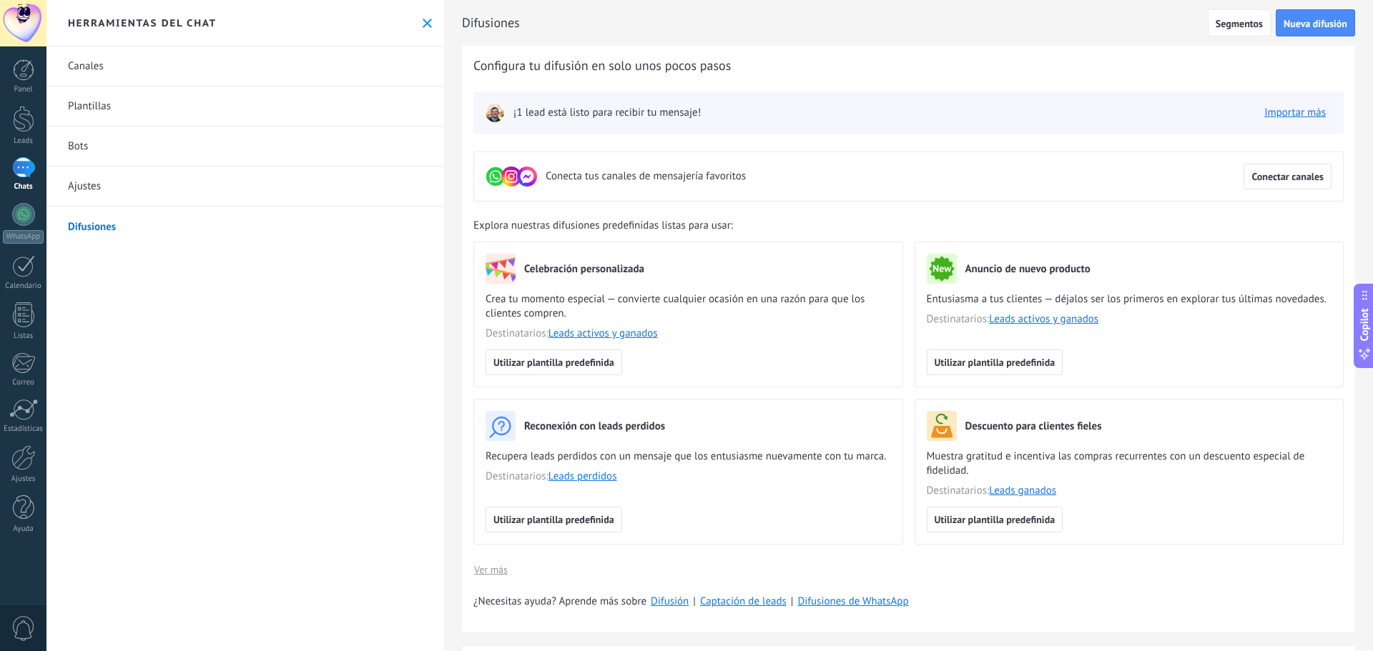
click at [138, 162] on link "Bots" at bounding box center [244, 147] width 397 height 40
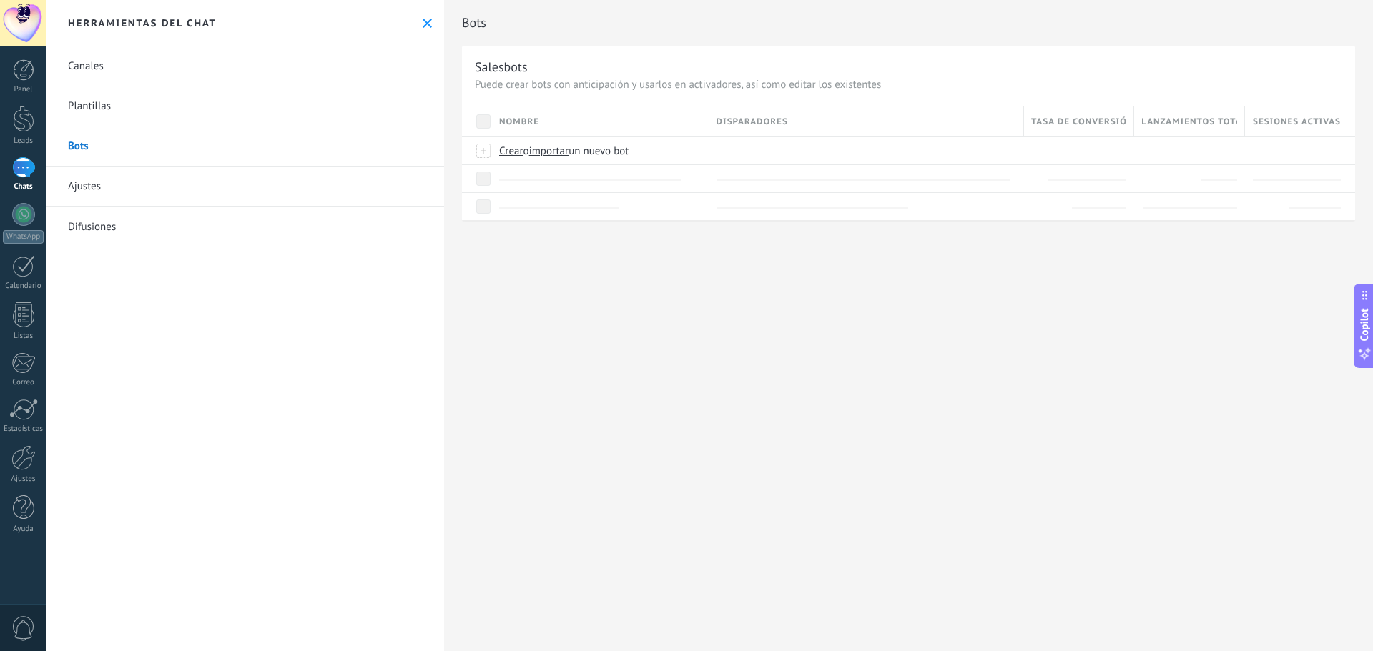
click at [154, 133] on link "Bots" at bounding box center [244, 147] width 397 height 40
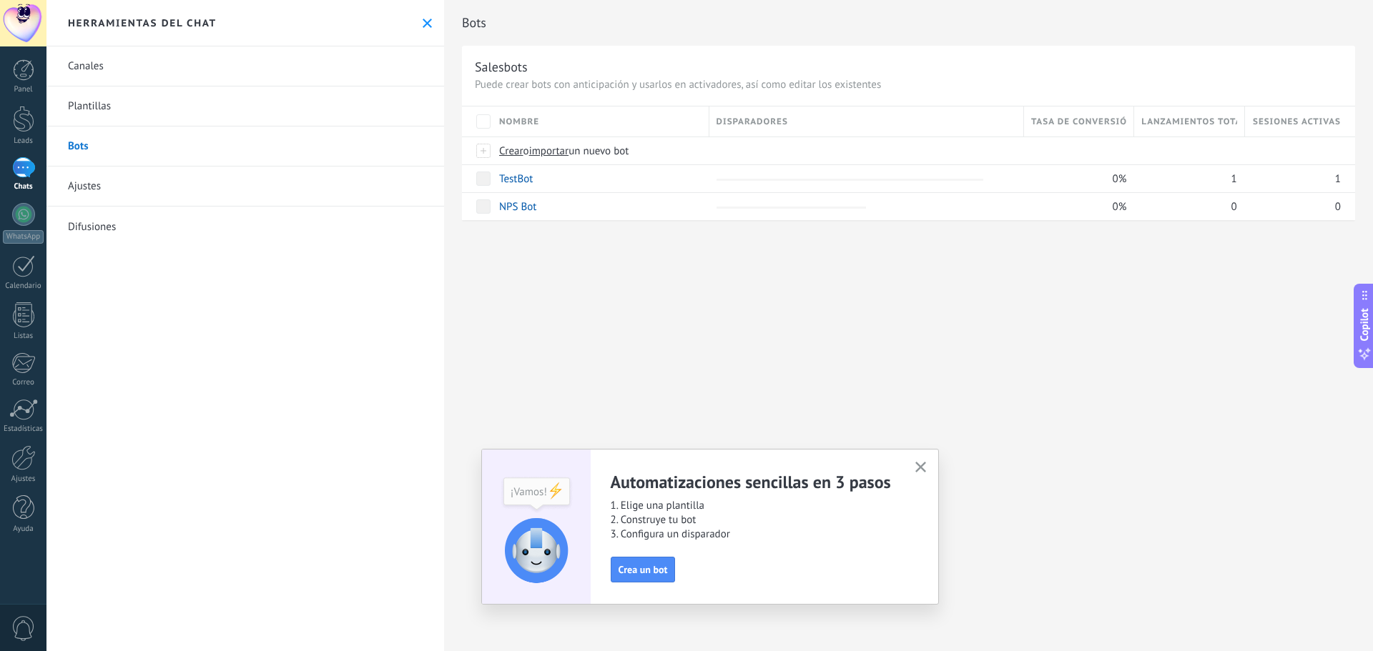
click at [167, 99] on link "Plantillas" at bounding box center [244, 107] width 397 height 40
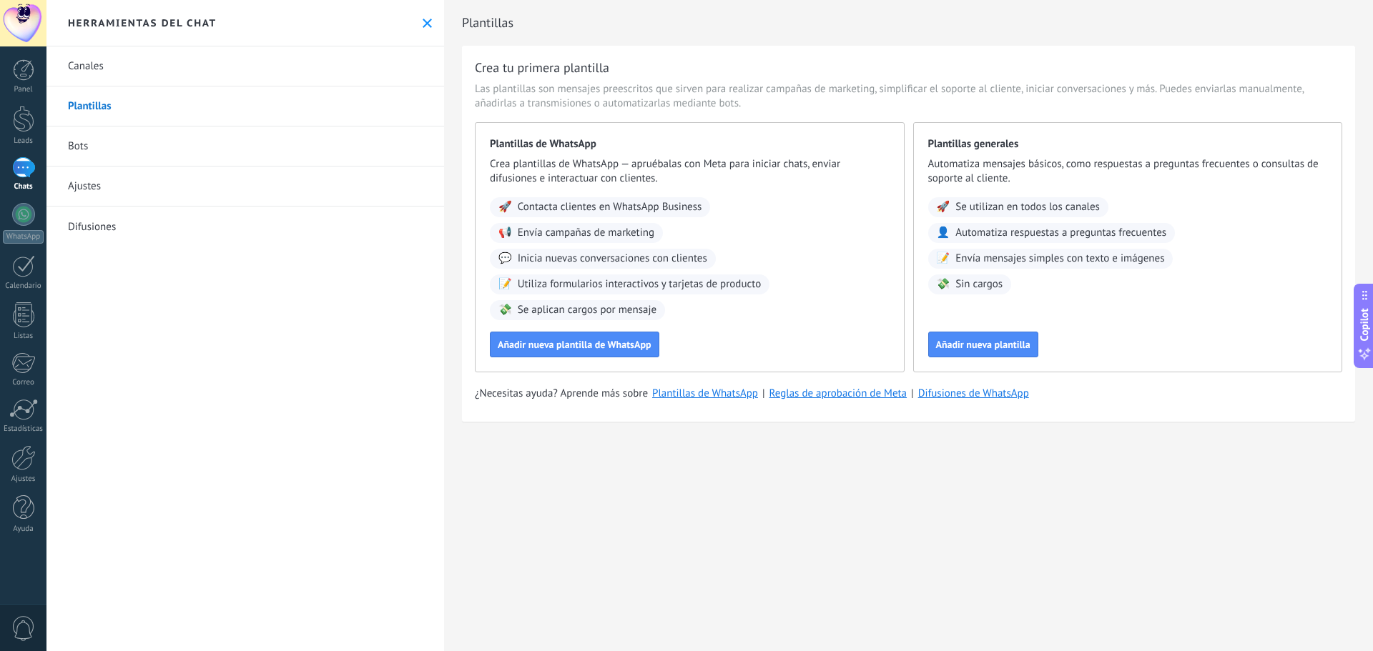
click at [174, 78] on link "Canales" at bounding box center [244, 66] width 397 height 40
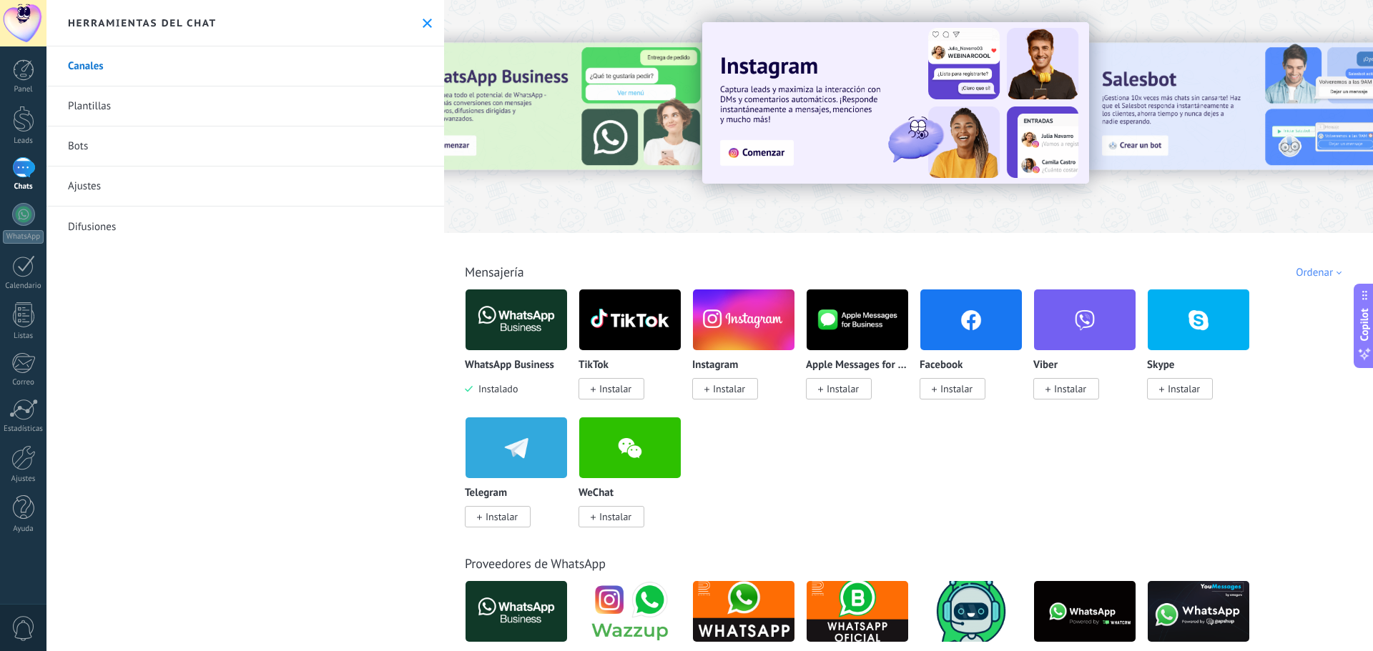
click at [208, 122] on link "Plantillas" at bounding box center [244, 107] width 397 height 40
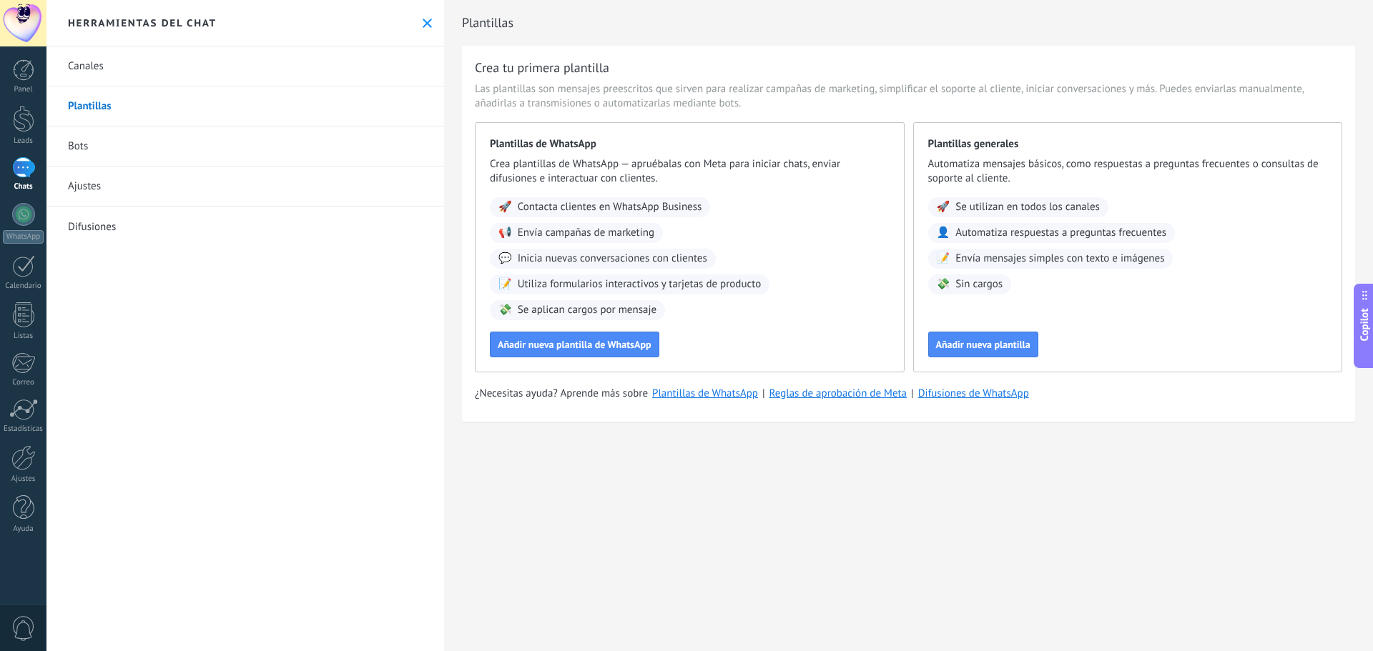
click at [427, 28] on button at bounding box center [427, 23] width 12 height 12
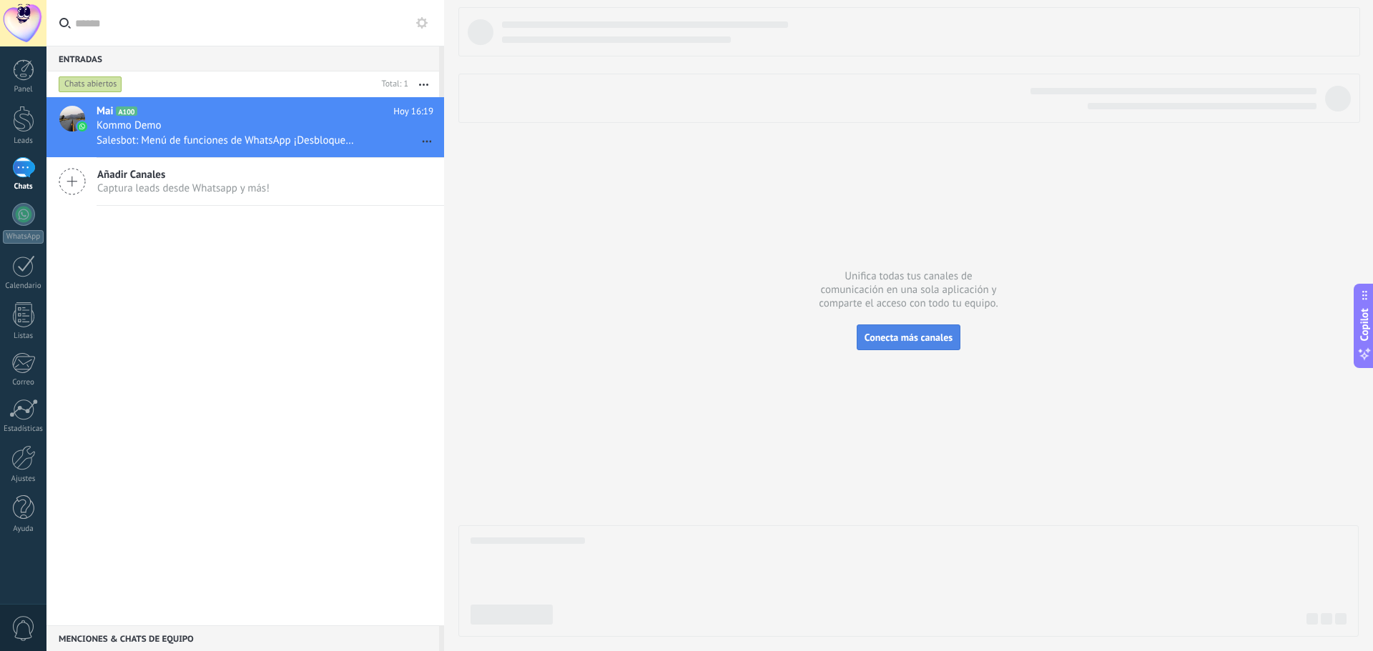
click at [899, 334] on span "Conecta más canales" at bounding box center [908, 337] width 88 height 13
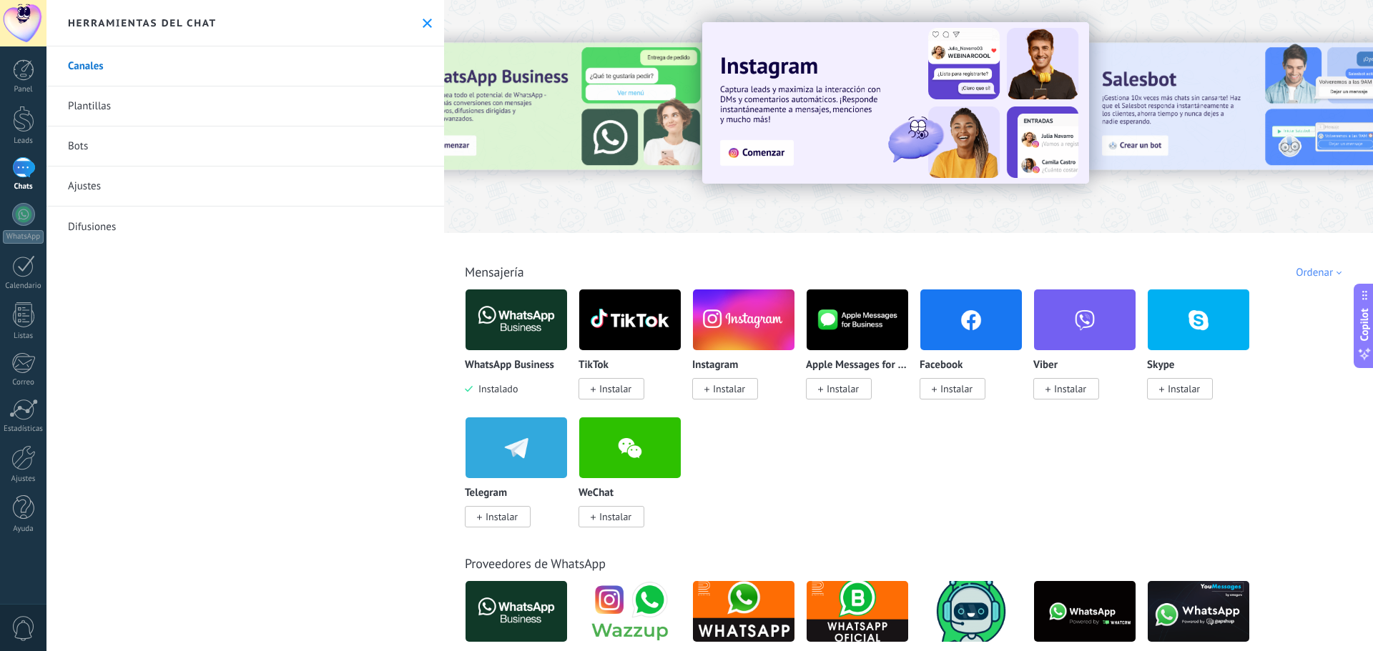
click at [225, 73] on link "Canales" at bounding box center [244, 66] width 397 height 40
click at [423, 26] on icon at bounding box center [427, 23] width 9 height 9
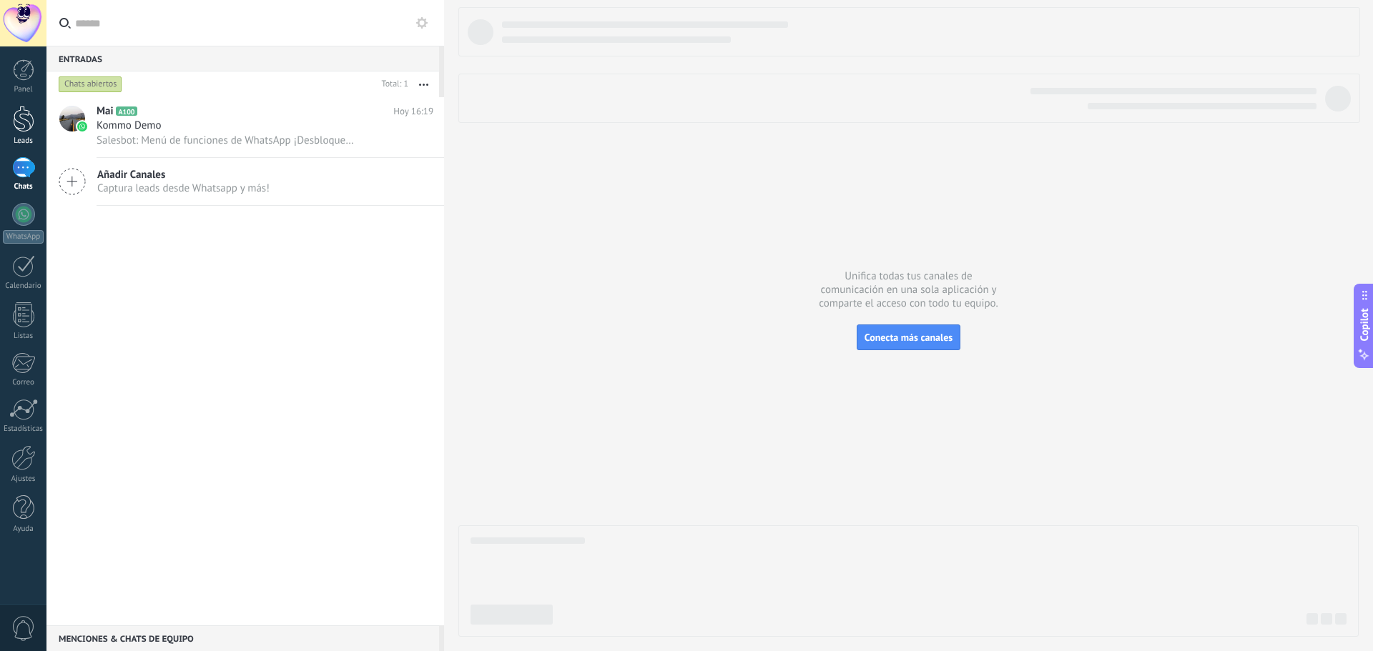
click at [29, 124] on div at bounding box center [23, 119] width 21 height 26
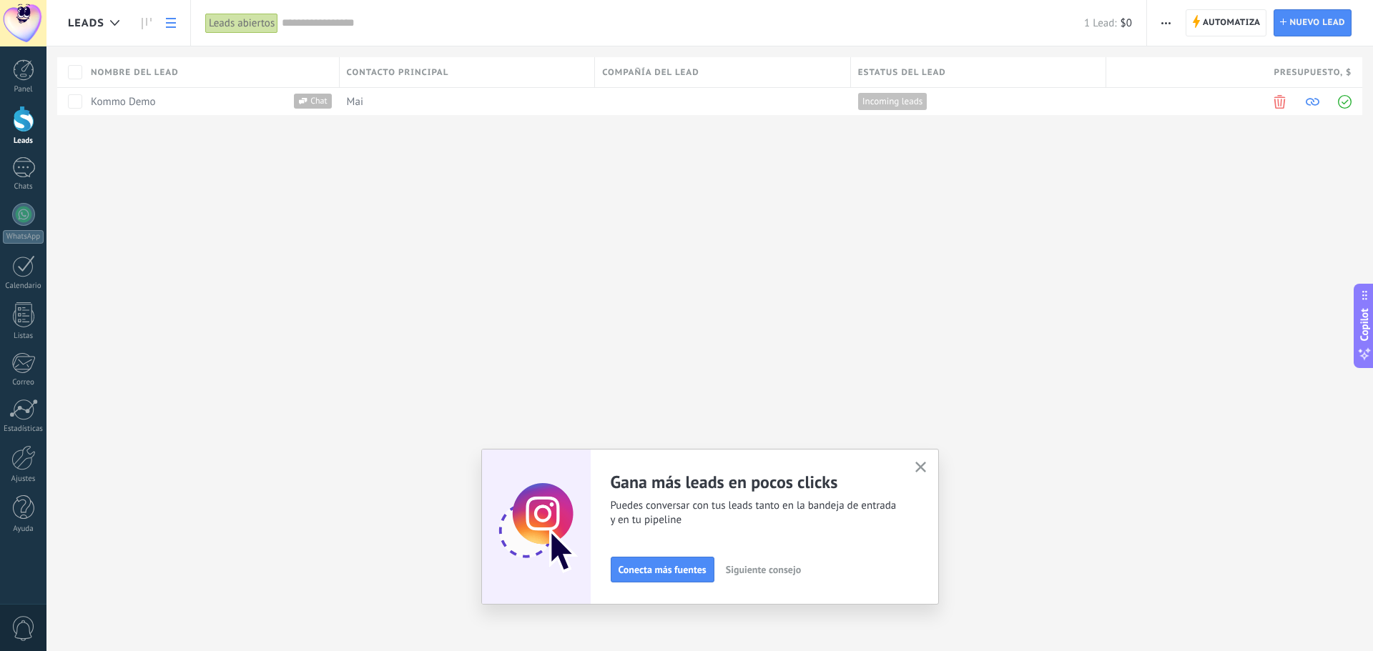
click at [495, 285] on div "Leads Automatiza Nueva difusión Editar embudo Imprimir Ajustes de la lista Impo…" at bounding box center [709, 325] width 1326 height 651
click at [906, 102] on span "Incoming leads" at bounding box center [892, 101] width 60 height 13
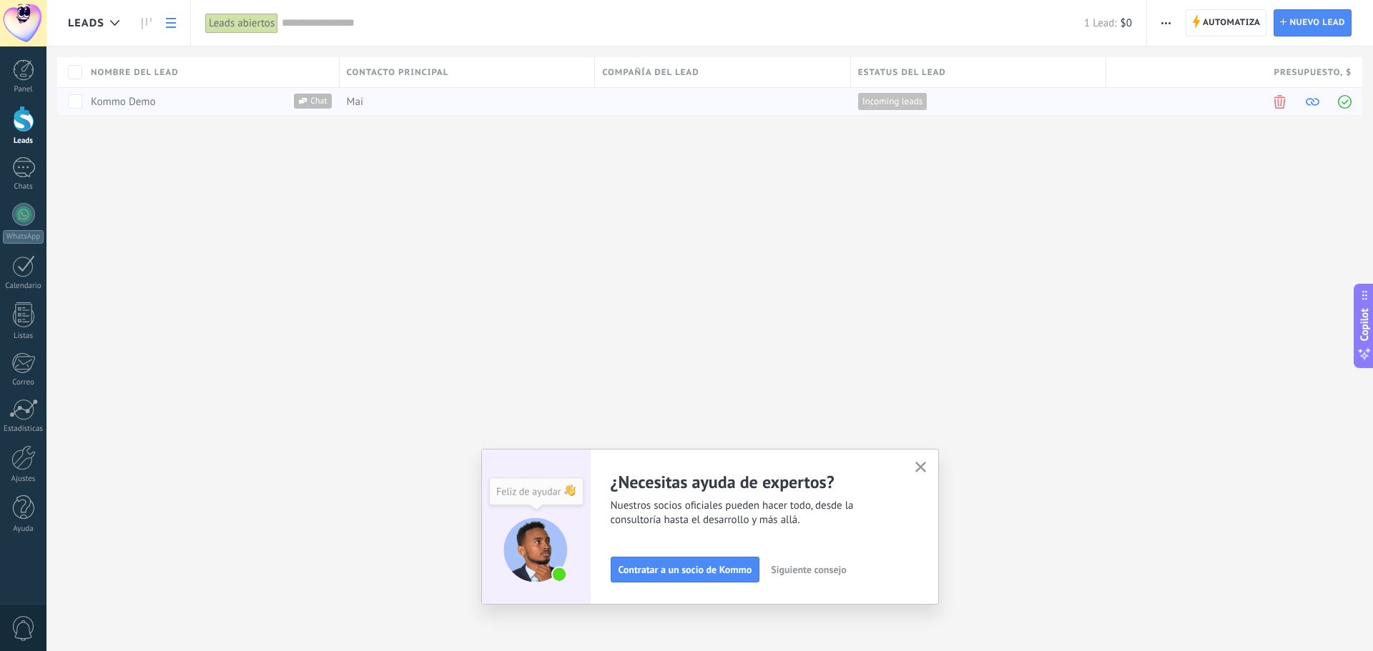
click at [1342, 99] on span at bounding box center [1345, 102] width 14 height 14
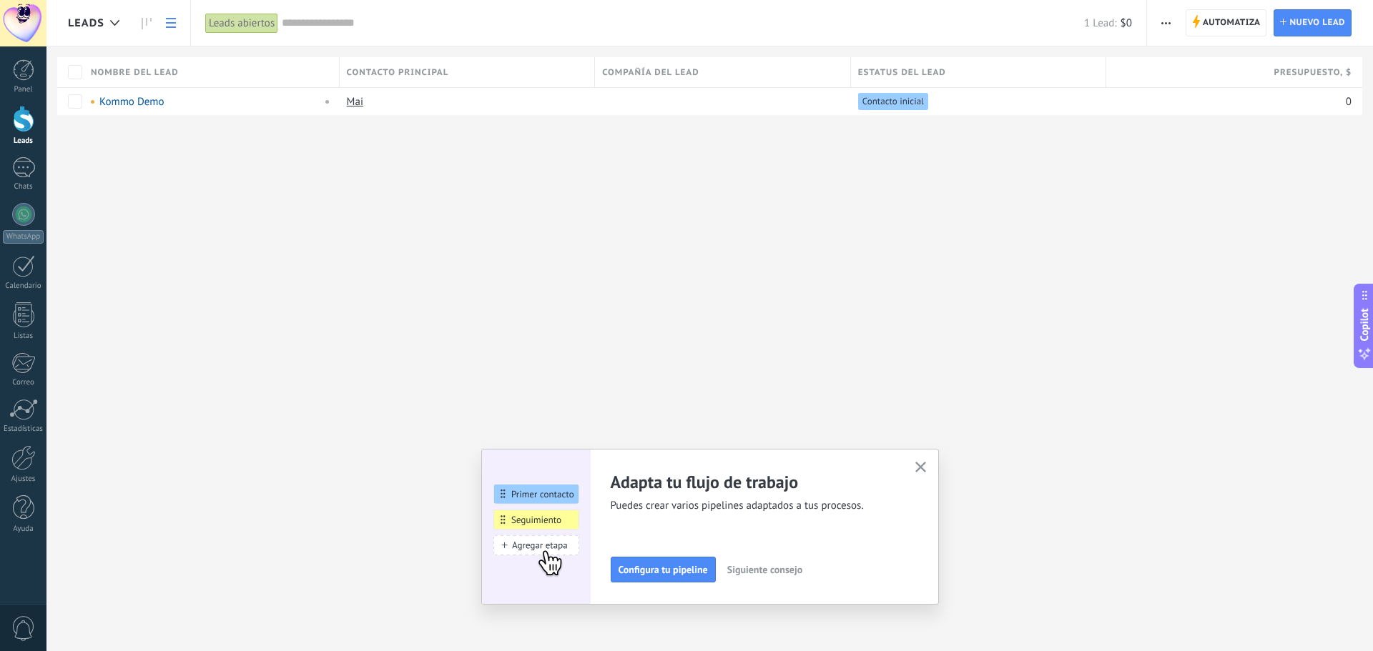
click at [922, 468] on icon "button" at bounding box center [920, 467] width 11 height 11
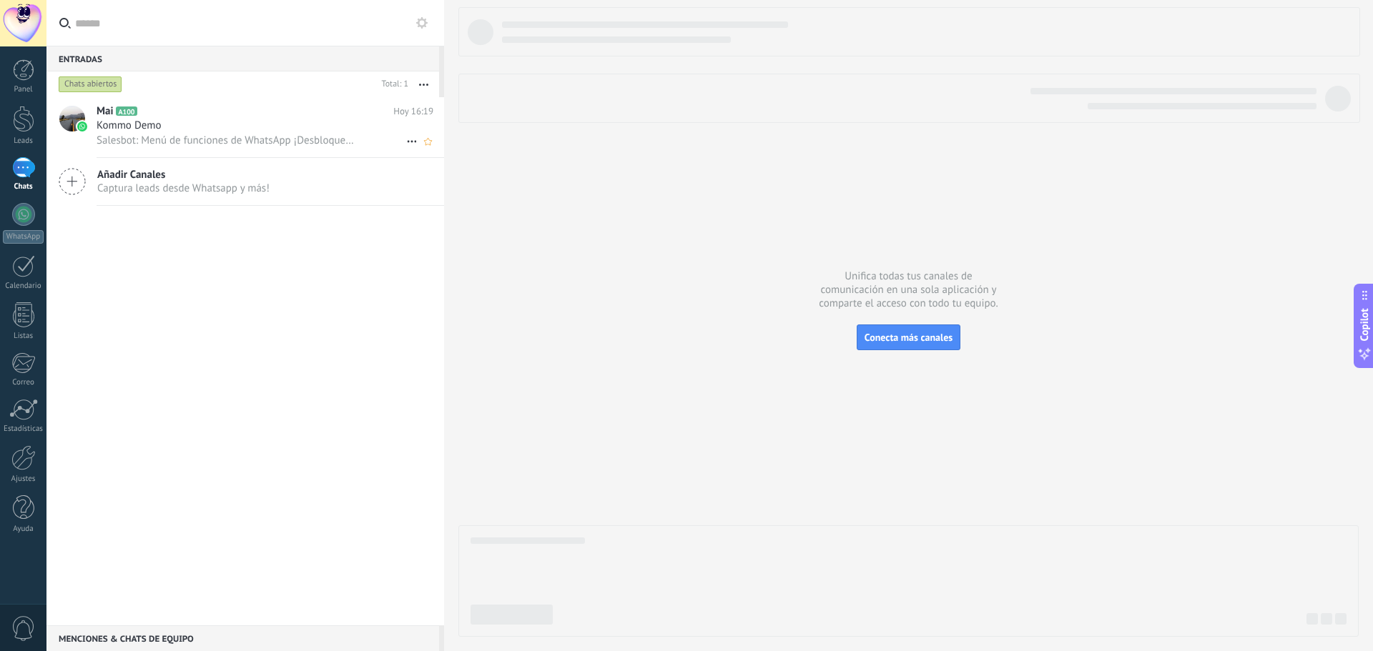
click at [233, 128] on div "Kommo Demo" at bounding box center [265, 126] width 337 height 14
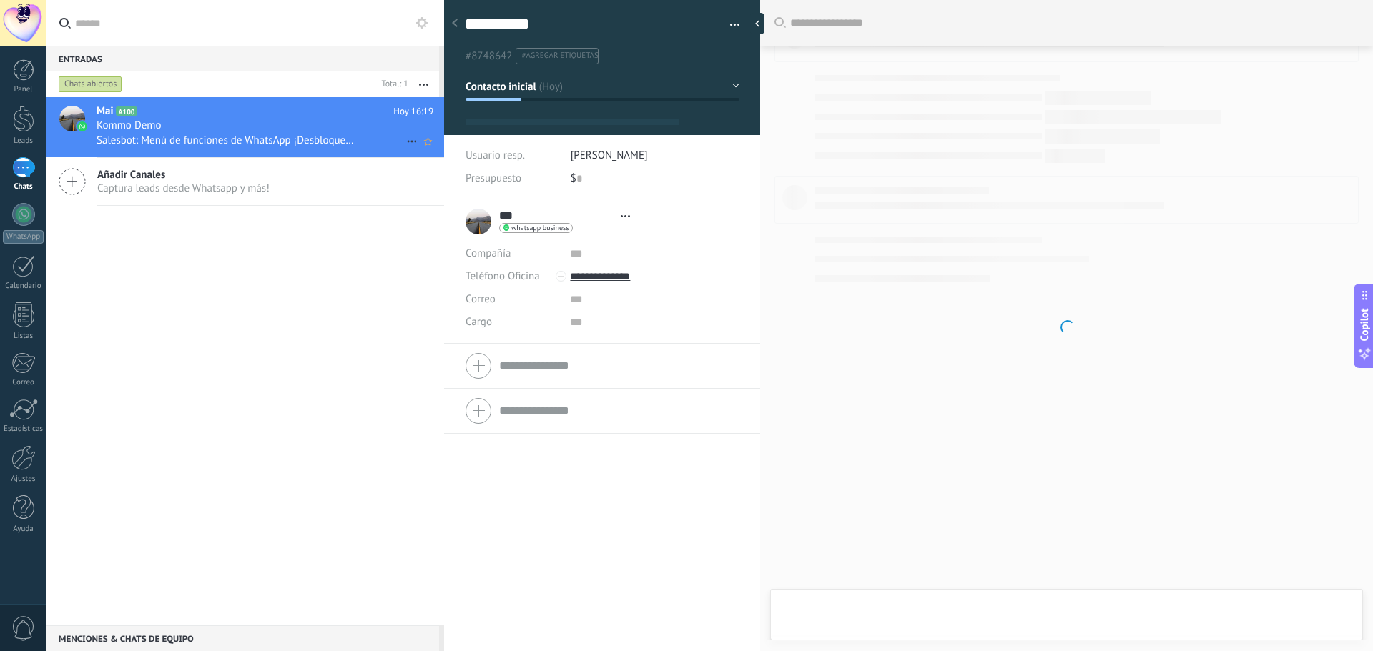
scroll to position [21, 0]
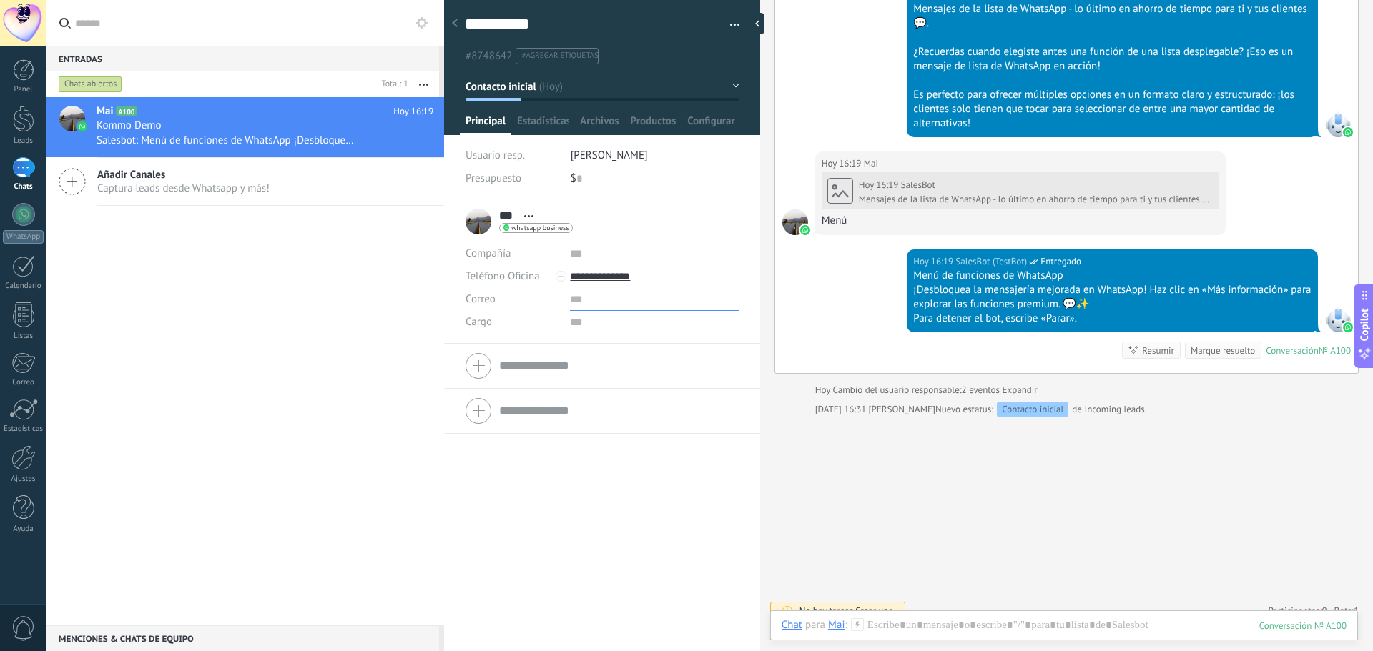
click at [574, 306] on input "text" at bounding box center [654, 299] width 168 height 23
click at [601, 322] on input "text" at bounding box center [654, 322] width 168 height 23
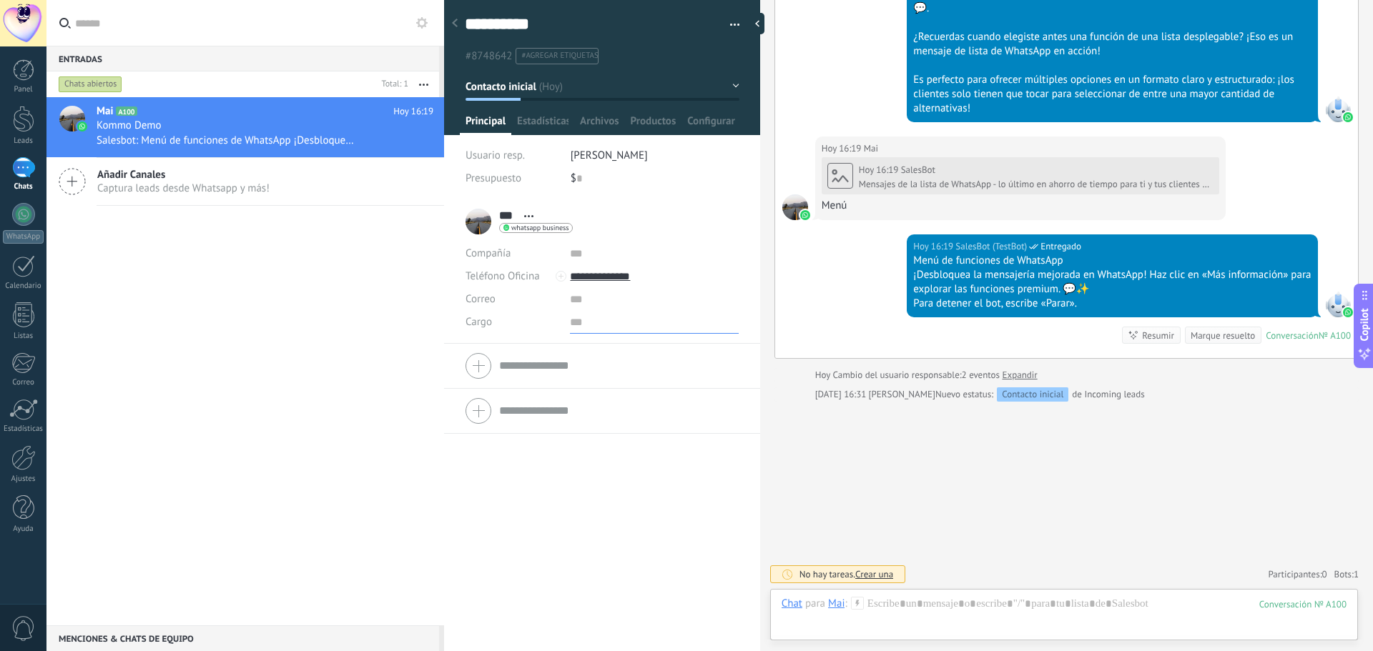
scroll to position [1156, 0]
click at [761, 24] on div at bounding box center [760, 23] width 21 height 21
type textarea "**********"
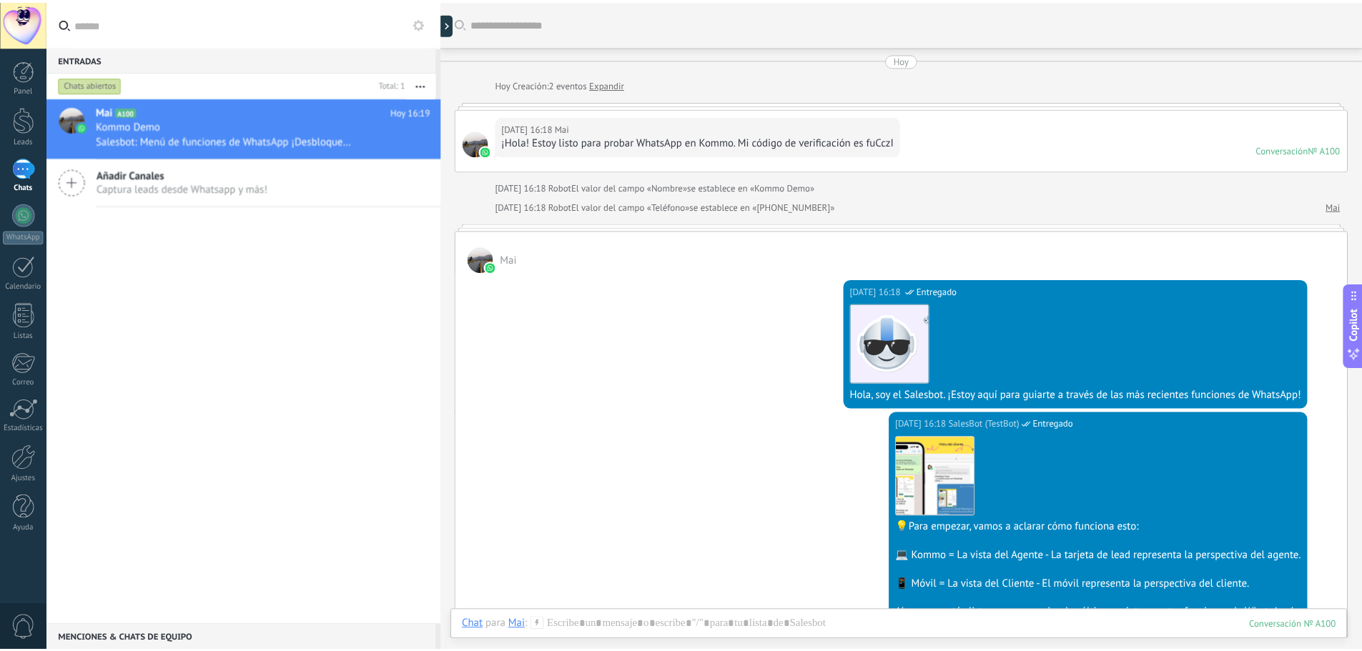
scroll to position [643, 0]
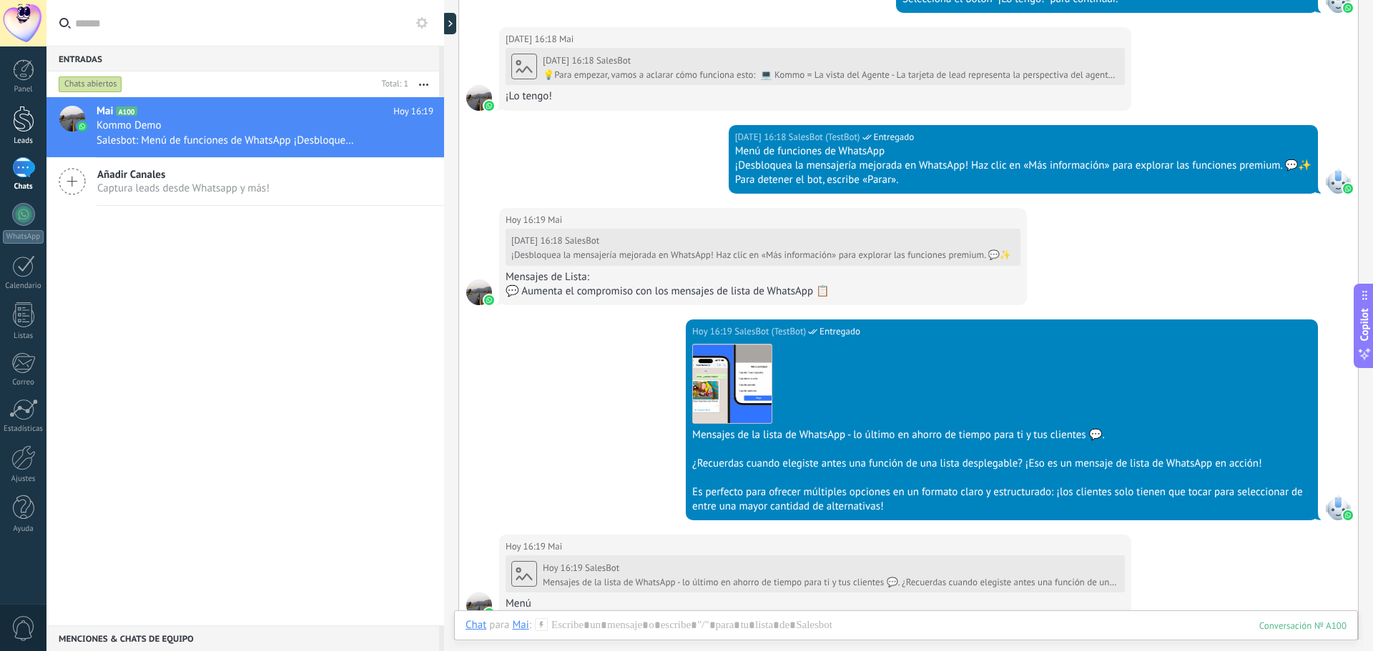
click at [21, 121] on div at bounding box center [23, 119] width 21 height 26
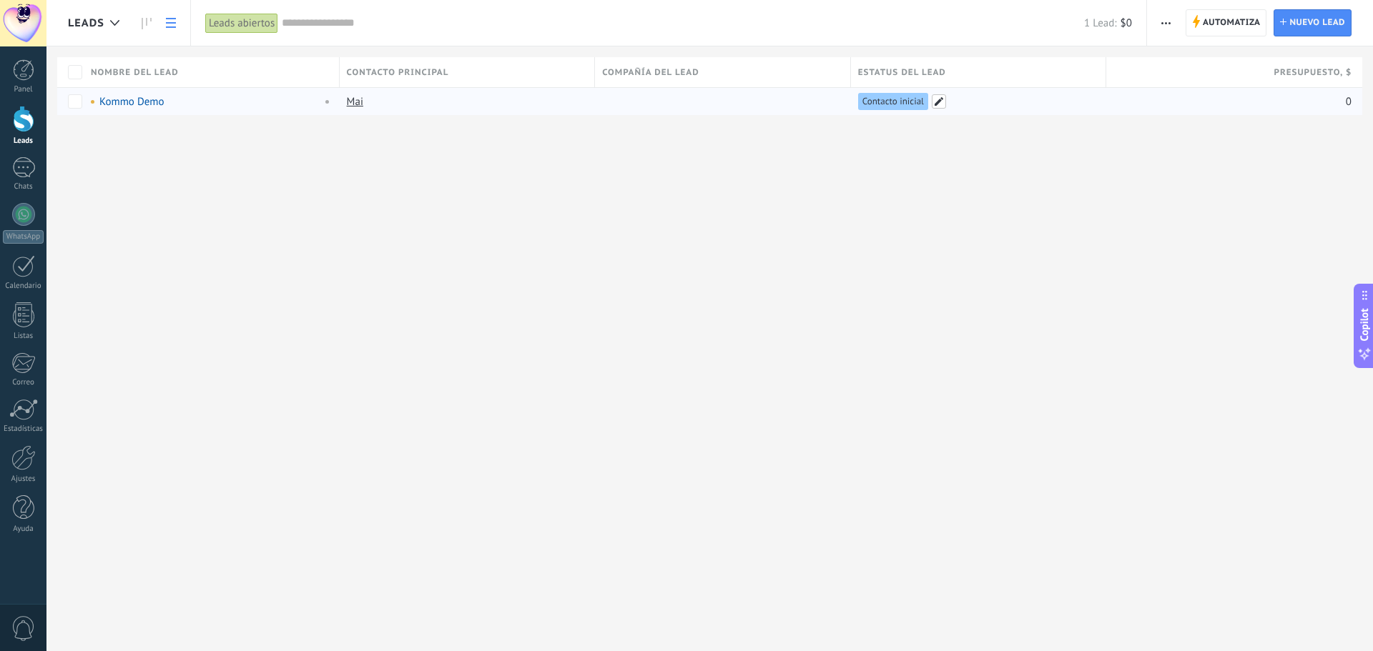
click at [933, 99] on span at bounding box center [939, 101] width 14 height 14
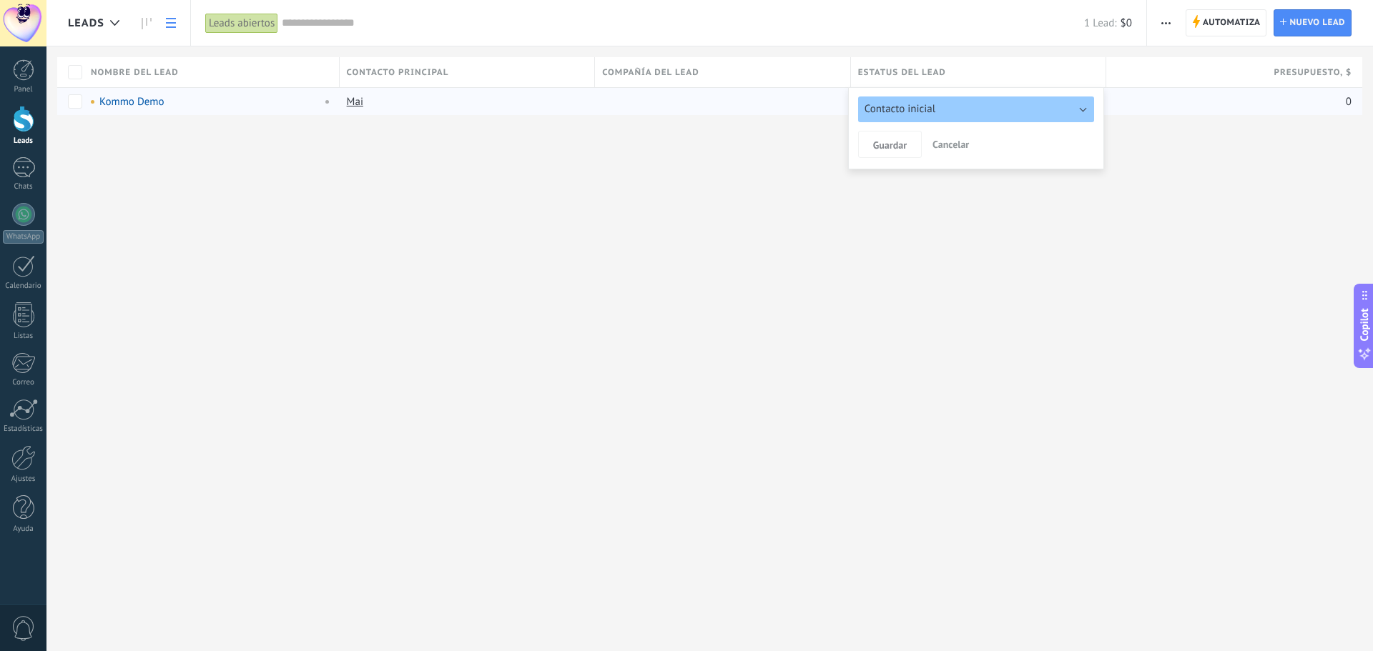
click at [1020, 216] on div "Leads Automatiza Nueva difusión Editar embudo Imprimir Ajustes de la lista Impo…" at bounding box center [709, 325] width 1326 height 651
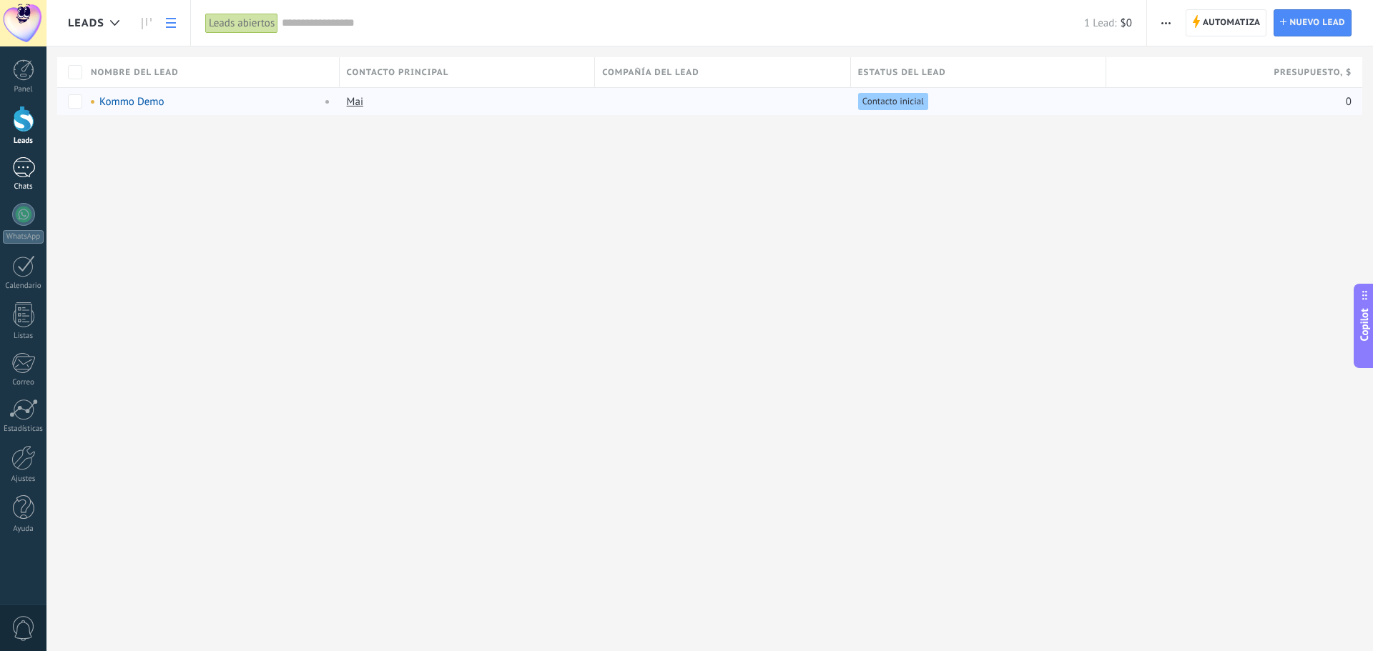
click at [30, 175] on div "1" at bounding box center [23, 167] width 23 height 21
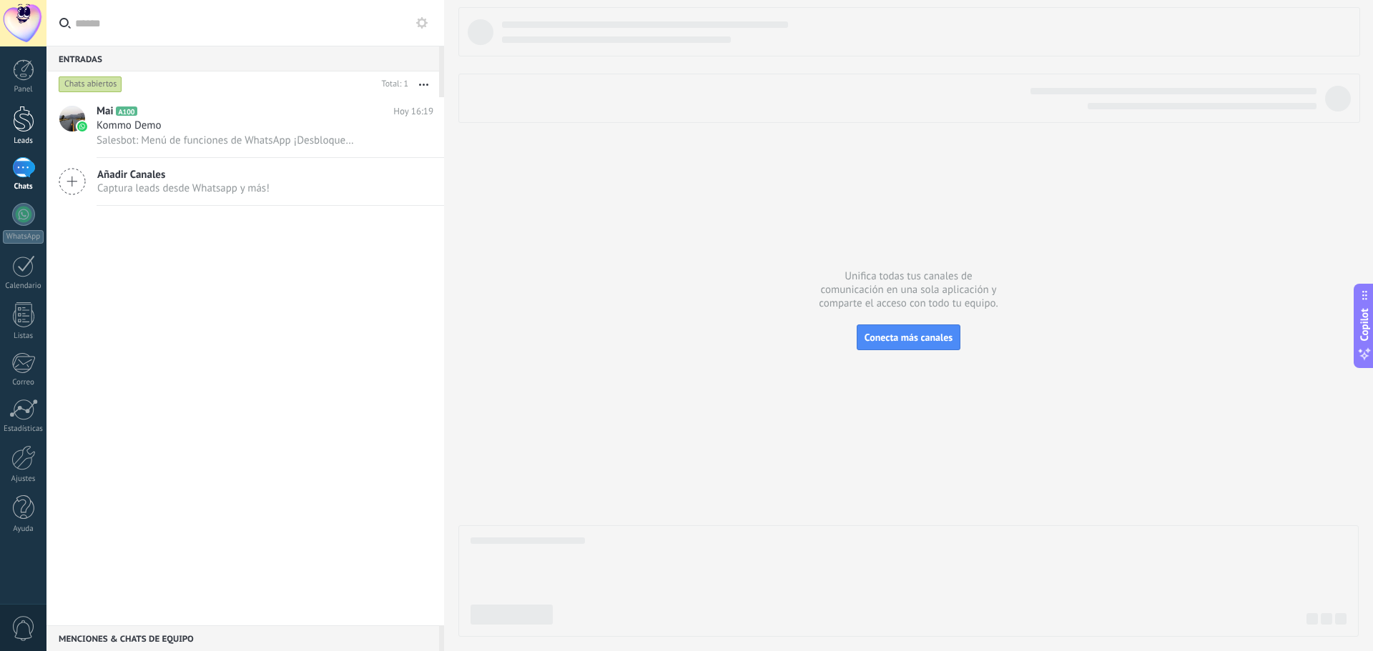
click at [24, 114] on div at bounding box center [23, 119] width 21 height 26
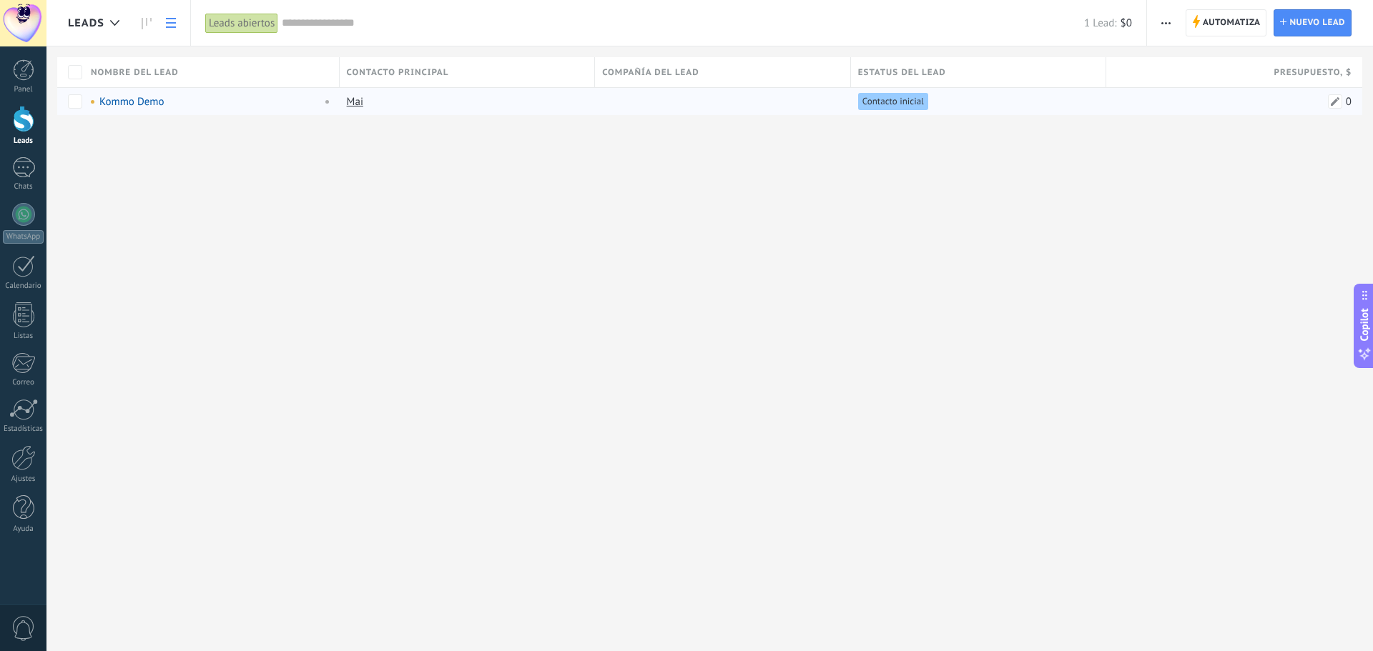
click at [1342, 102] on div "0" at bounding box center [1228, 101] width 245 height 27
click at [1338, 103] on span at bounding box center [1335, 101] width 14 height 14
click at [911, 166] on div "Leads Automatiza Nueva difusión Editar embudo Imprimir Ajustes de la lista Impo…" at bounding box center [709, 325] width 1326 height 651
click at [17, 78] on div at bounding box center [23, 69] width 21 height 21
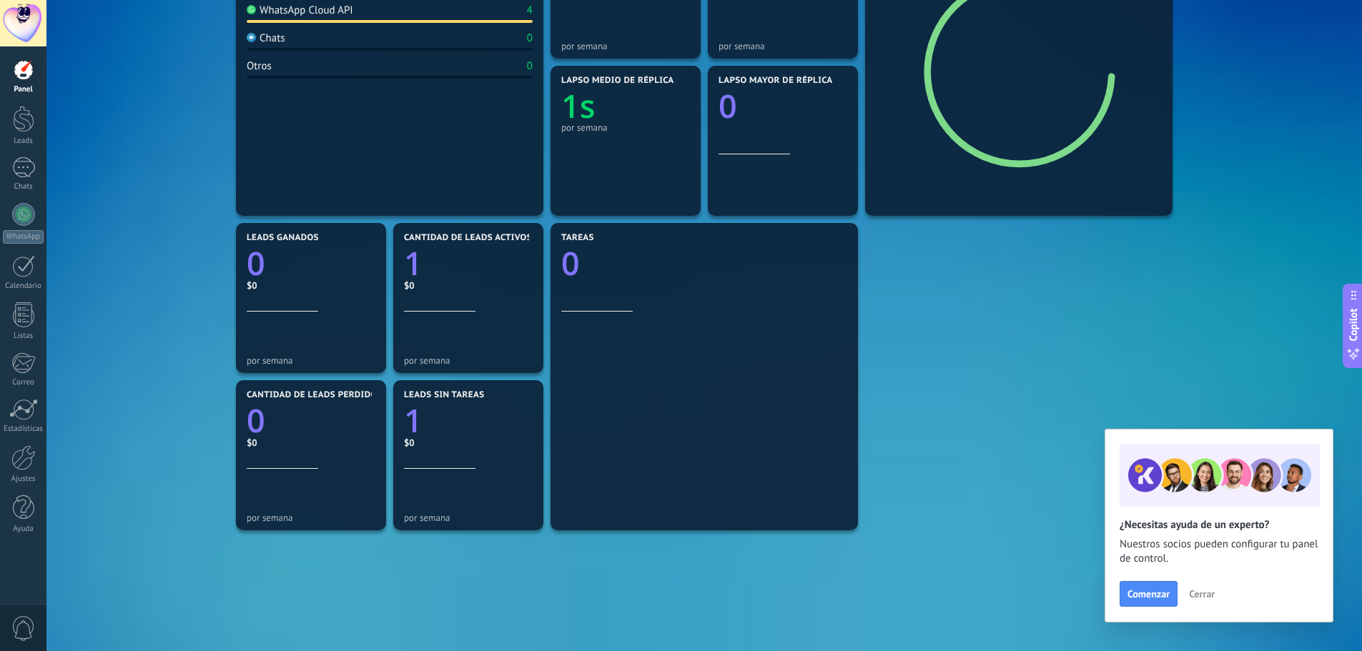
scroll to position [286, 0]
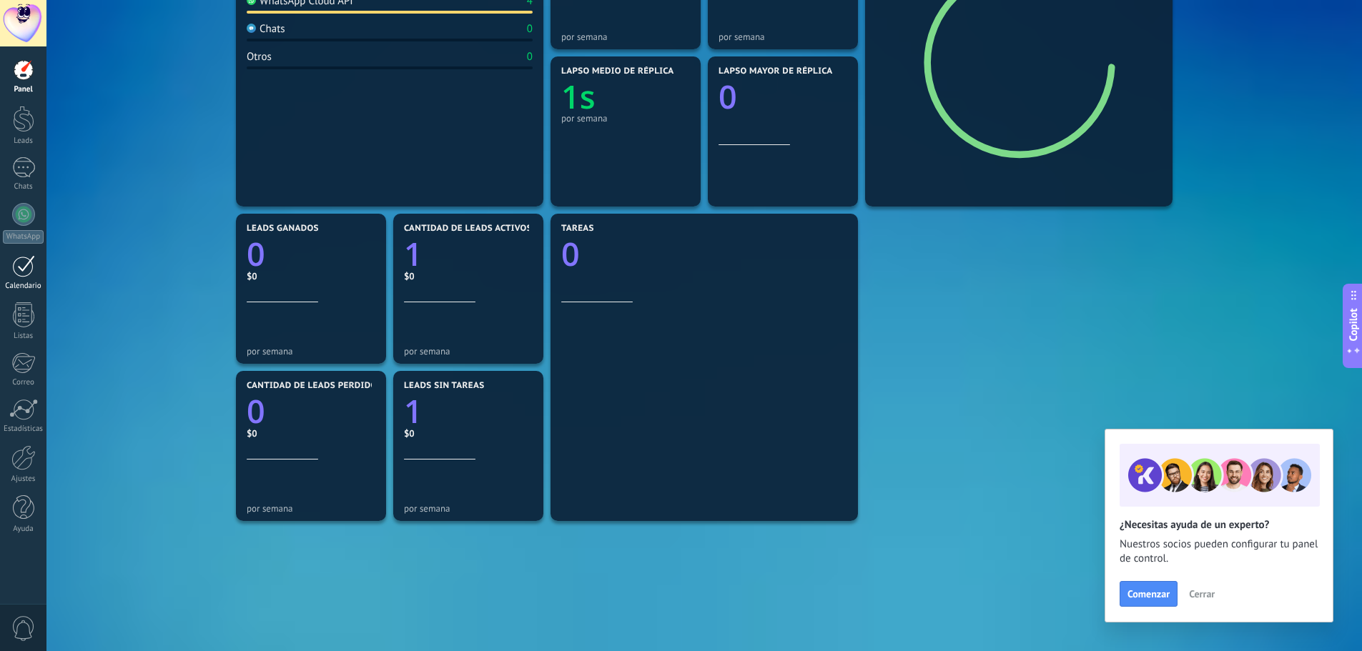
click at [39, 277] on link "Calendario" at bounding box center [23, 273] width 46 height 36
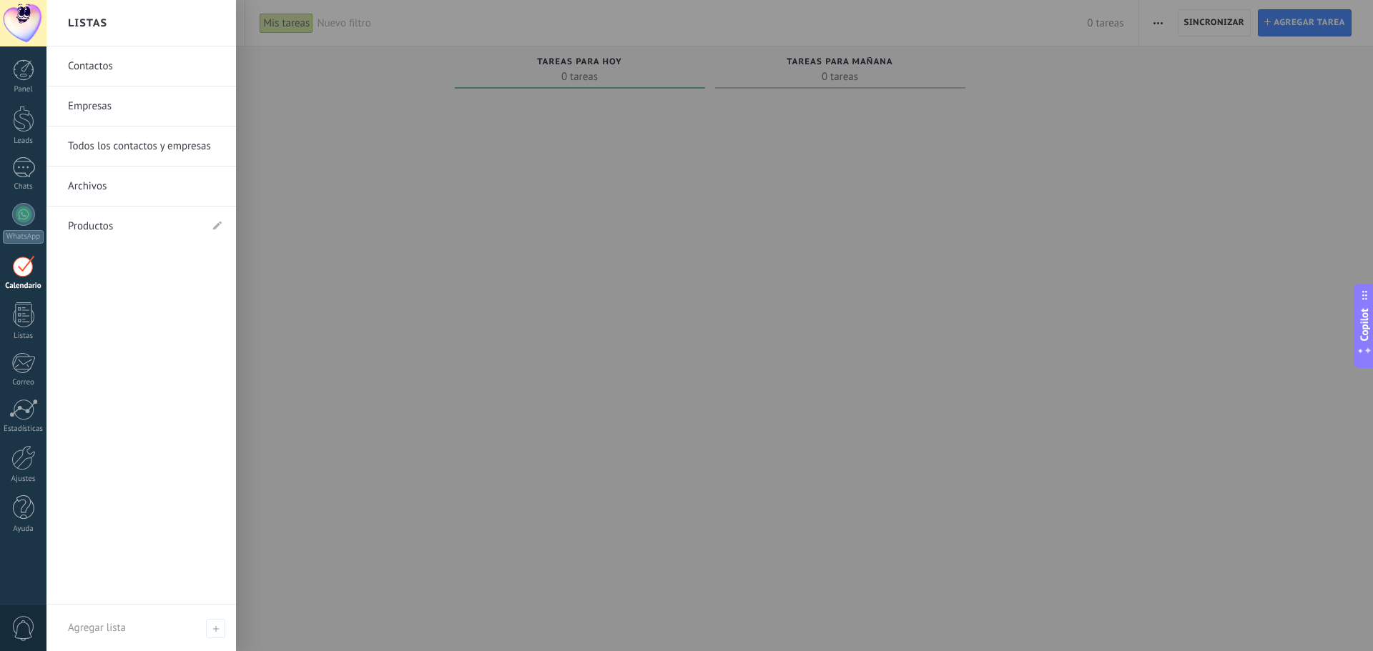
click at [133, 72] on link "Contactos" at bounding box center [145, 66] width 154 height 40
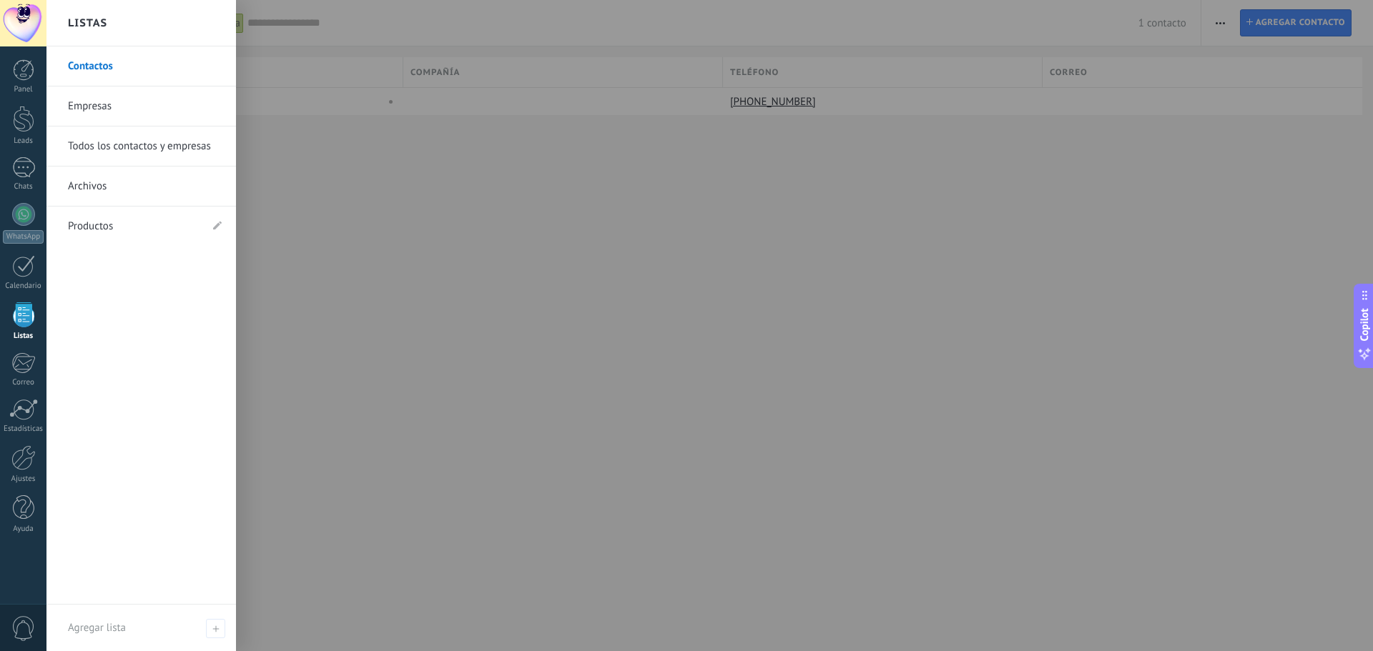
click at [20, 323] on div at bounding box center [23, 314] width 21 height 25
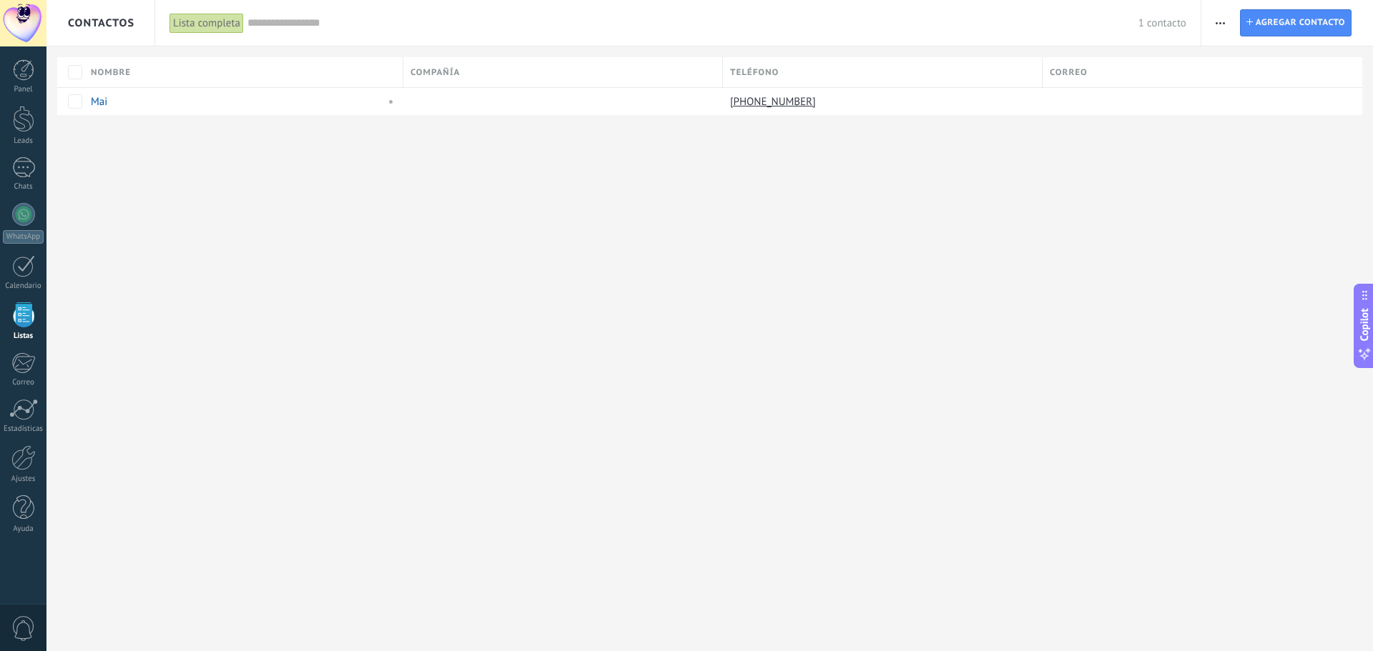
click at [20, 323] on div at bounding box center [23, 314] width 21 height 25
click at [29, 287] on div "Calendario" at bounding box center [23, 286] width 41 height 9
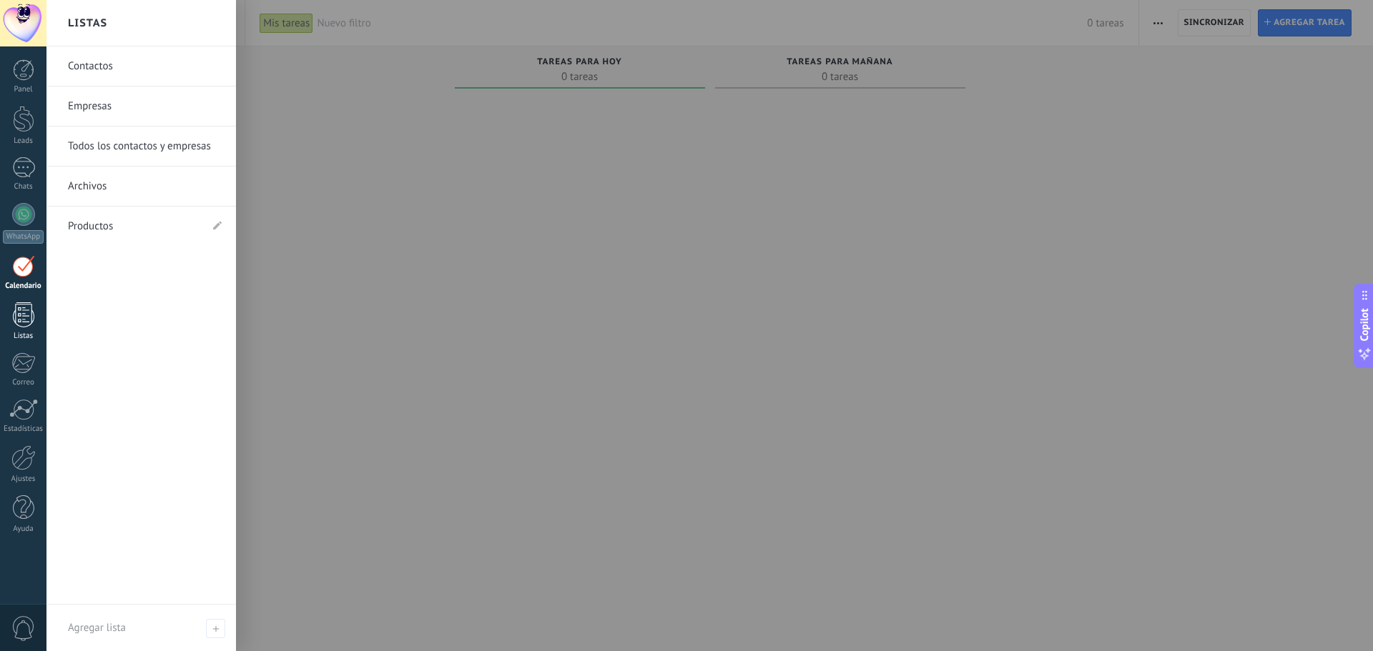
click at [16, 322] on div at bounding box center [23, 314] width 21 height 25
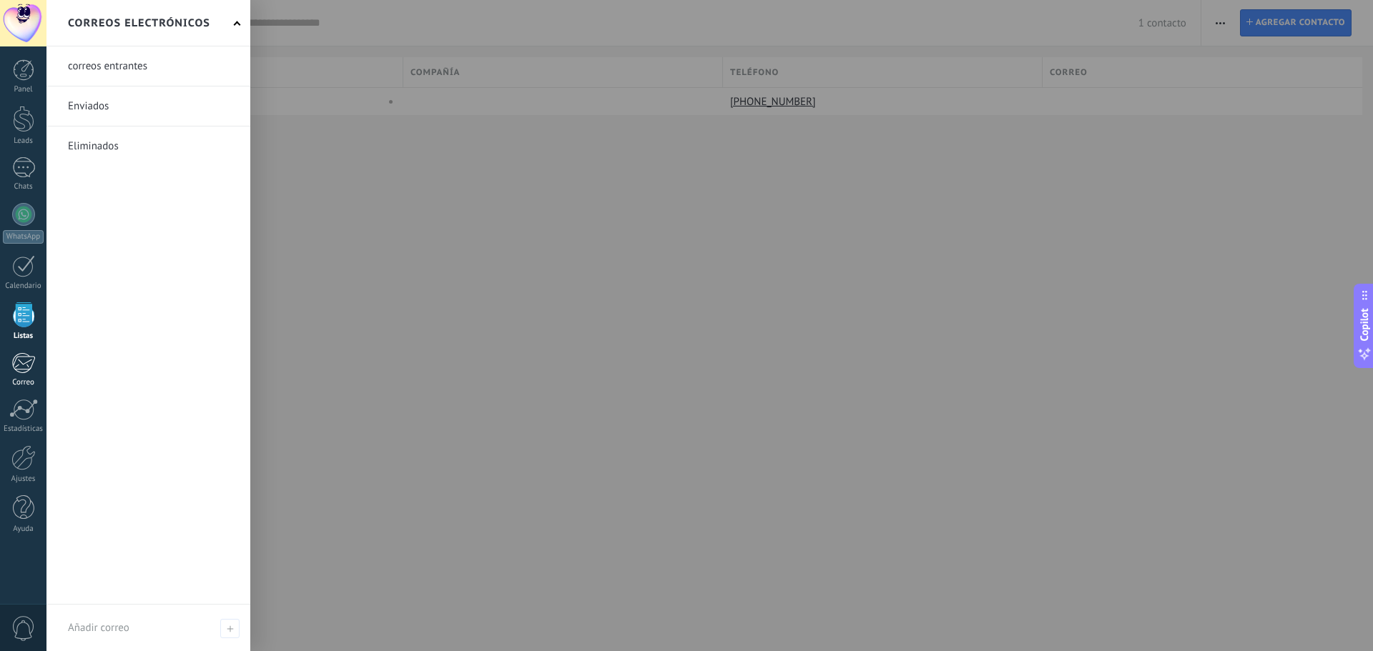
click at [16, 361] on div at bounding box center [23, 362] width 24 height 21
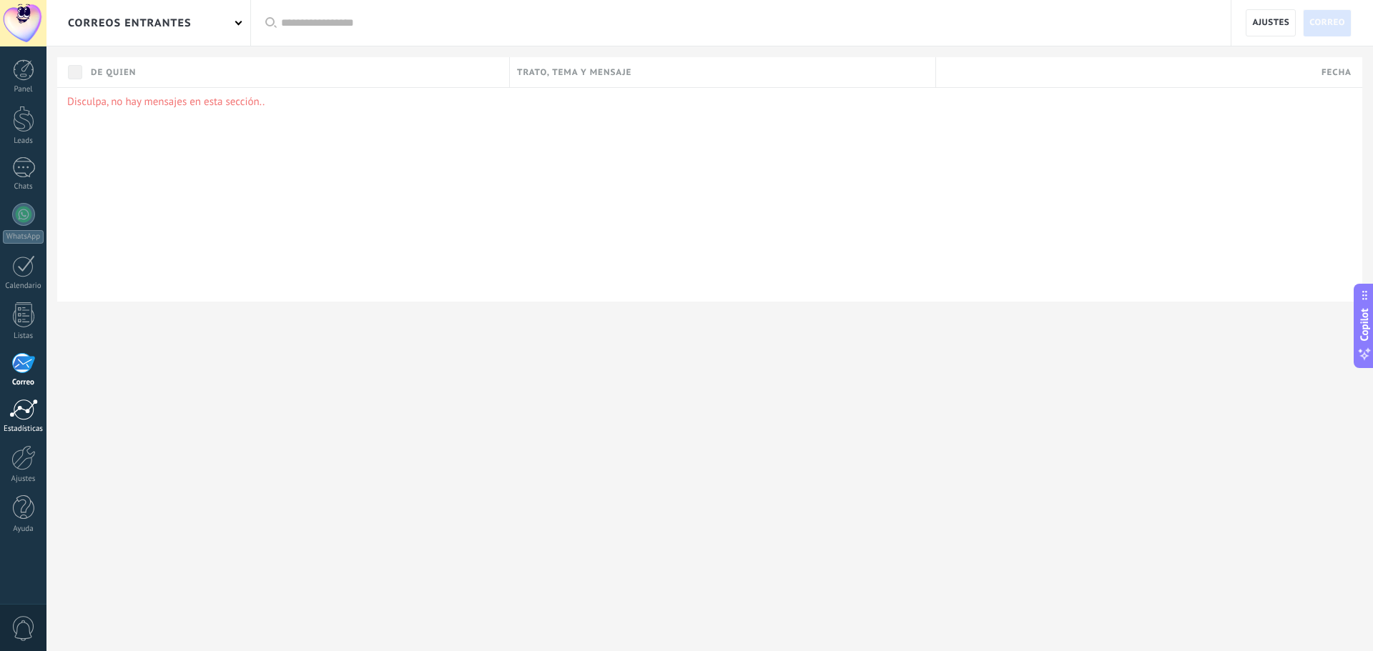
click at [29, 417] on div at bounding box center [23, 409] width 29 height 21
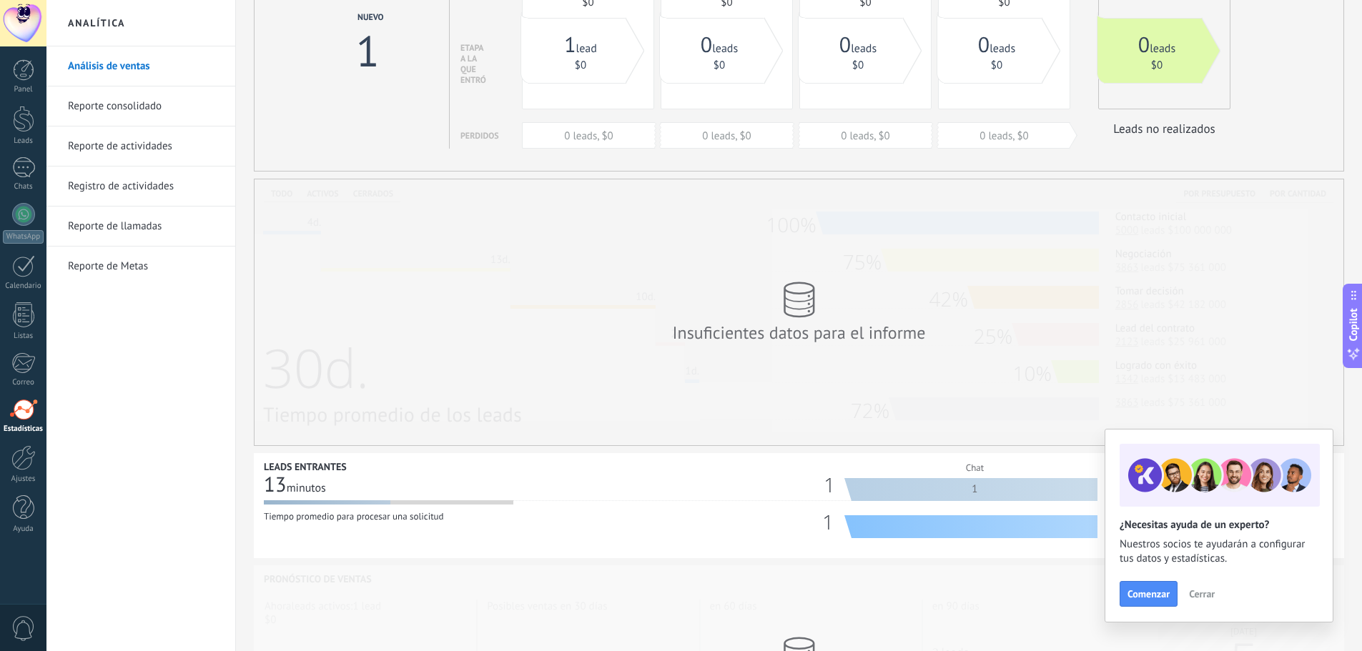
scroll to position [143, 0]
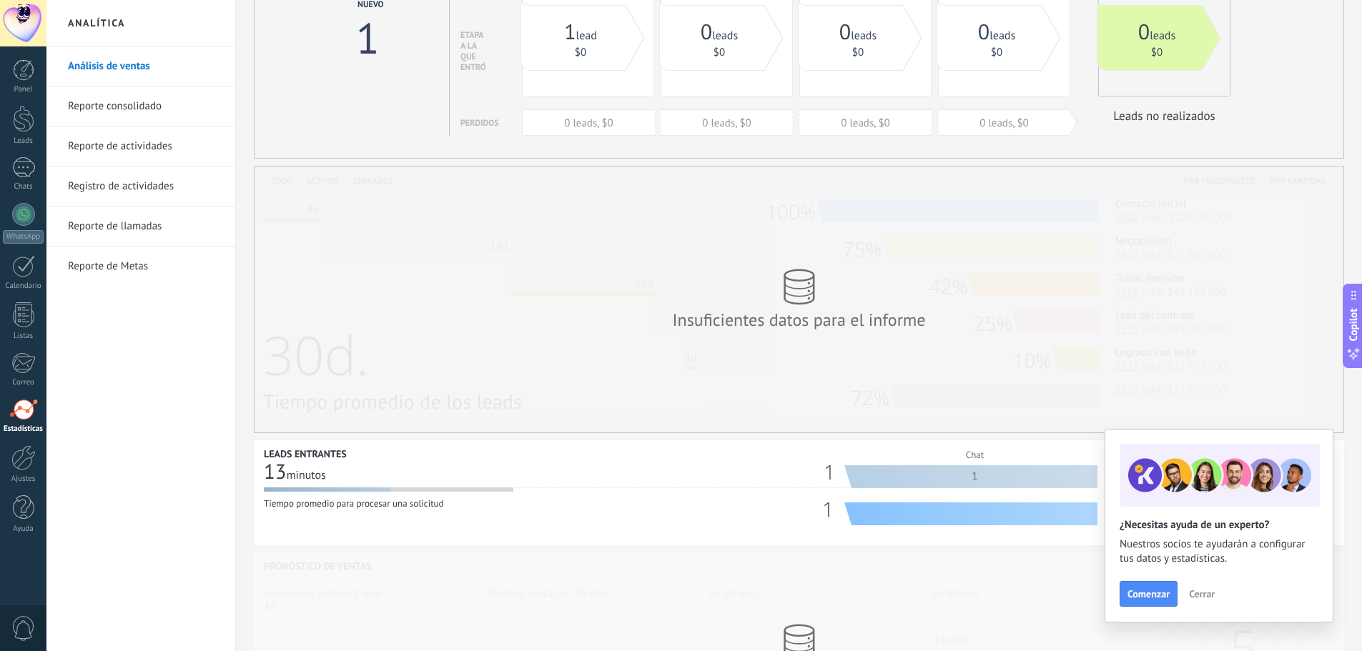
click at [124, 232] on link "Reporte de llamadas" at bounding box center [144, 227] width 153 height 40
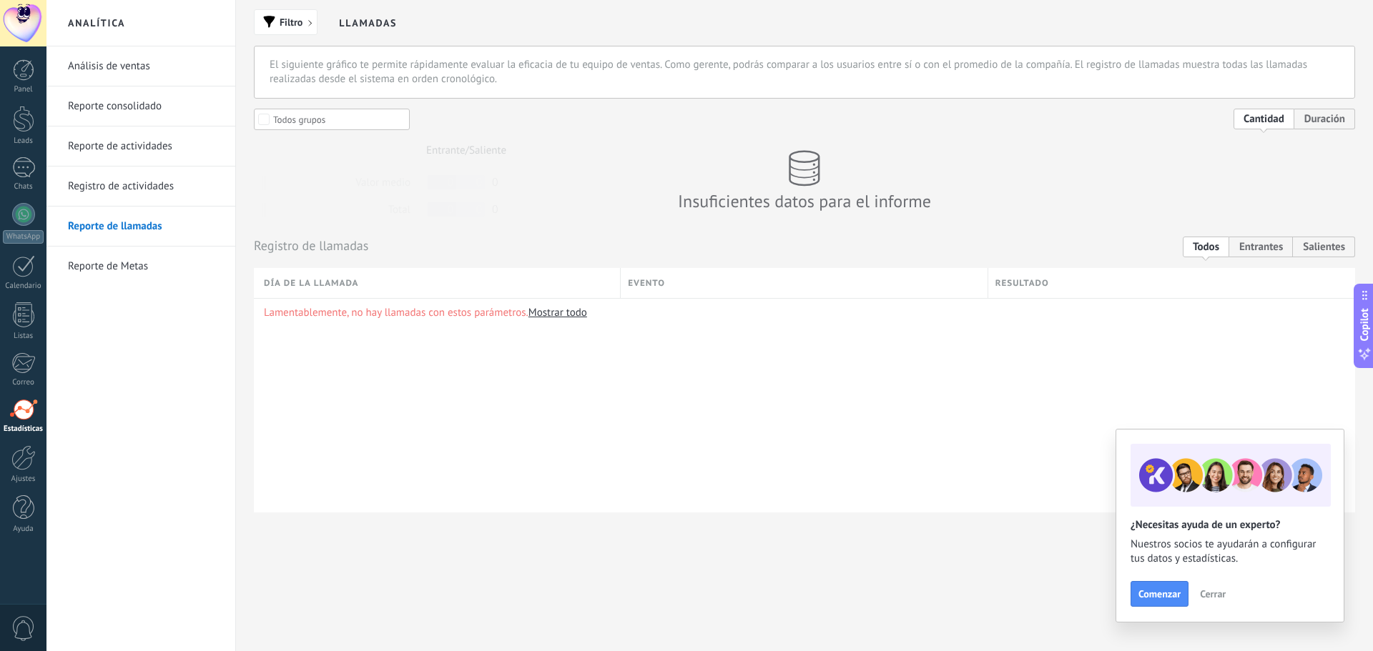
click at [134, 189] on link "Registro de actividades" at bounding box center [144, 187] width 153 height 40
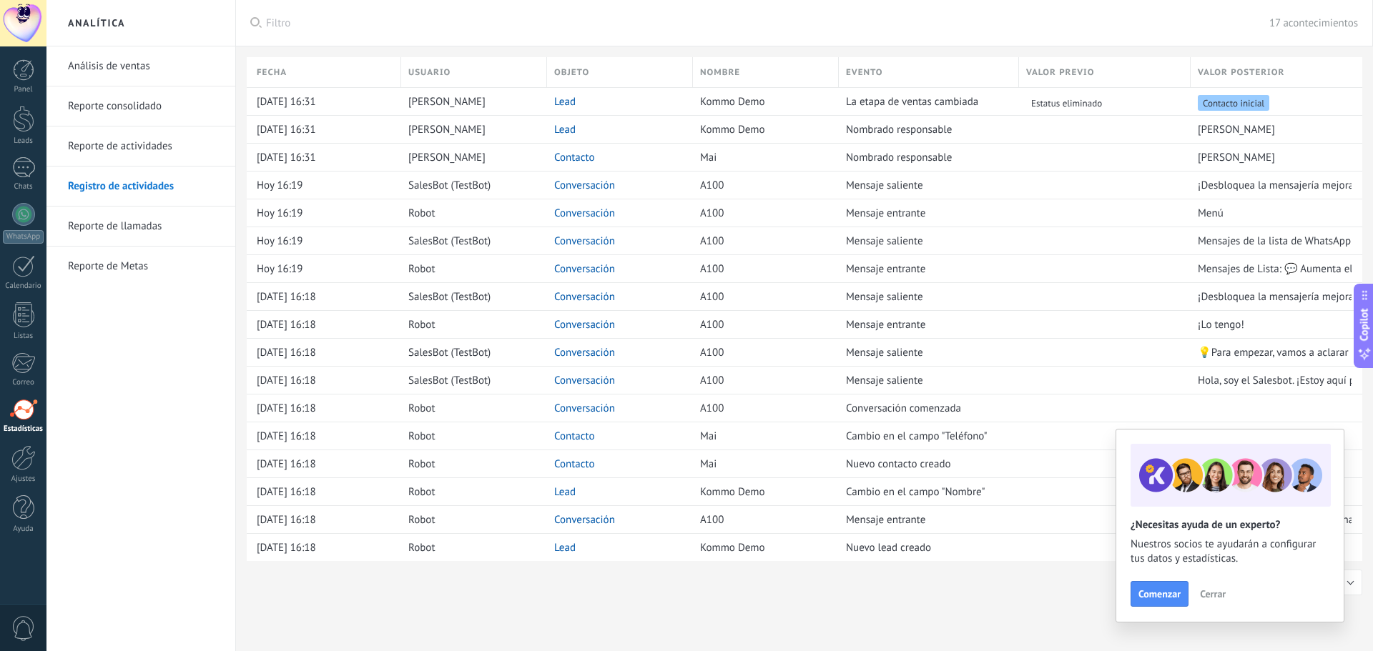
click at [137, 222] on link "Reporte de llamadas" at bounding box center [144, 227] width 153 height 40
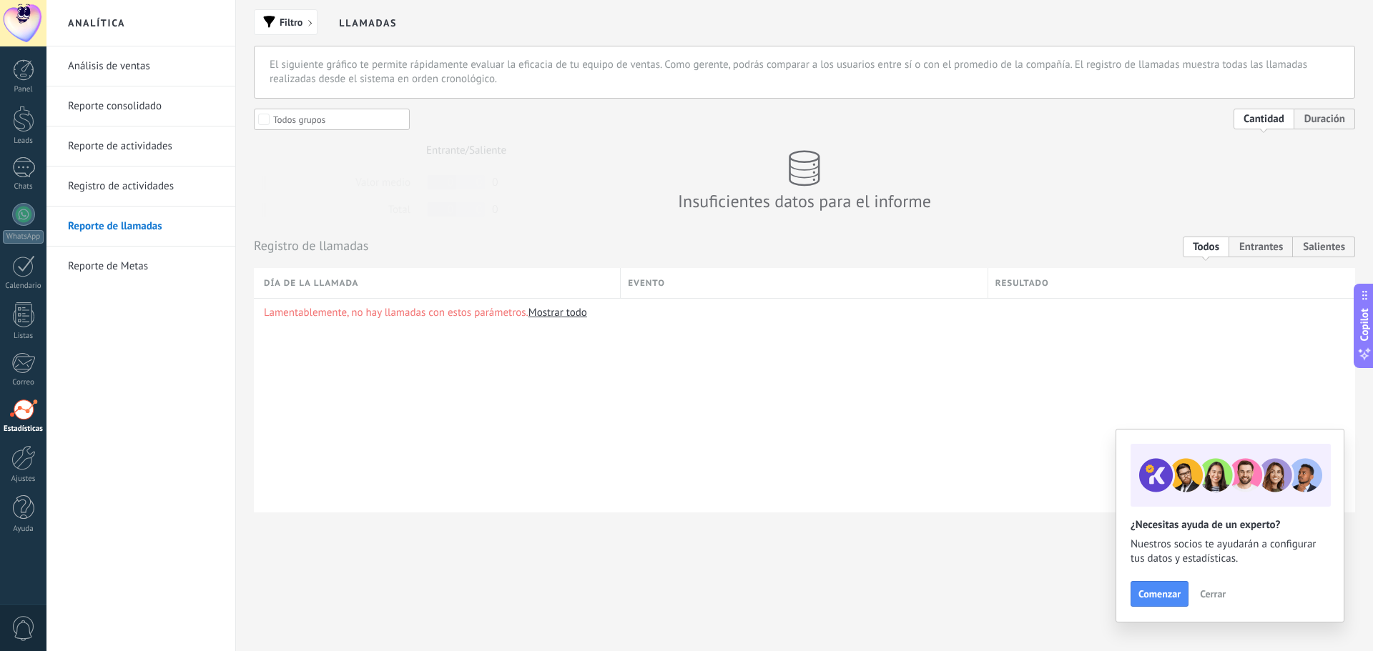
click at [121, 280] on link "Reporte de Metas" at bounding box center [144, 267] width 153 height 40
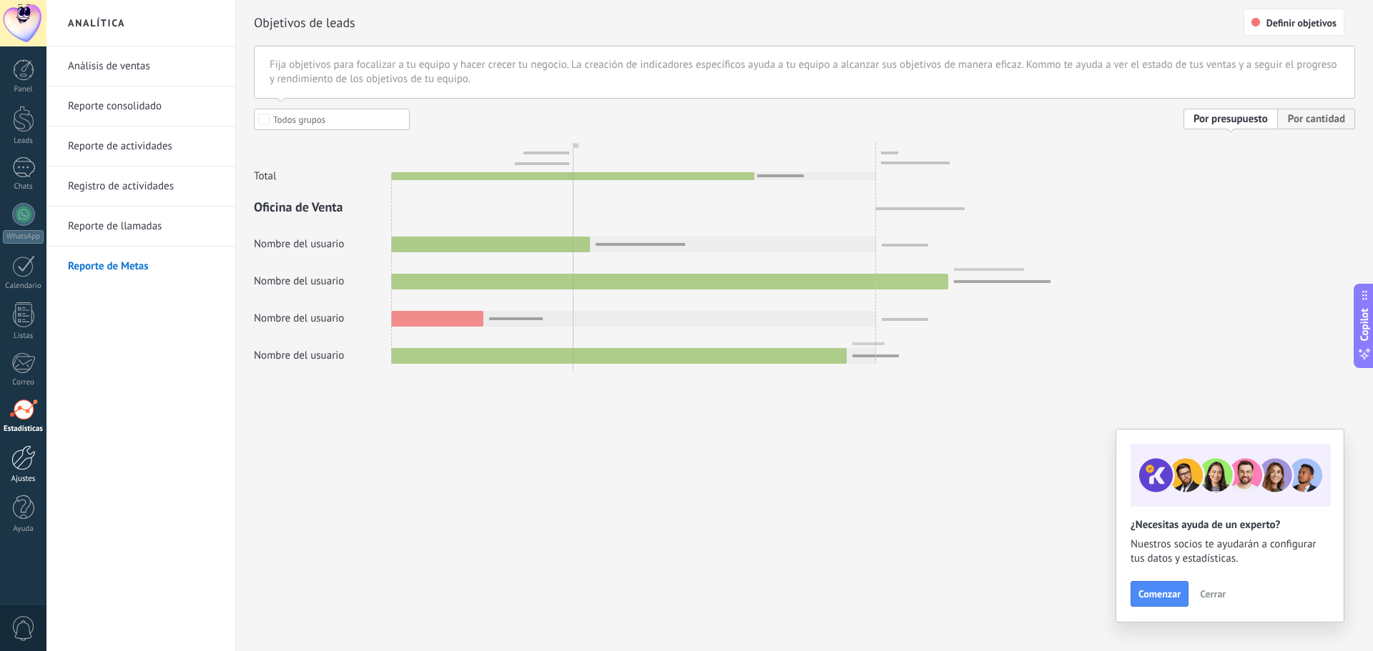
click at [6, 472] on link "Ajustes" at bounding box center [23, 464] width 46 height 39
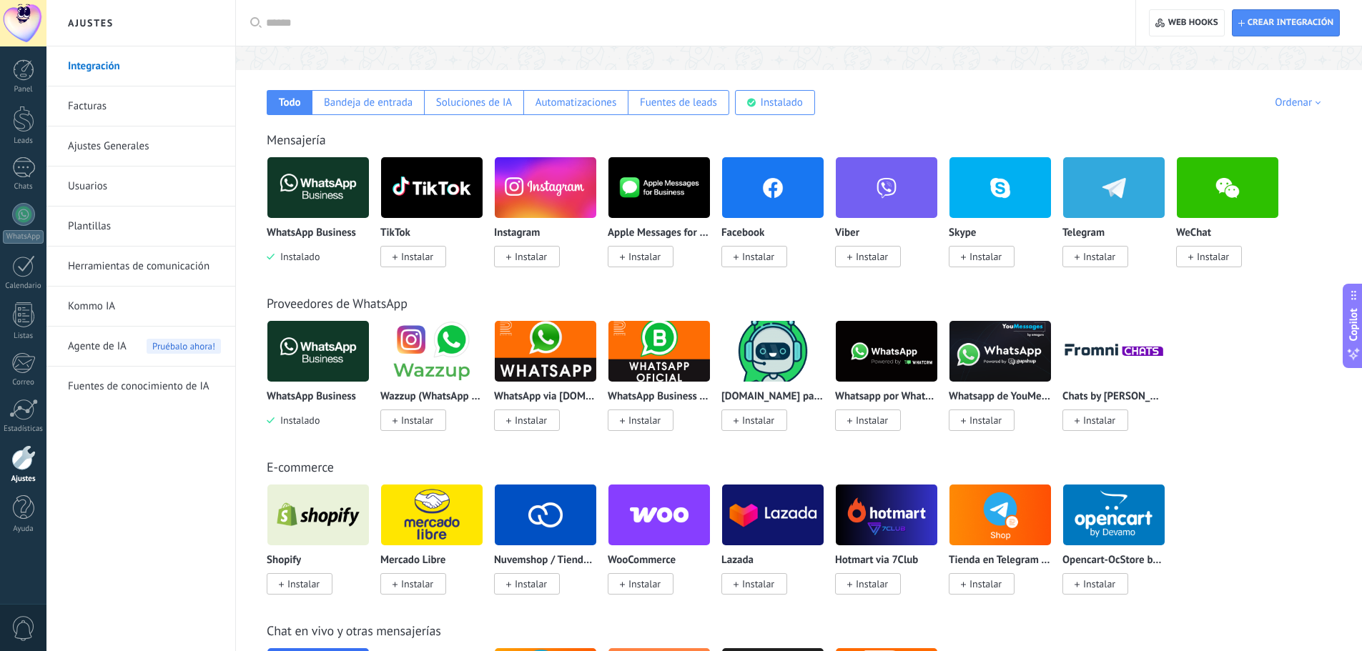
scroll to position [357, 0]
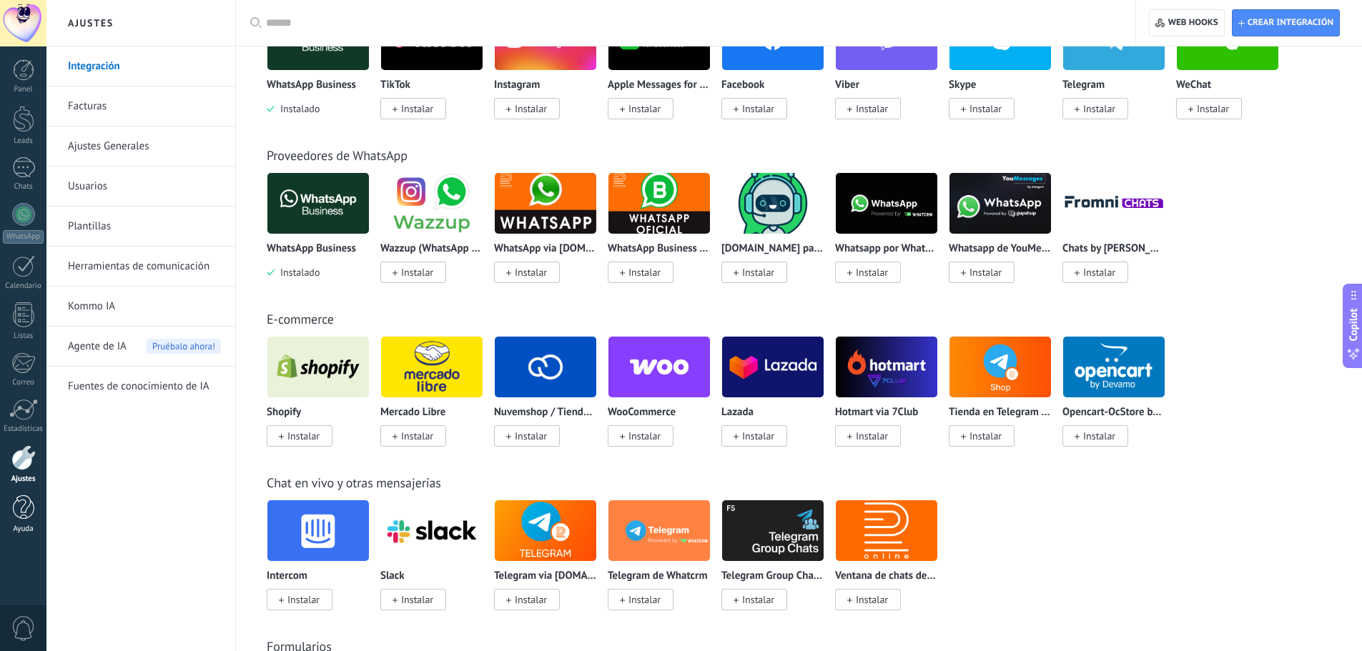
click at [22, 515] on div at bounding box center [23, 507] width 21 height 25
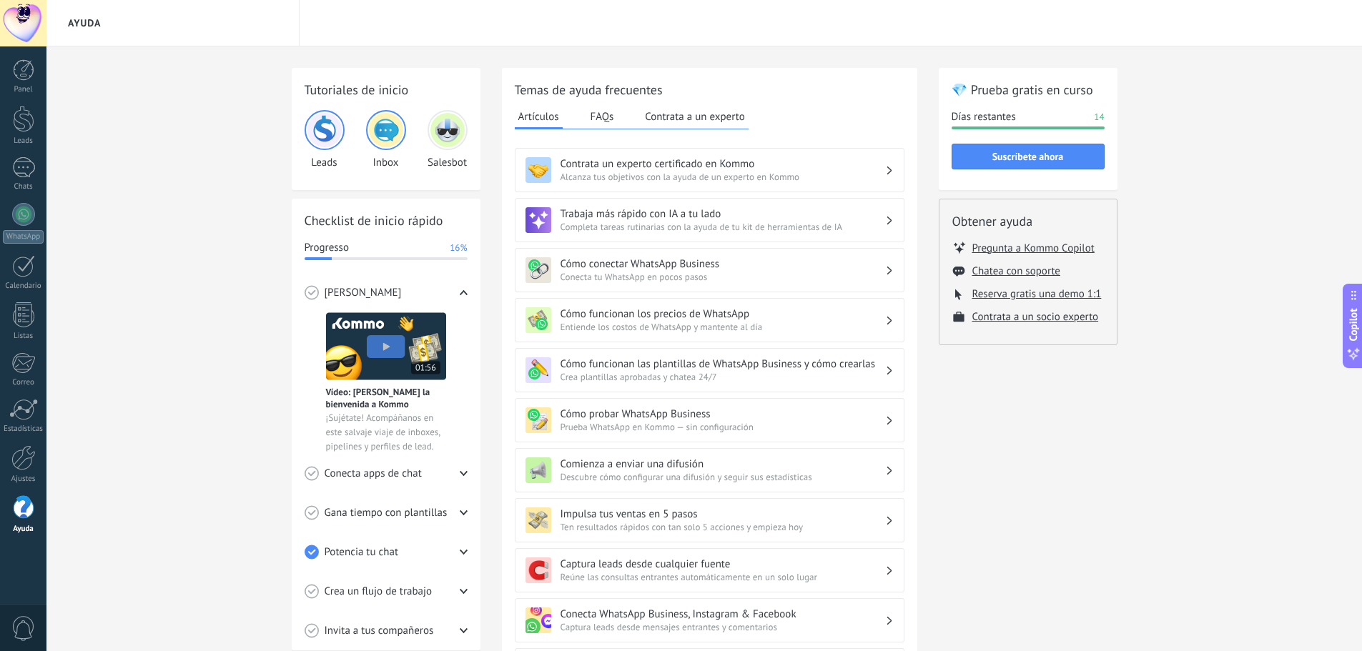
click at [736, 322] on span "Entiende los costos de WhatsApp y mantente al día" at bounding box center [722, 327] width 325 height 12
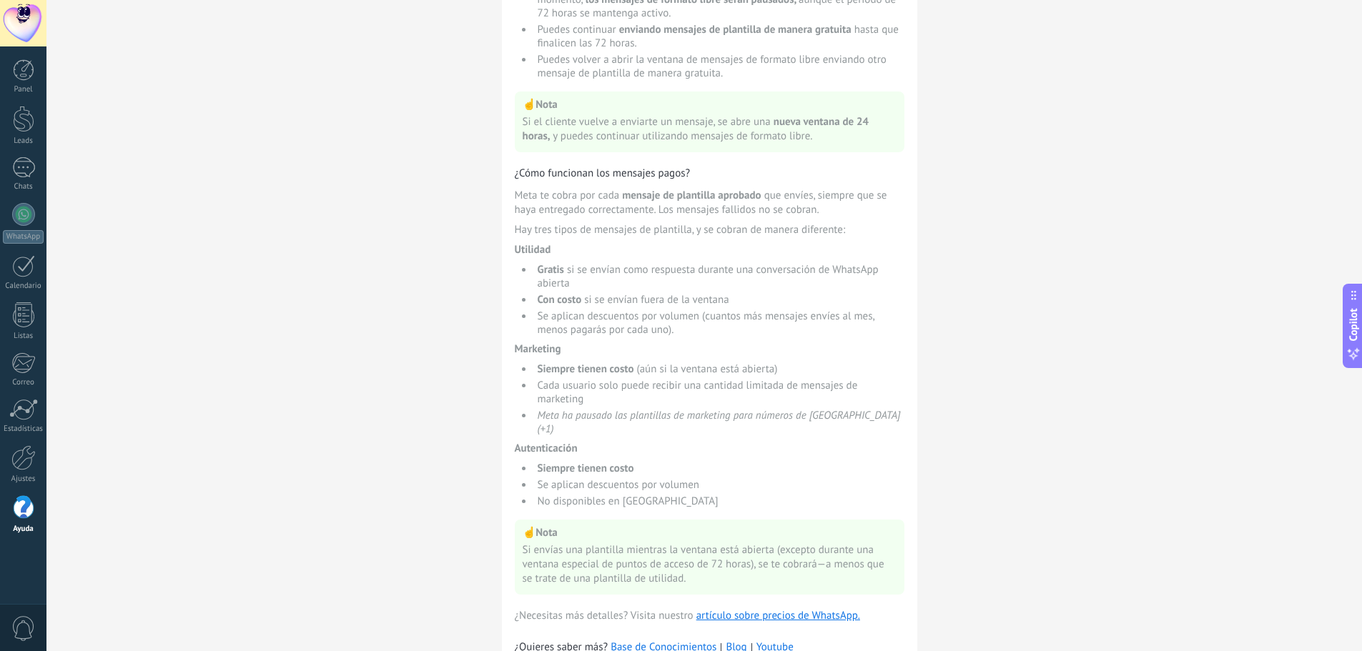
scroll to position [772, 0]
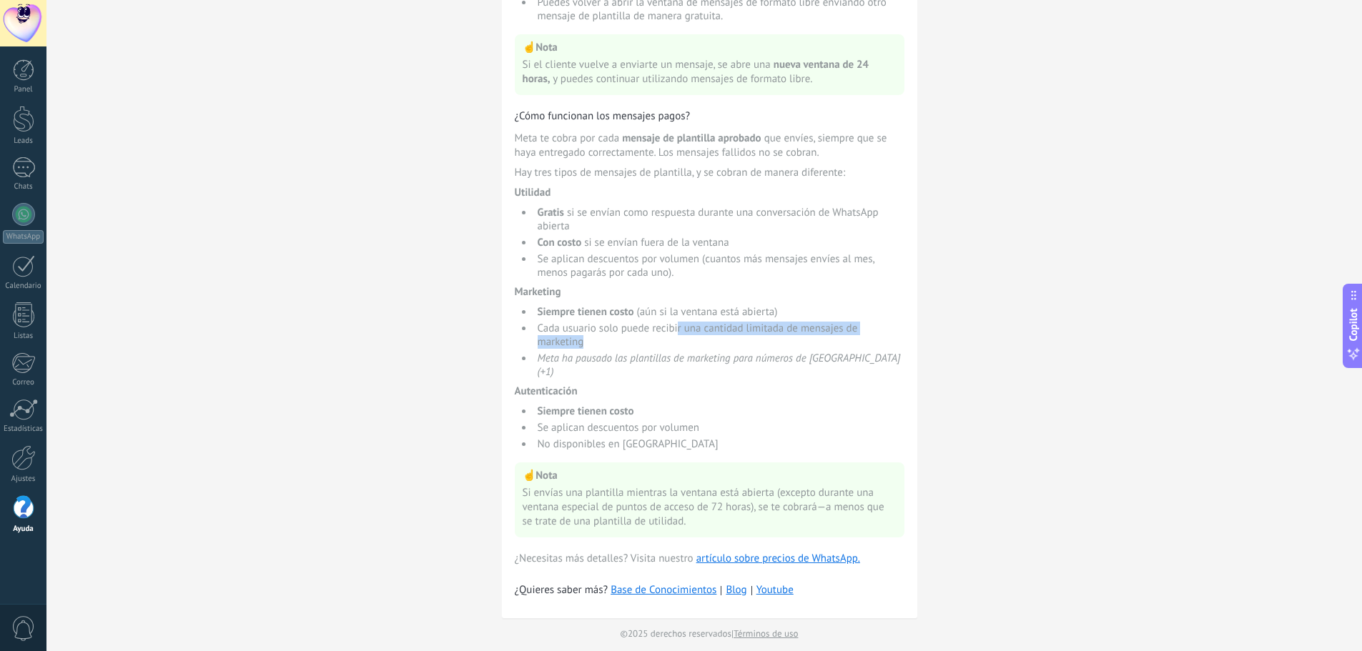
drag, startPoint x: 678, startPoint y: 335, endPoint x: 853, endPoint y: 340, distance: 175.2
click at [853, 340] on li "Cada usuario solo puede recibir una cantidad limitada de mensajes de marketing" at bounding box center [718, 335] width 371 height 27
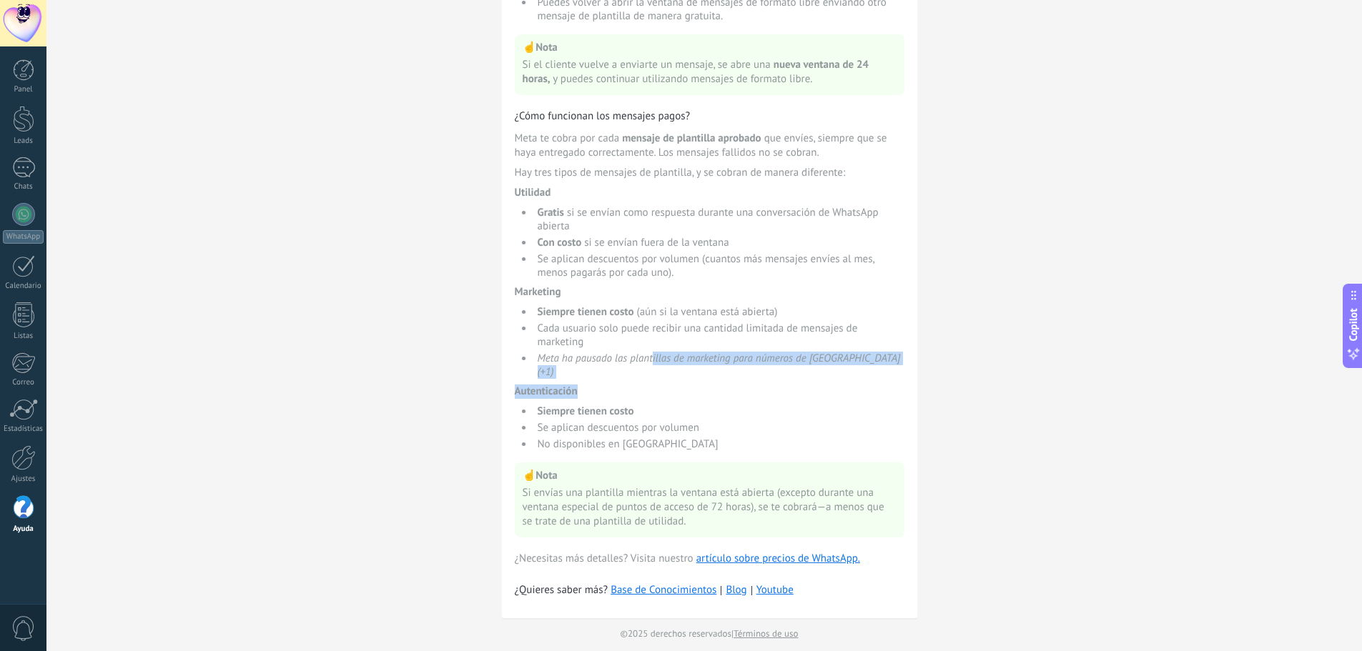
drag, startPoint x: 653, startPoint y: 363, endPoint x: 864, endPoint y: 377, distance: 211.3
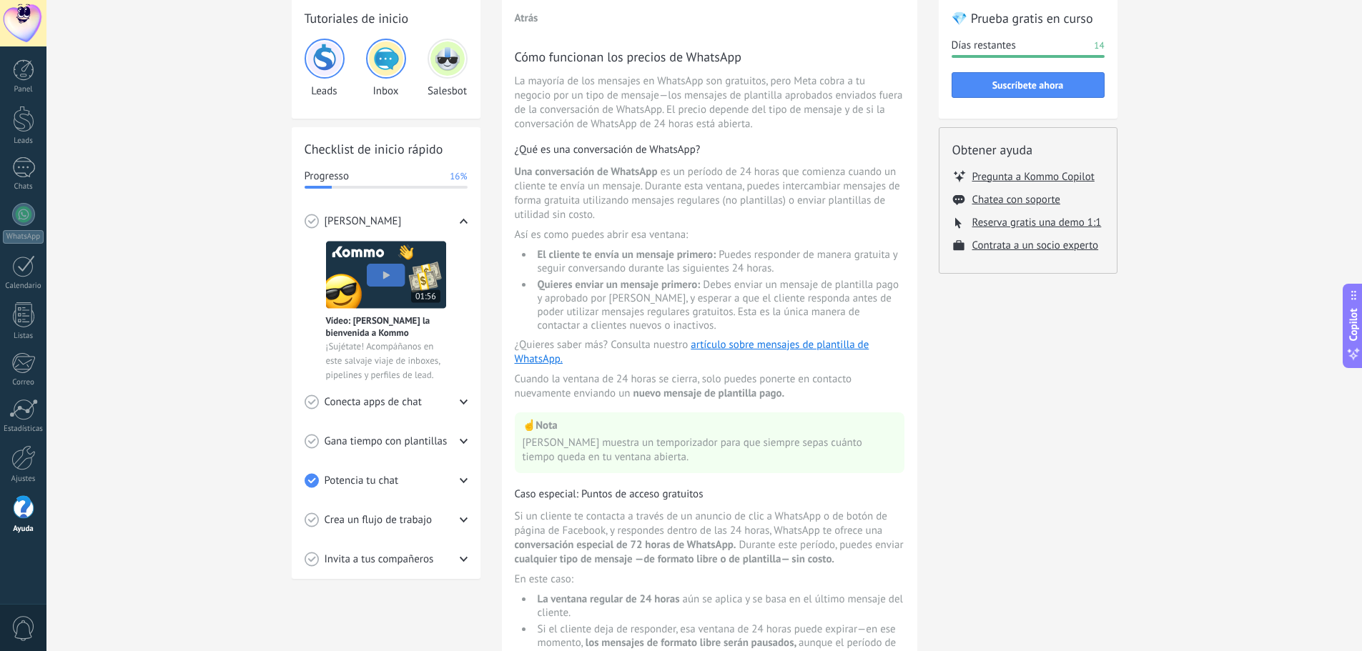
scroll to position [143, 0]
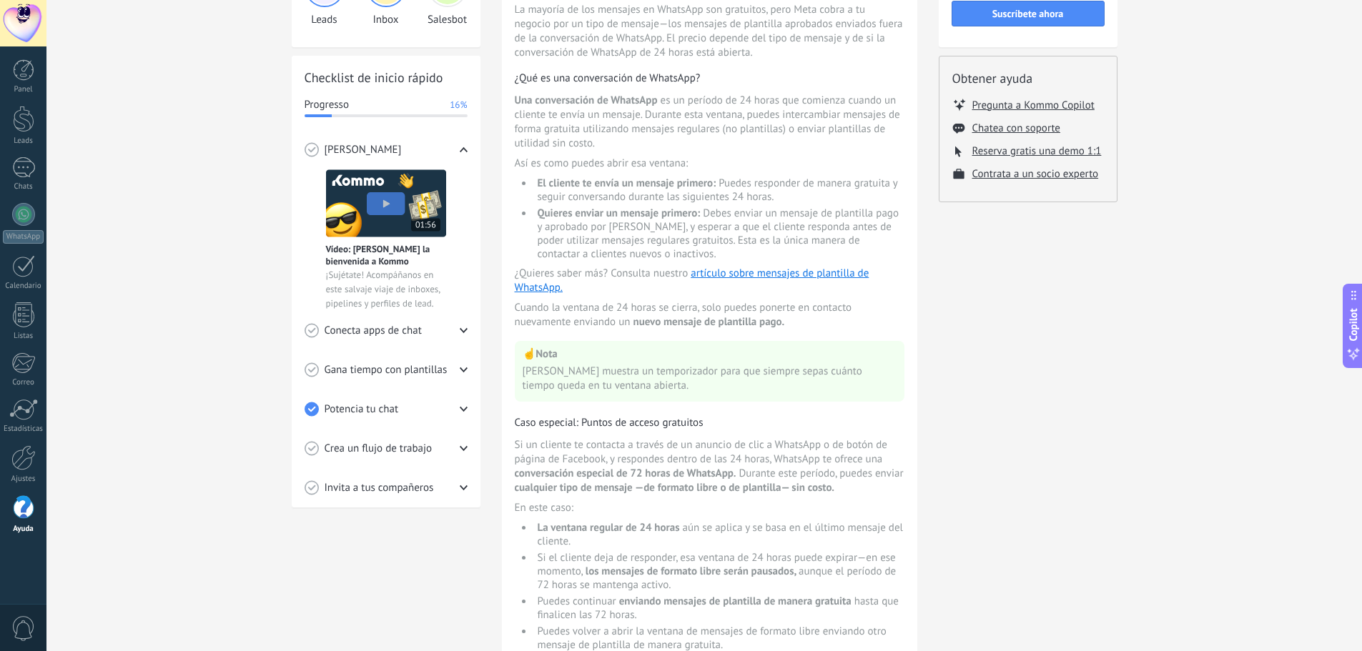
click at [382, 336] on span "Conecta apps de chat" at bounding box center [373, 331] width 97 height 14
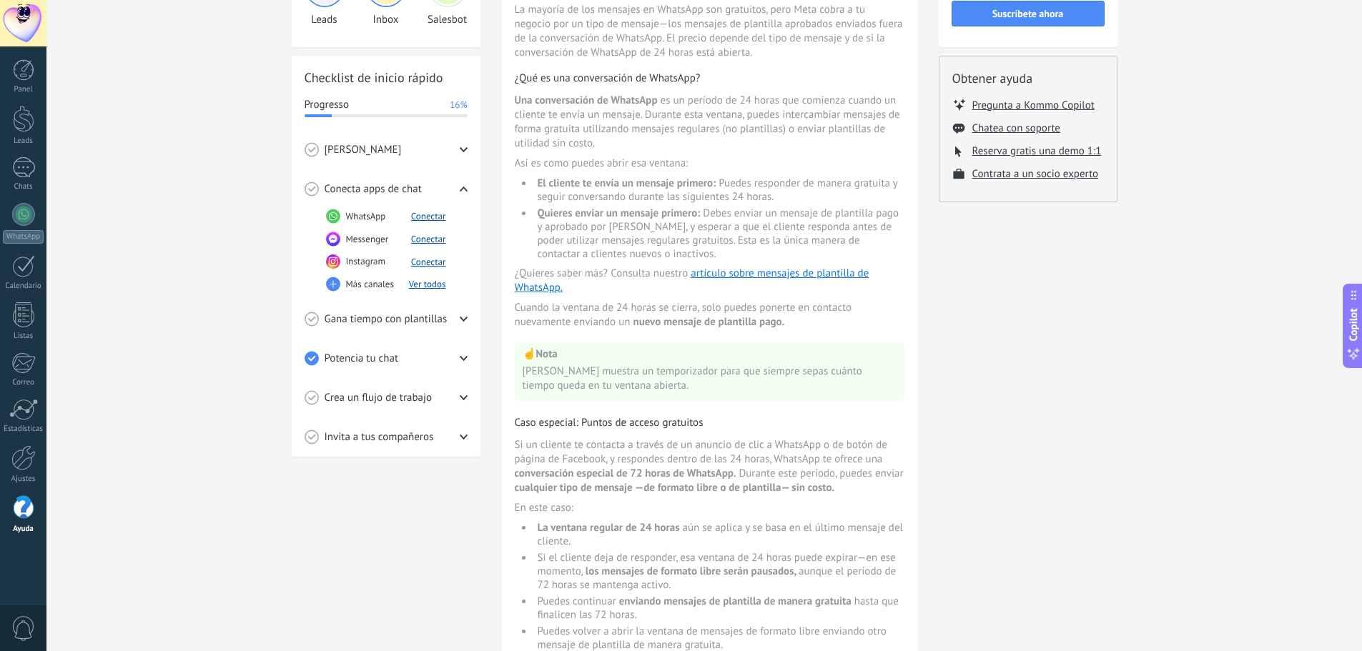
click at [383, 412] on div "Crea un flujo de trabajo" at bounding box center [386, 397] width 163 height 39
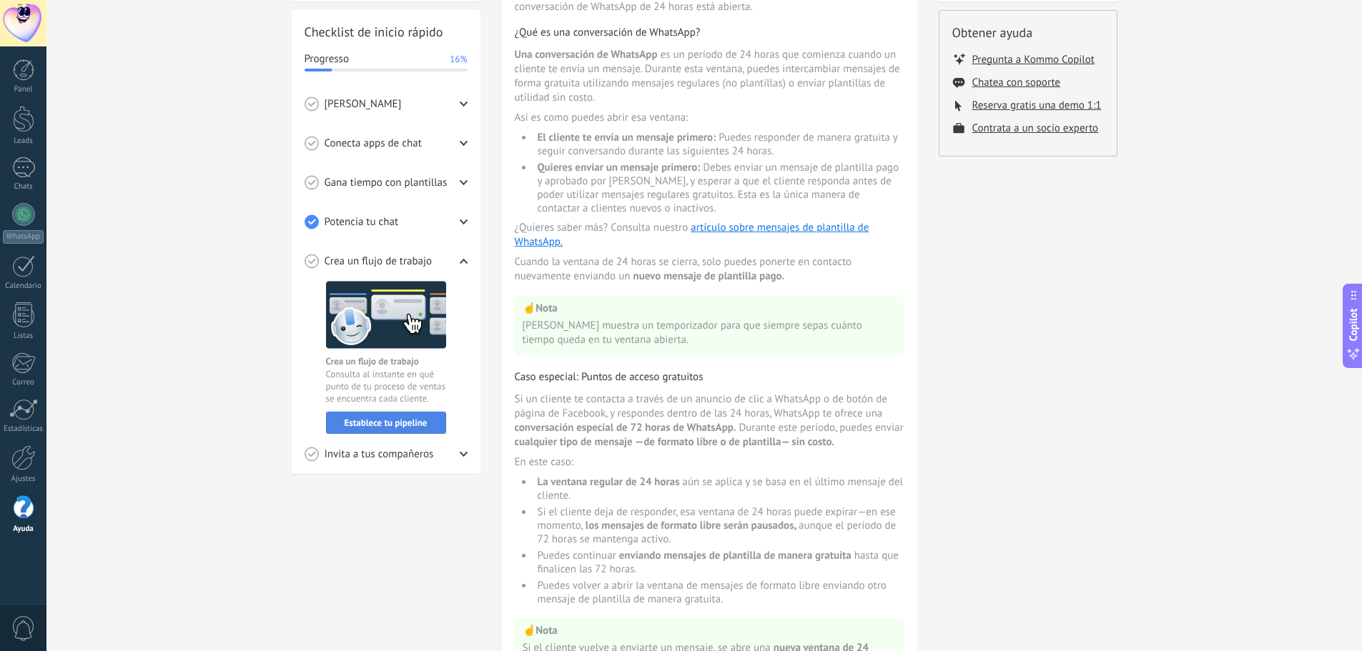
scroll to position [214, 0]
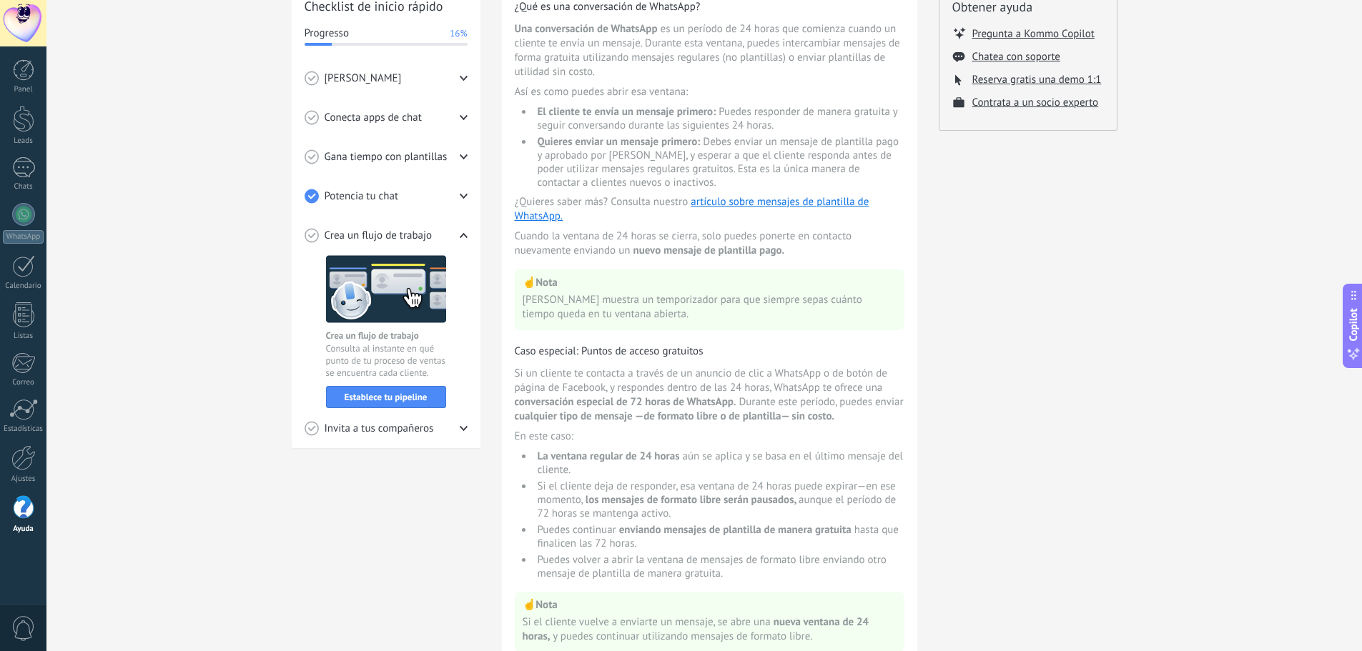
click at [387, 432] on span "Invita a tus compañeros" at bounding box center [379, 429] width 109 height 14
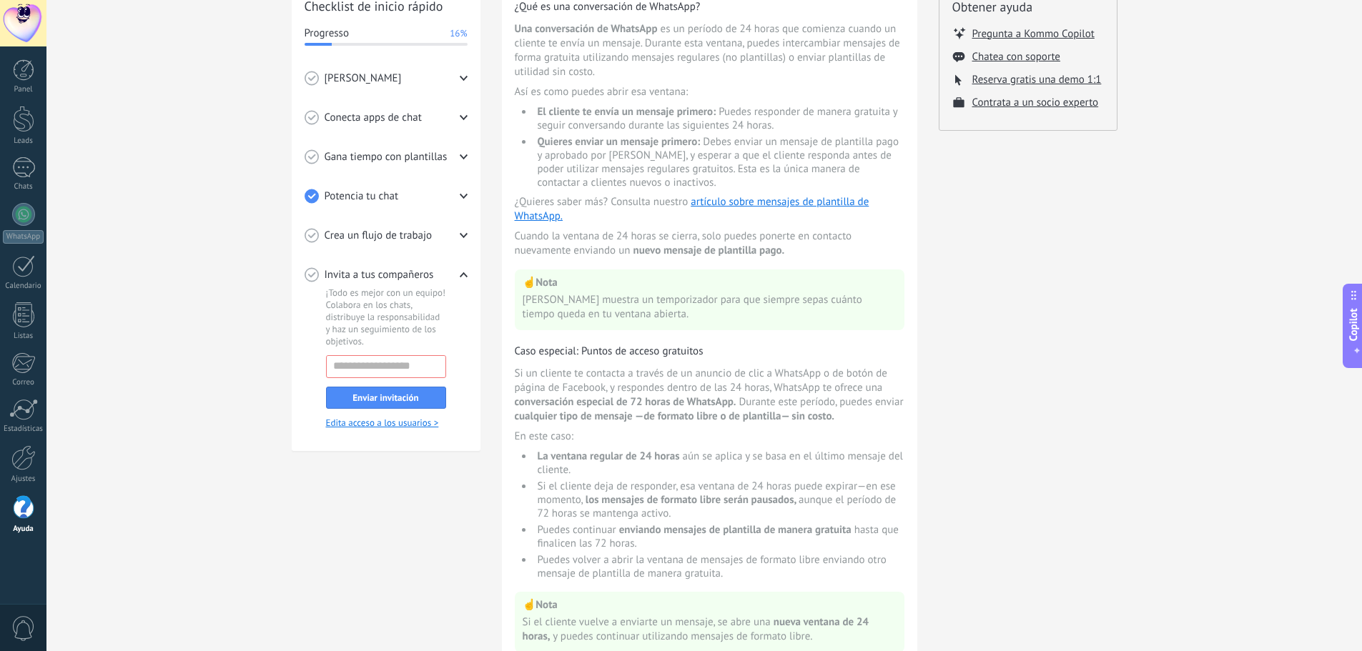
scroll to position [286, 0]
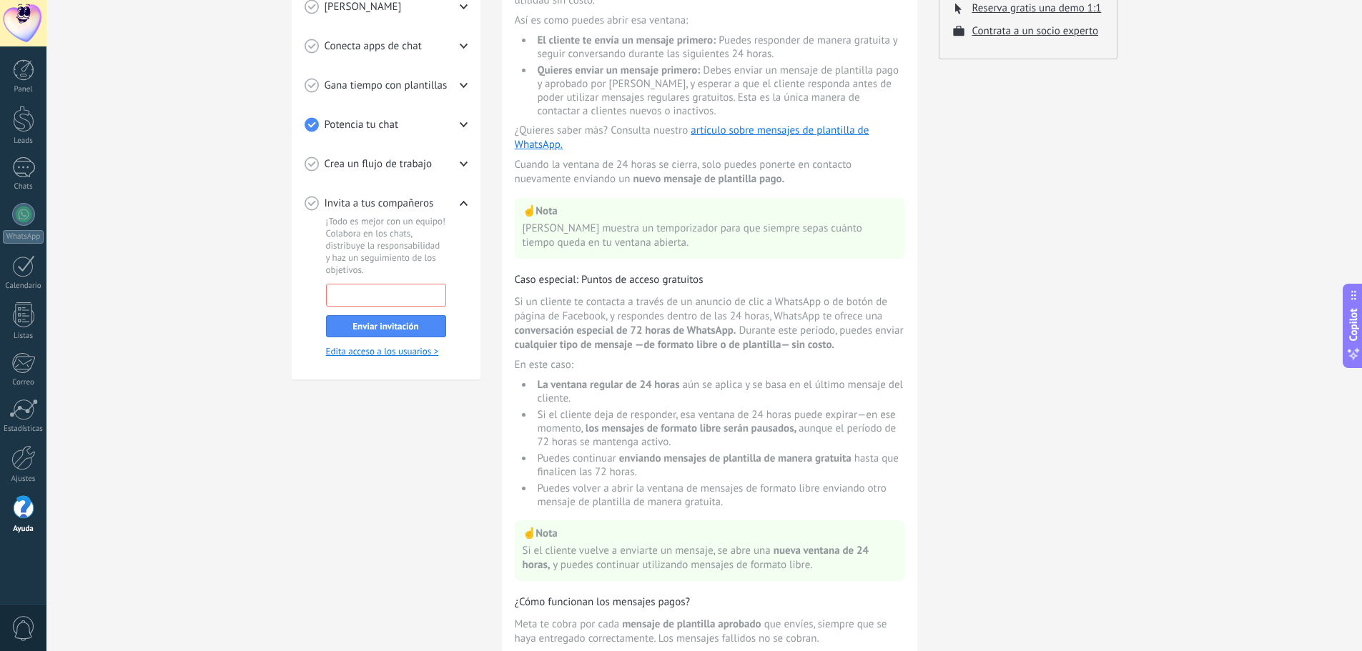
click at [385, 299] on input "email" at bounding box center [386, 295] width 119 height 20
click at [1152, 96] on div "Tutoriales de inicio Leads Inbox Salesbot Checklist de inicio rápido Progresso …" at bounding box center [703, 455] width 1315 height 1388
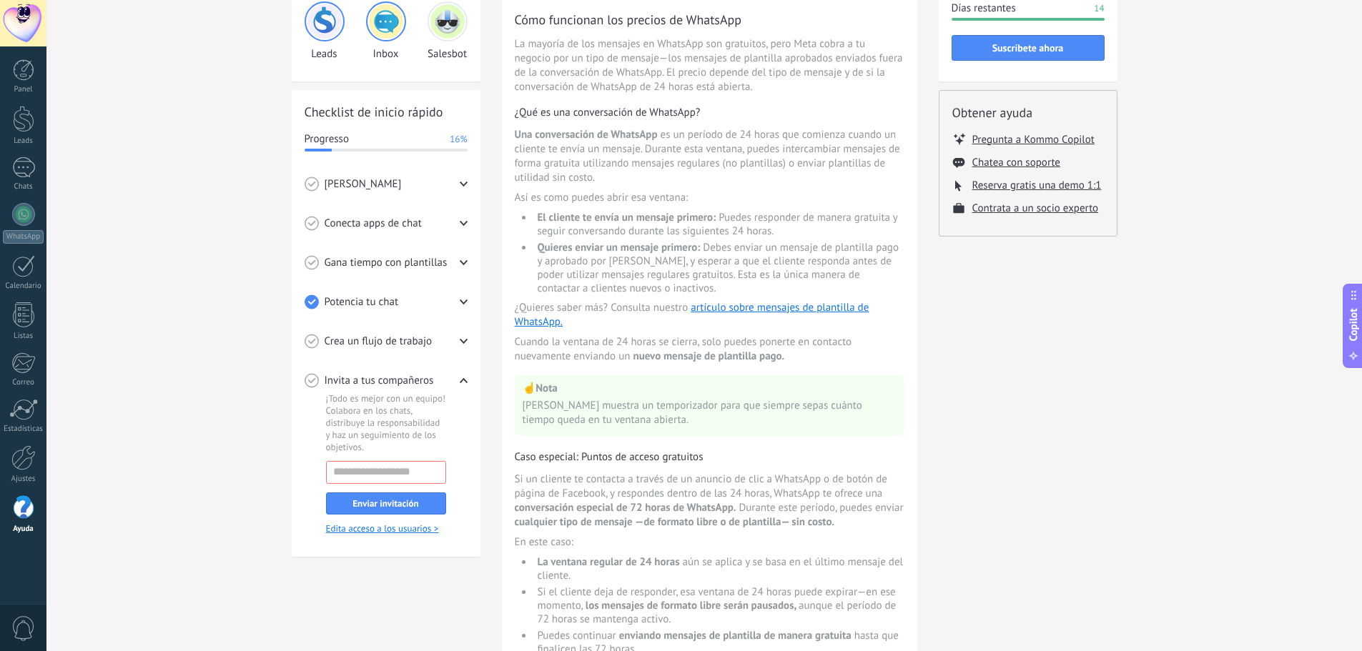
scroll to position [0, 0]
